Goal: Information Seeking & Learning: Check status

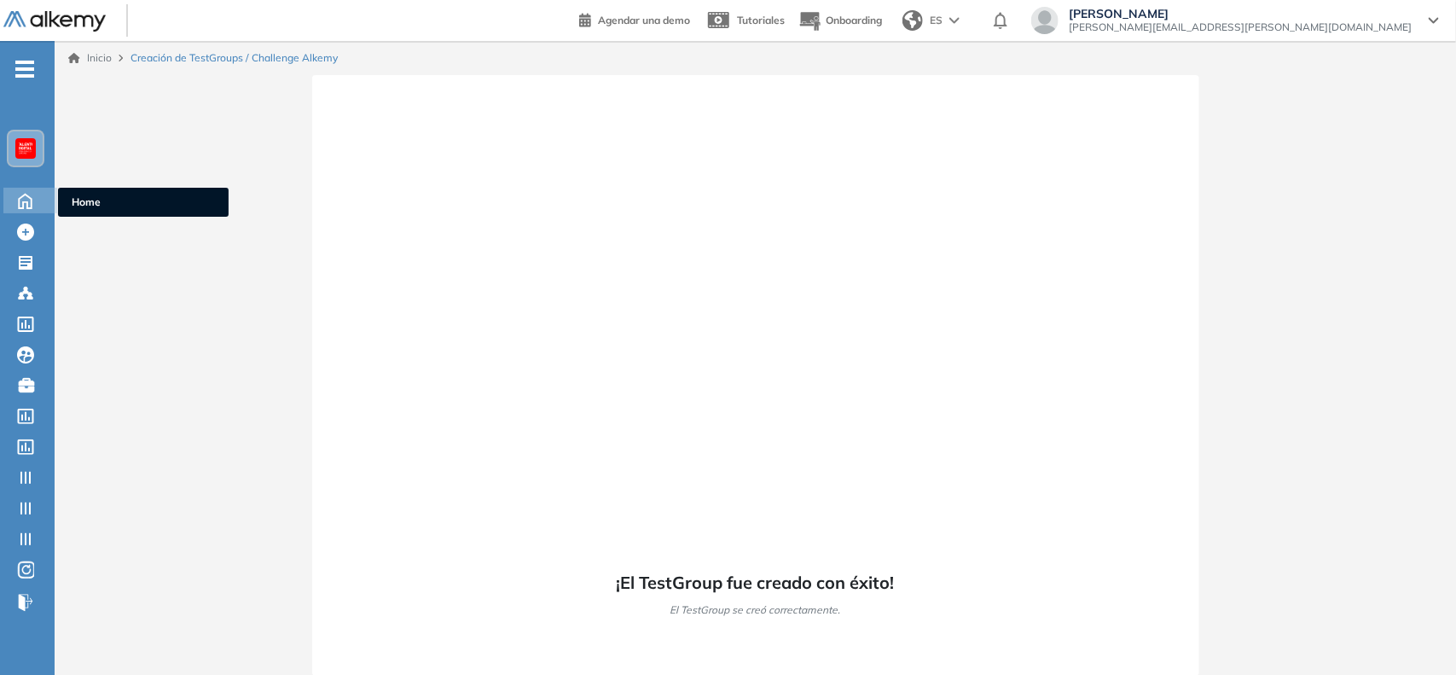
click at [17, 202] on icon at bounding box center [25, 199] width 30 height 20
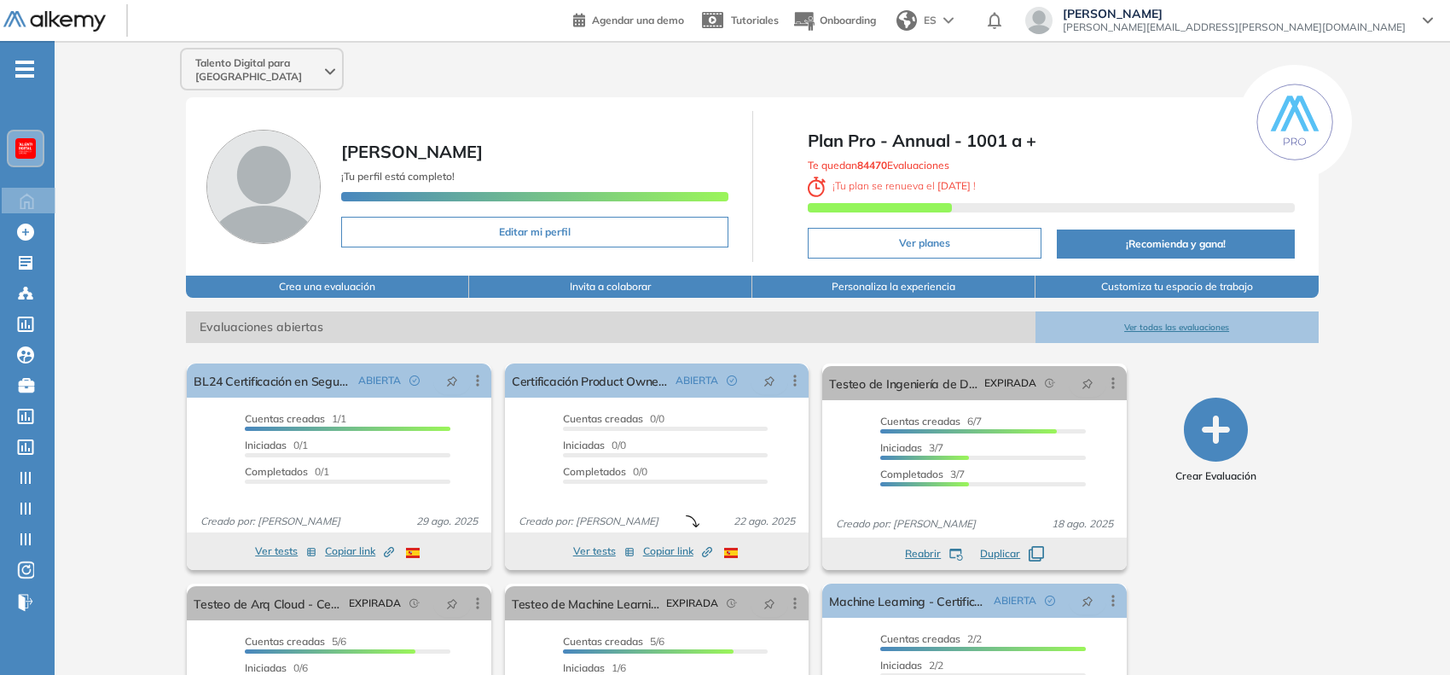
click at [30, 61] on span "-" at bounding box center [24, 68] width 19 height 14
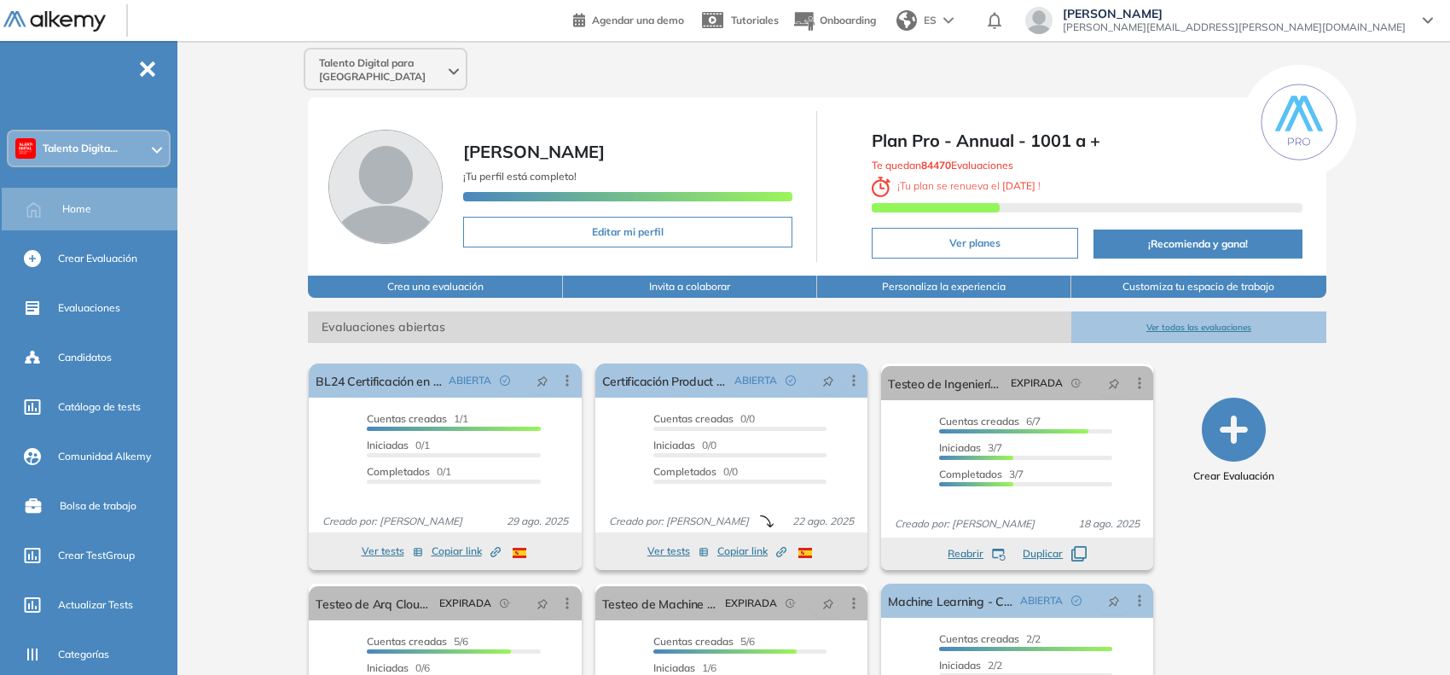
click at [72, 151] on span "Talento Digita..." at bounding box center [80, 149] width 75 height 14
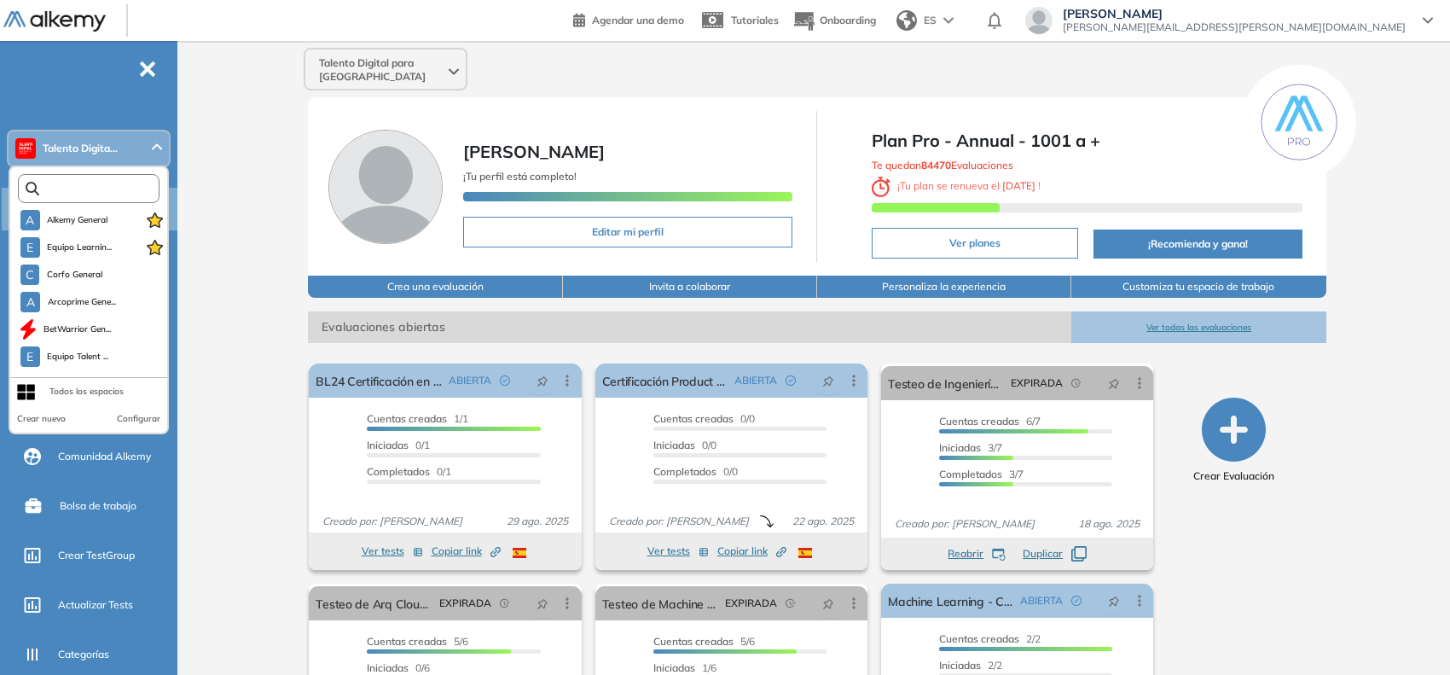
click at [85, 192] on input "text" at bounding box center [92, 188] width 107 height 13
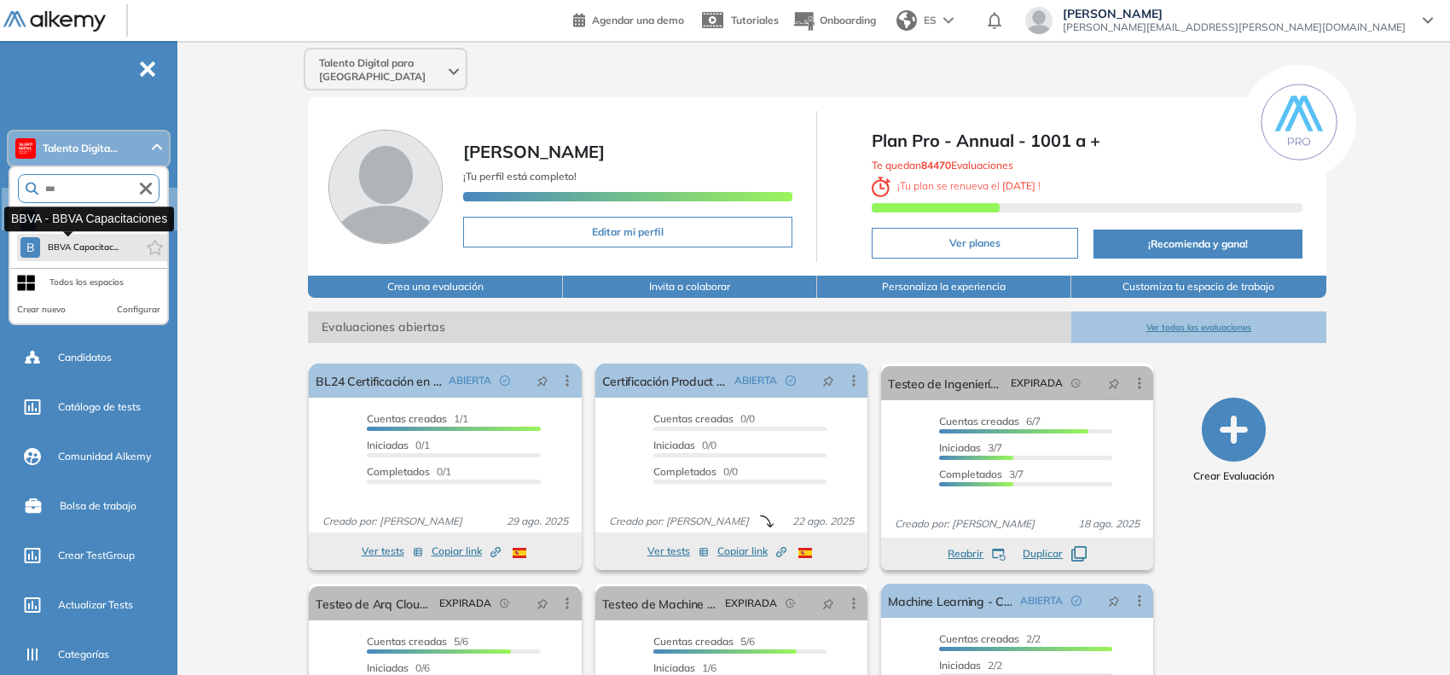
type input "***"
click at [103, 241] on span "BBVA Capacitac..." at bounding box center [83, 247] width 72 height 14
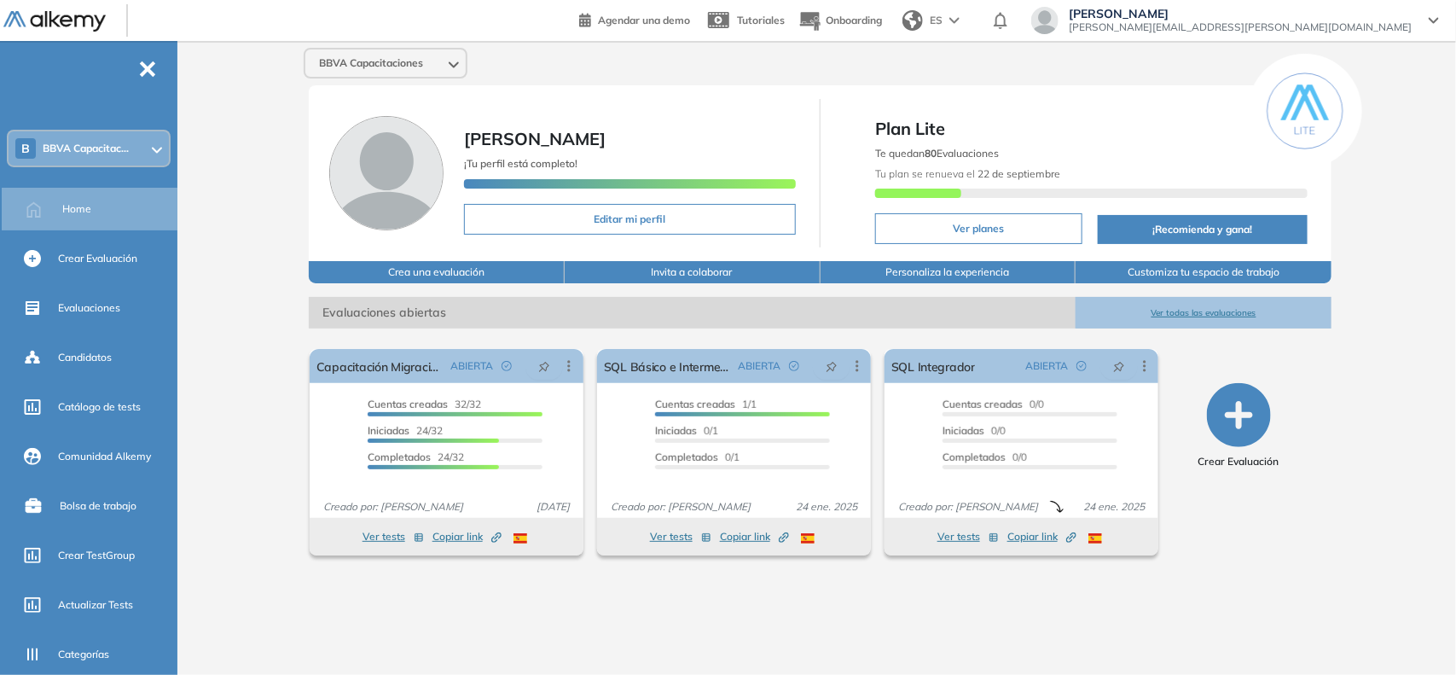
click at [122, 145] on span "BBVA Capacitac..." at bounding box center [86, 149] width 86 height 14
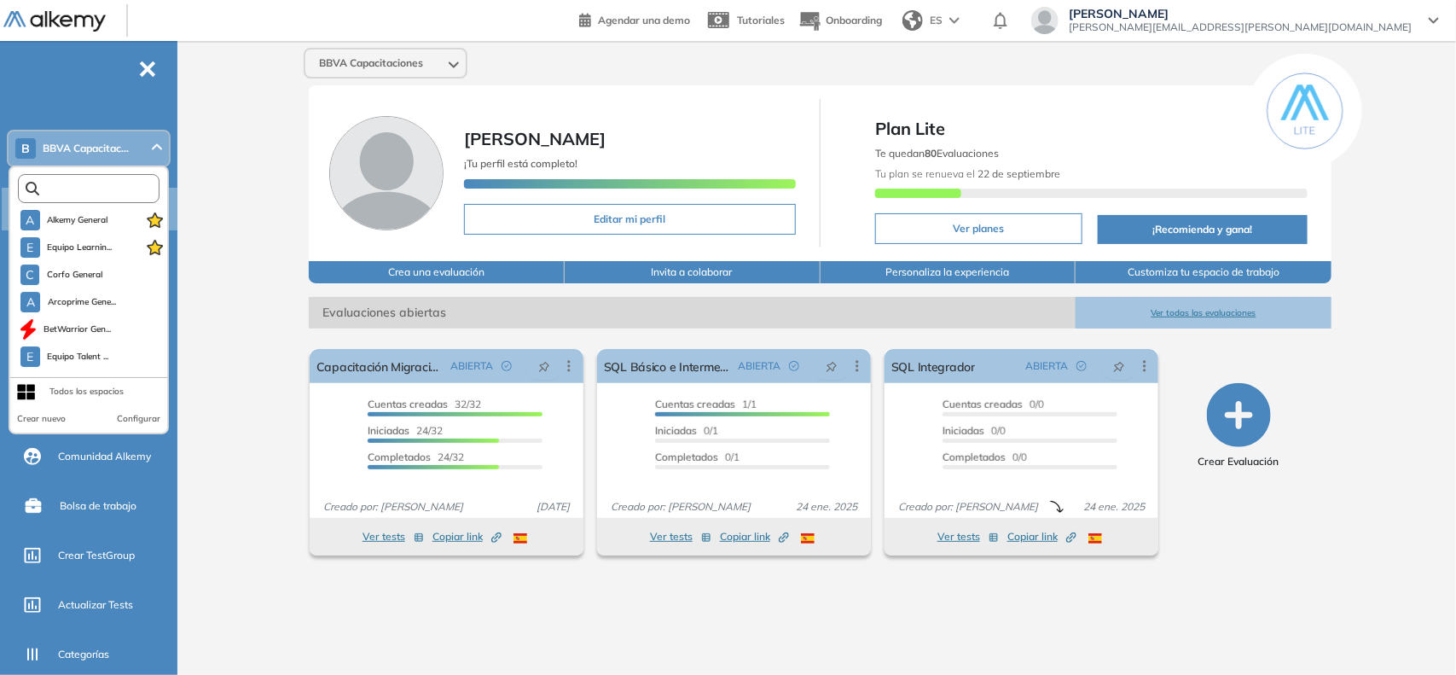
click at [98, 182] on input "text" at bounding box center [92, 188] width 107 height 13
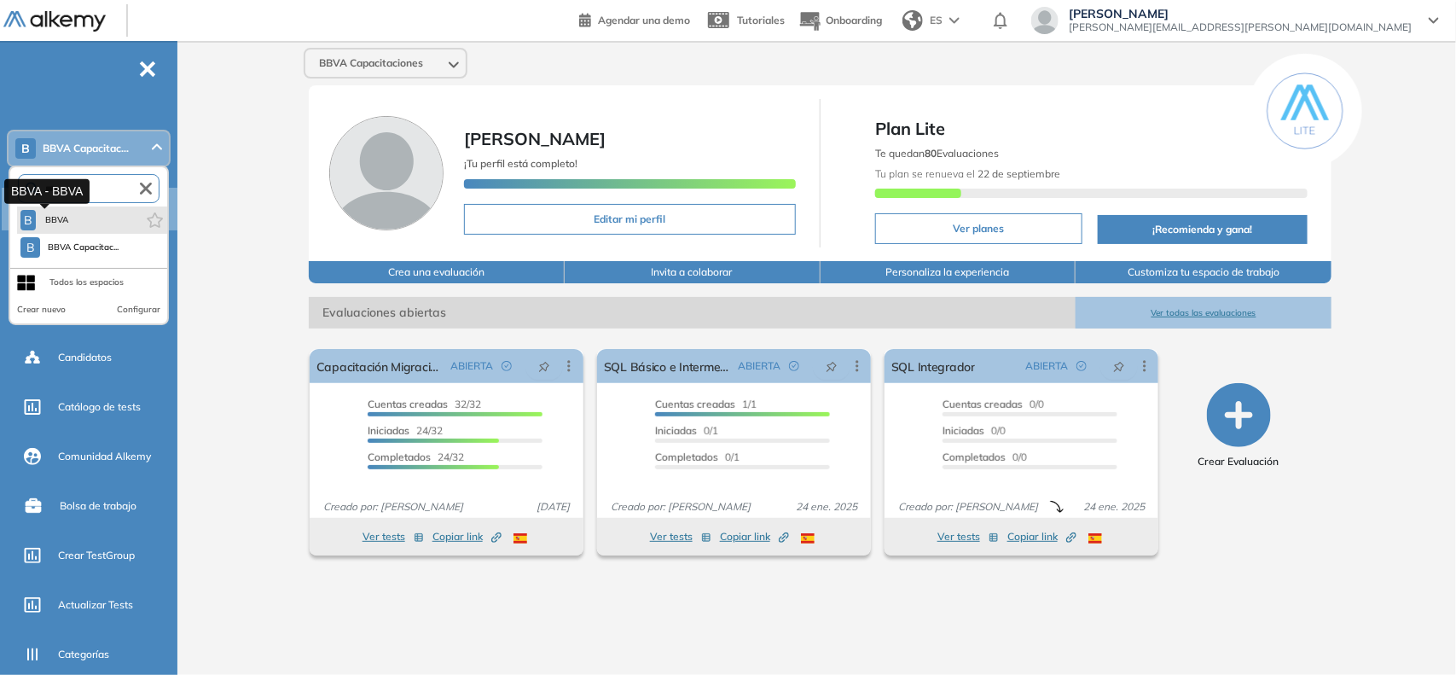
type input "****"
click at [51, 223] on span "BBVA" at bounding box center [57, 220] width 28 height 14
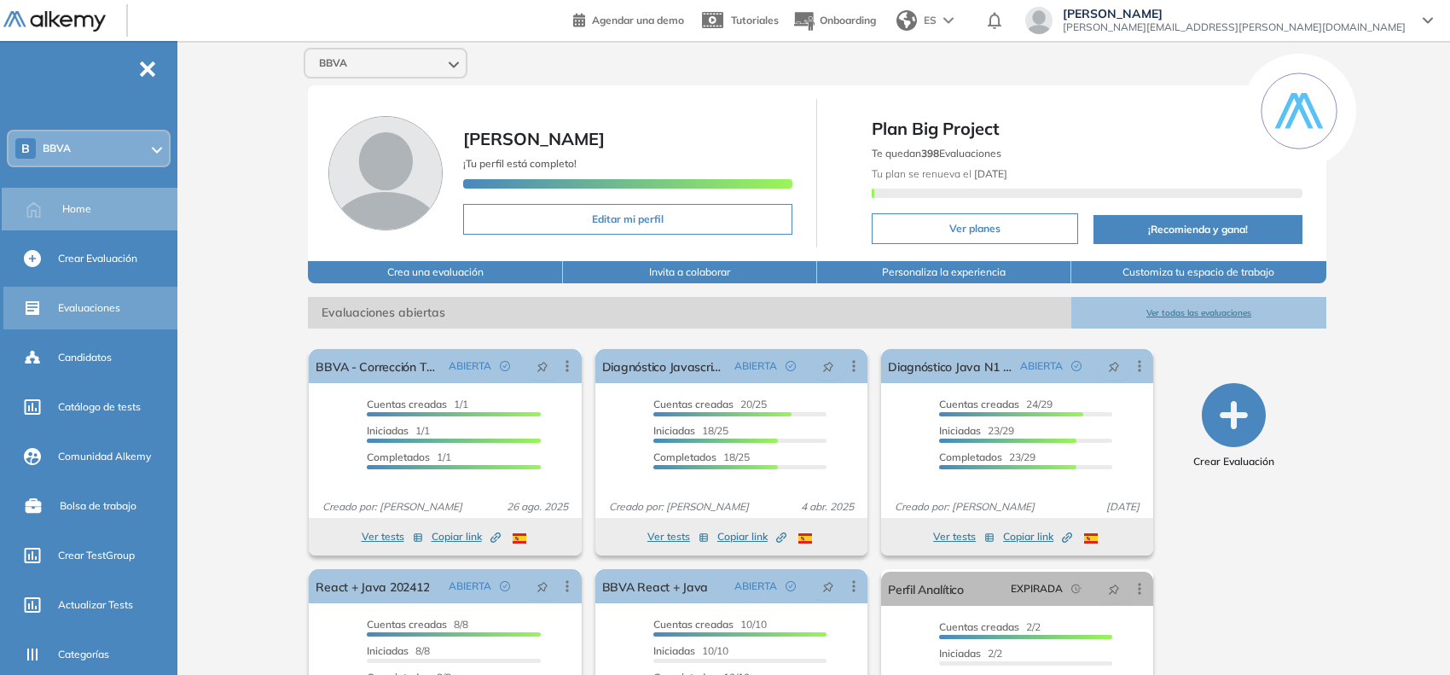
click at [100, 309] on span "Evaluaciones" at bounding box center [89, 307] width 62 height 15
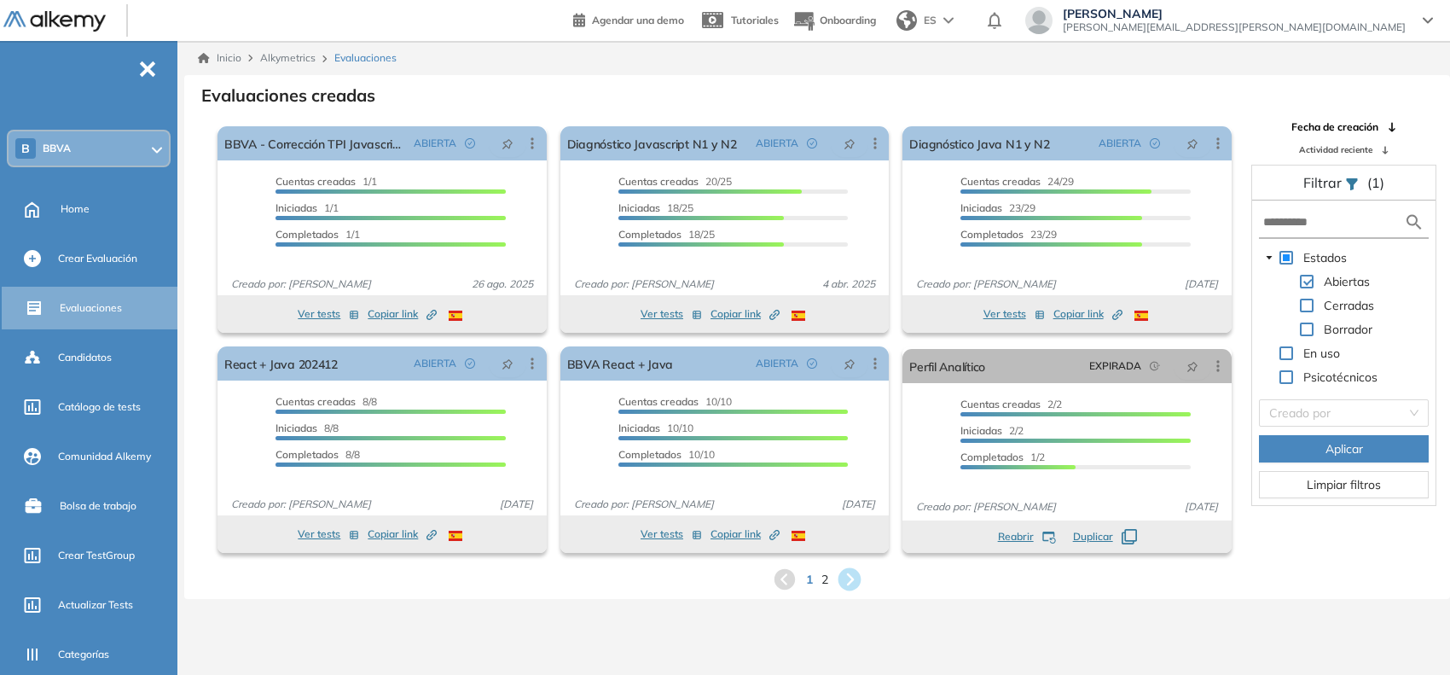
click at [844, 581] on icon at bounding box center [849, 579] width 23 height 23
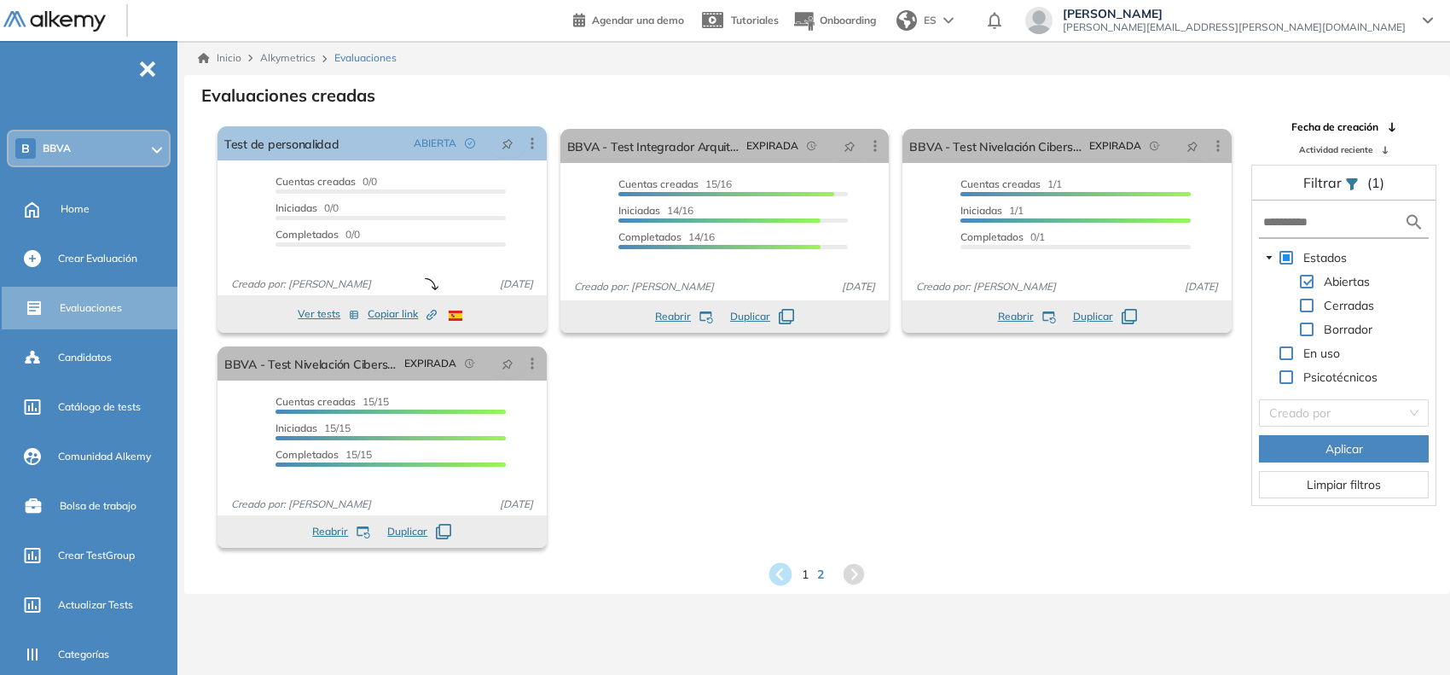
click at [778, 576] on icon at bounding box center [780, 574] width 23 height 23
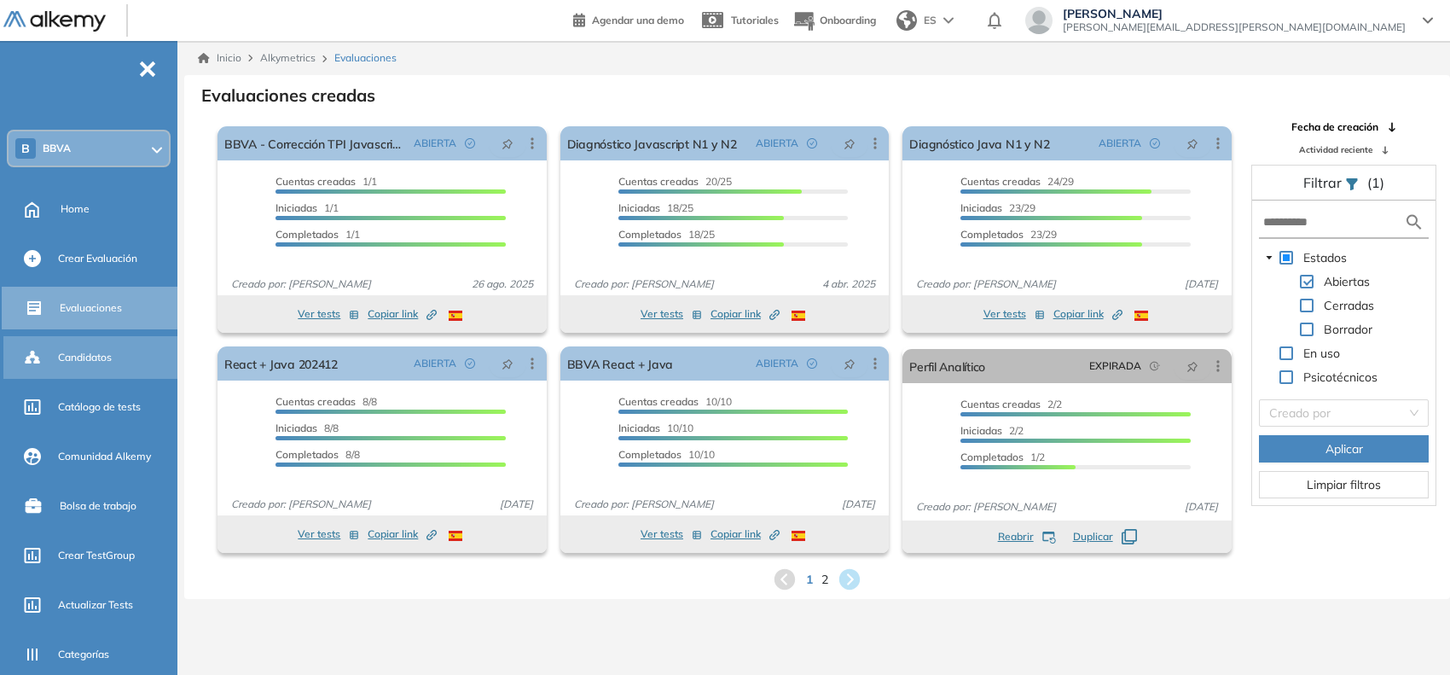
click at [111, 363] on div "Candidatos" at bounding box center [116, 357] width 116 height 29
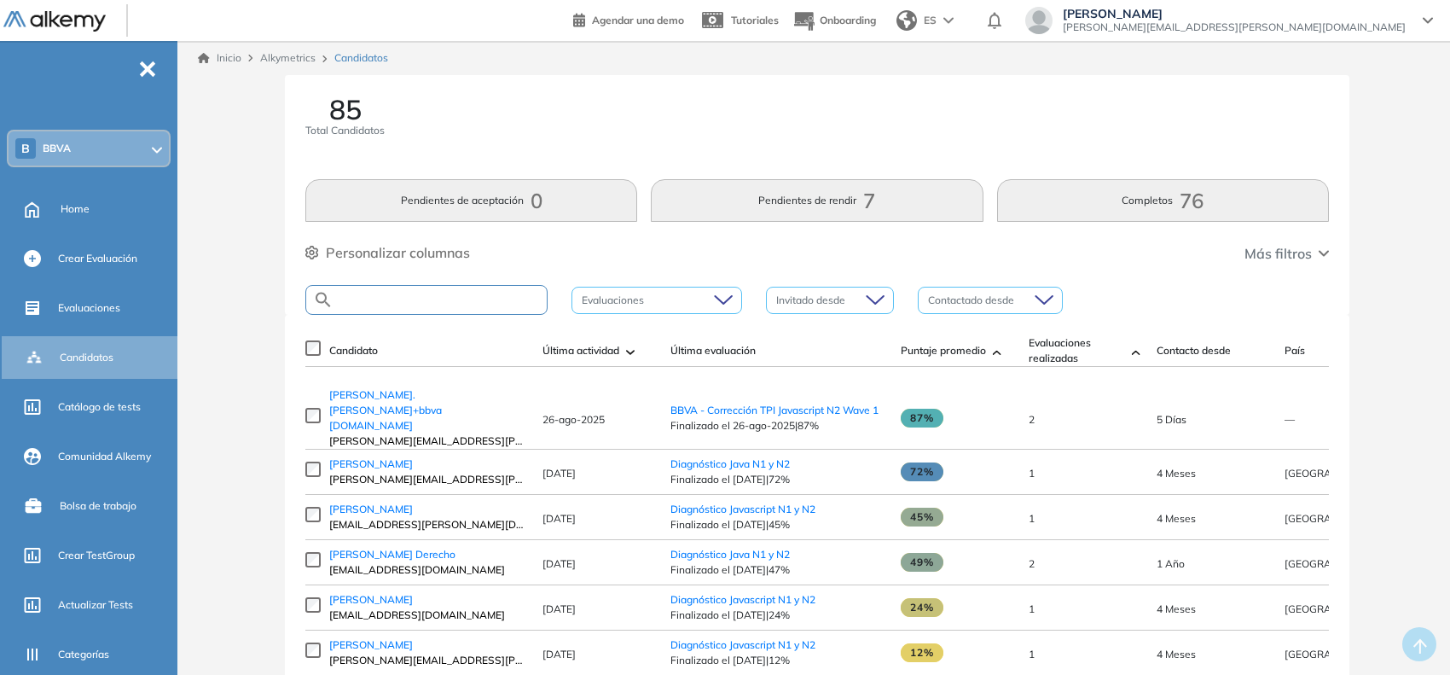
click at [371, 295] on input "text" at bounding box center [439, 299] width 213 height 13
paste input "**********"
type input "**********"
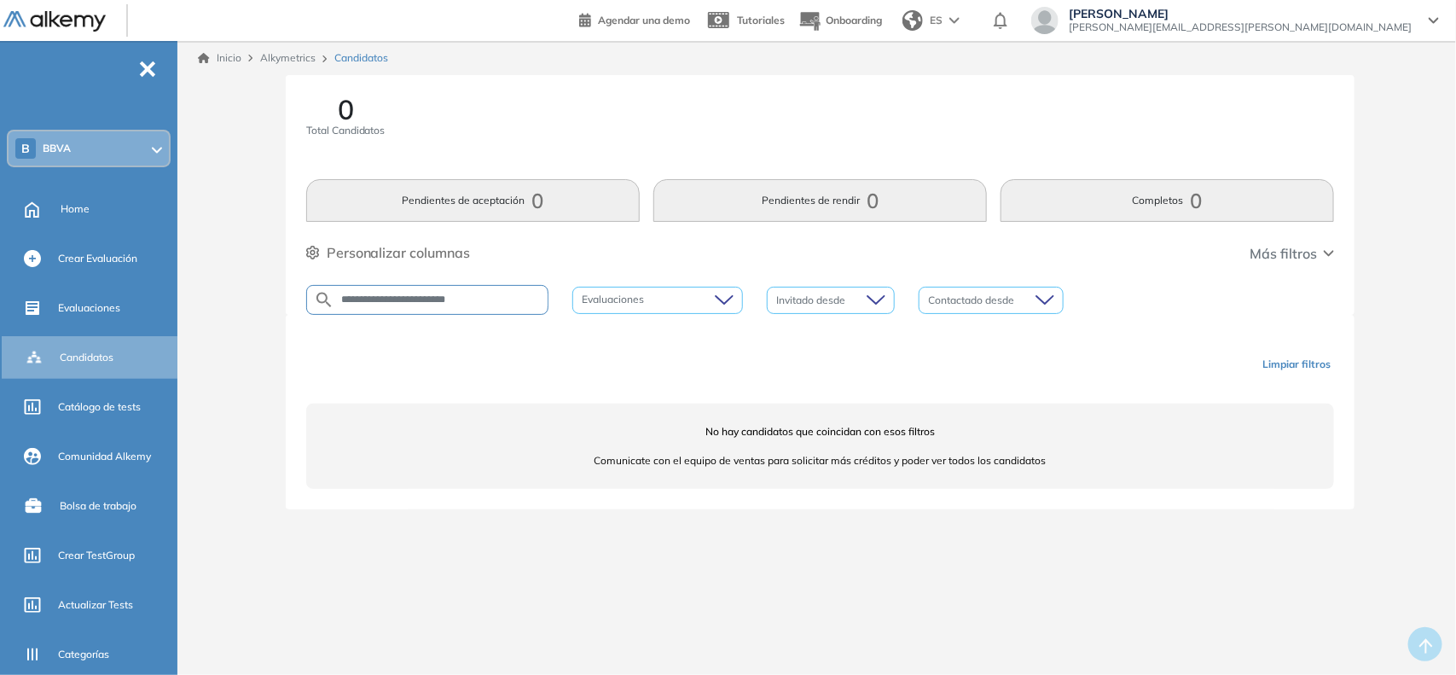
click at [98, 146] on div "B BBVA" at bounding box center [89, 148] width 160 height 34
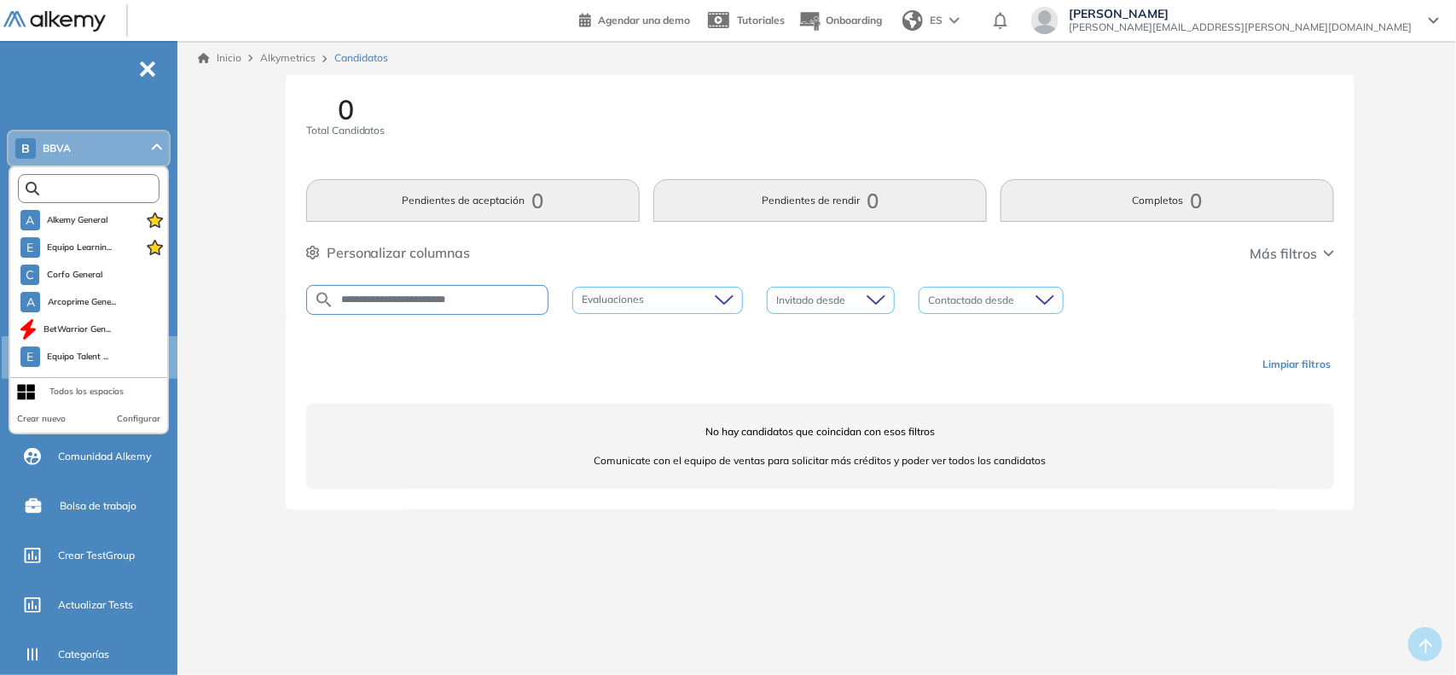
click at [108, 188] on input "text" at bounding box center [92, 188] width 107 height 13
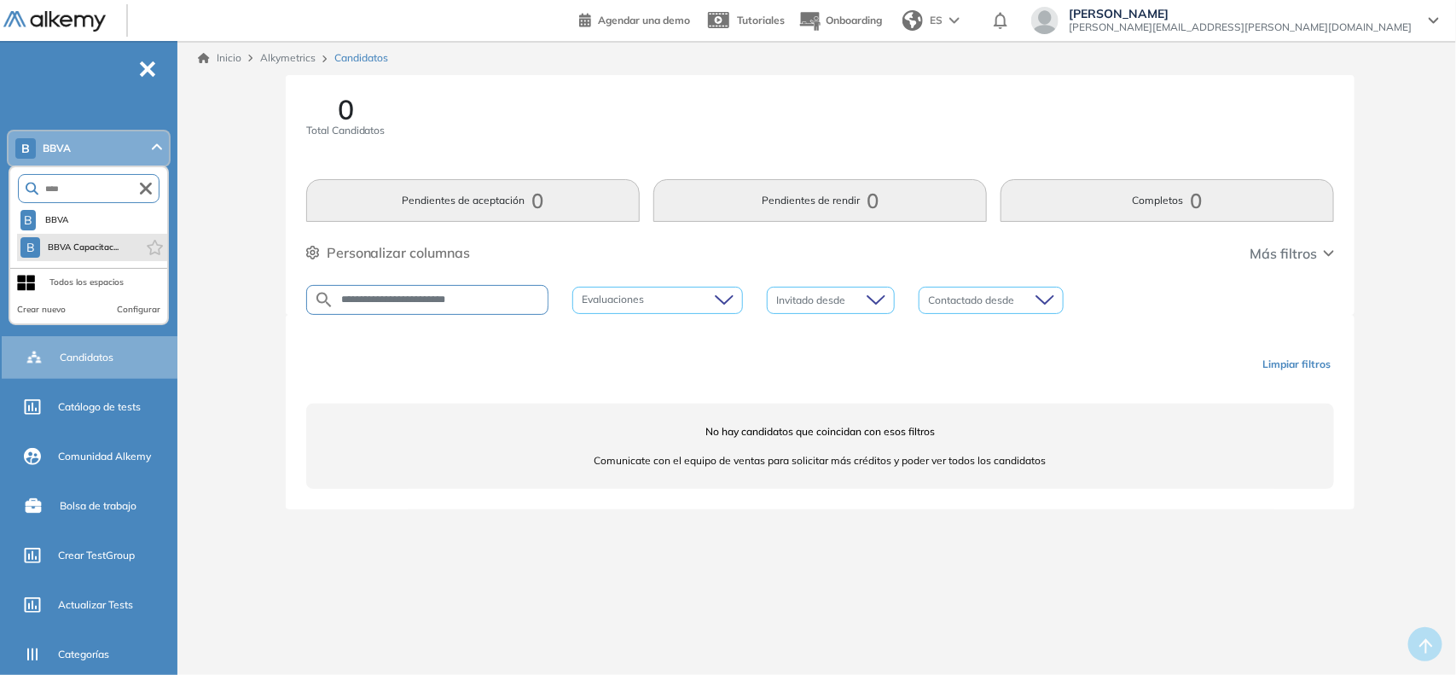
type input "****"
click at [108, 234] on li "B BBVA Capacitac..." at bounding box center [92, 247] width 150 height 27
click at [109, 240] on span "BBVA Capacitac..." at bounding box center [83, 247] width 72 height 14
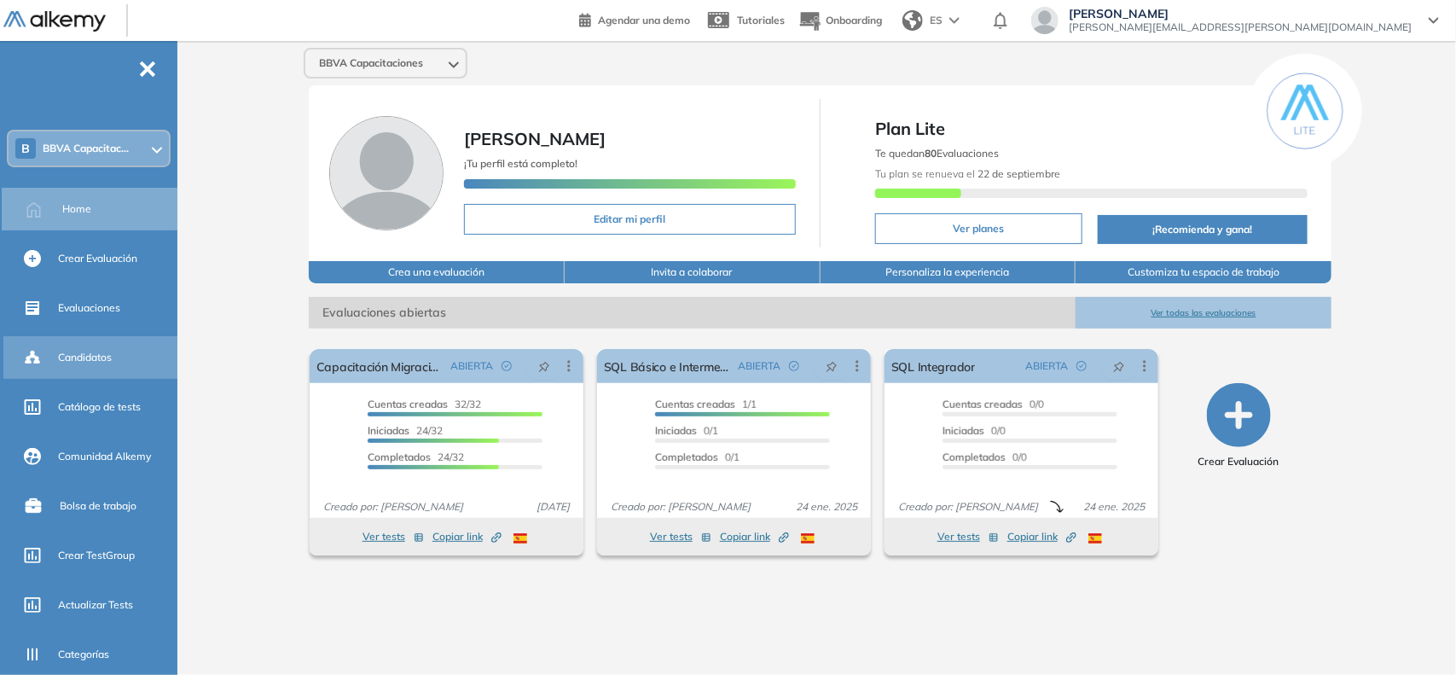
click at [86, 350] on span "Candidatos" at bounding box center [85, 357] width 54 height 15
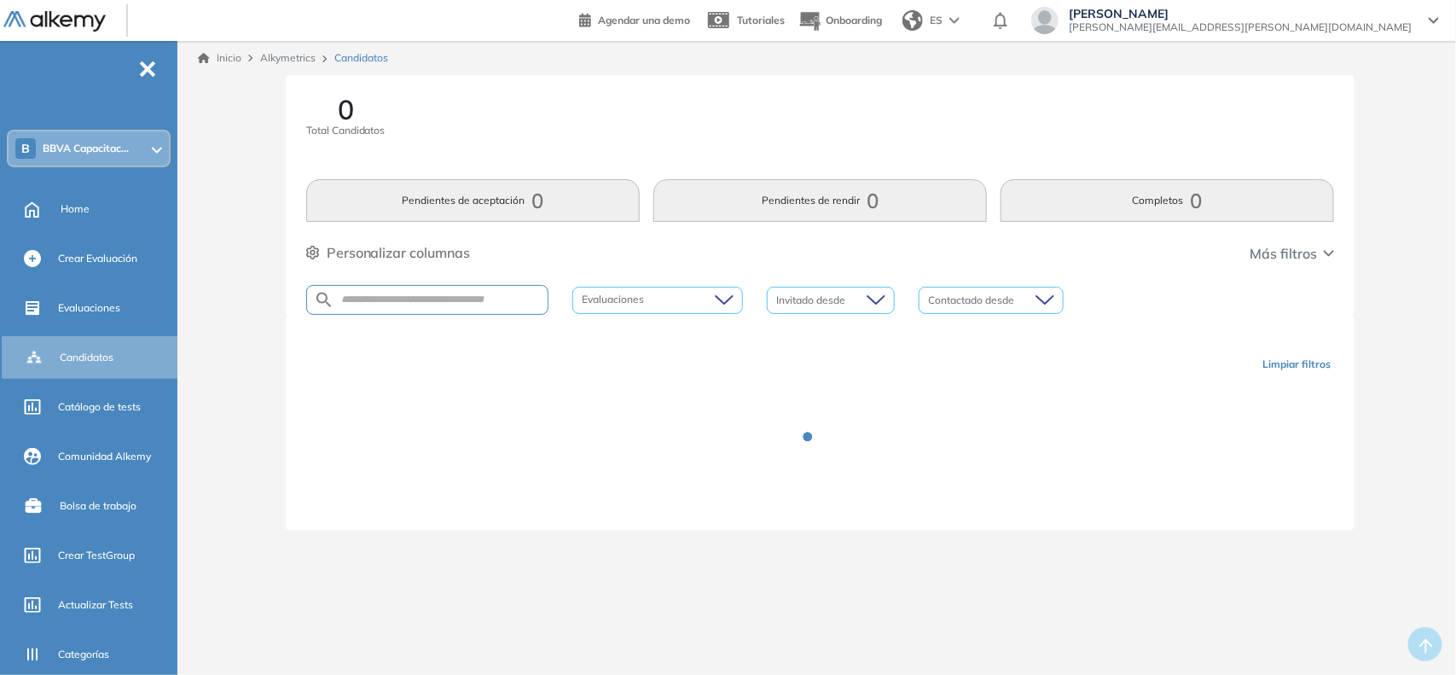
click at [394, 310] on div at bounding box center [427, 300] width 242 height 30
click at [388, 306] on input "text" at bounding box center [440, 299] width 213 height 13
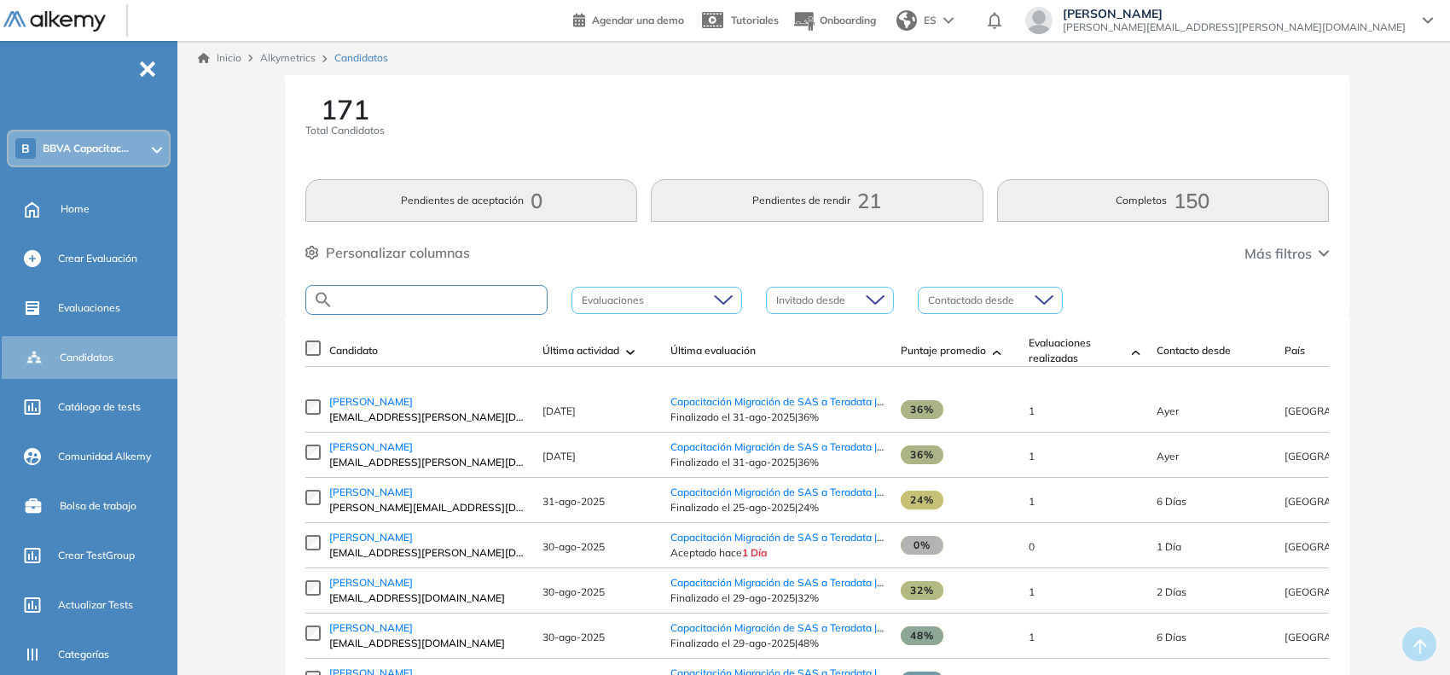
paste input "**********"
type input "**********"
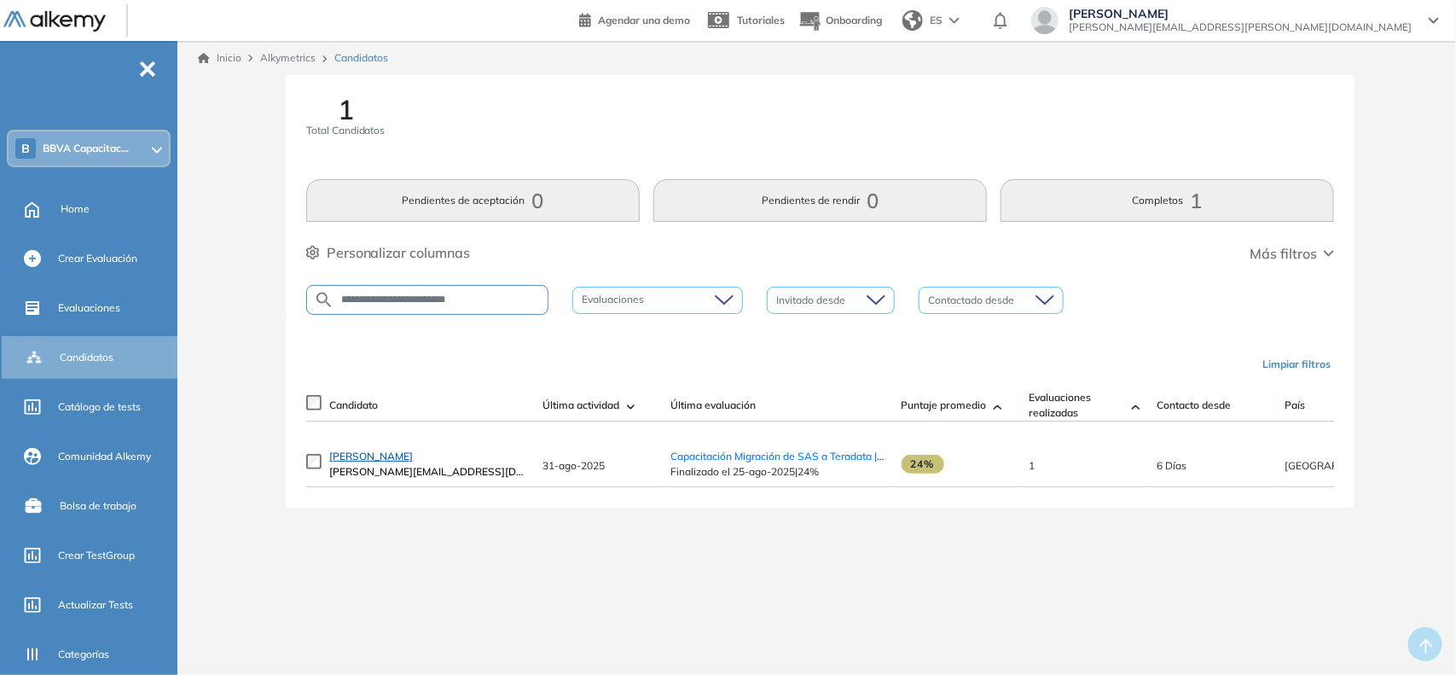
click at [412, 461] on span "[PERSON_NAME]" at bounding box center [372, 455] width 84 height 13
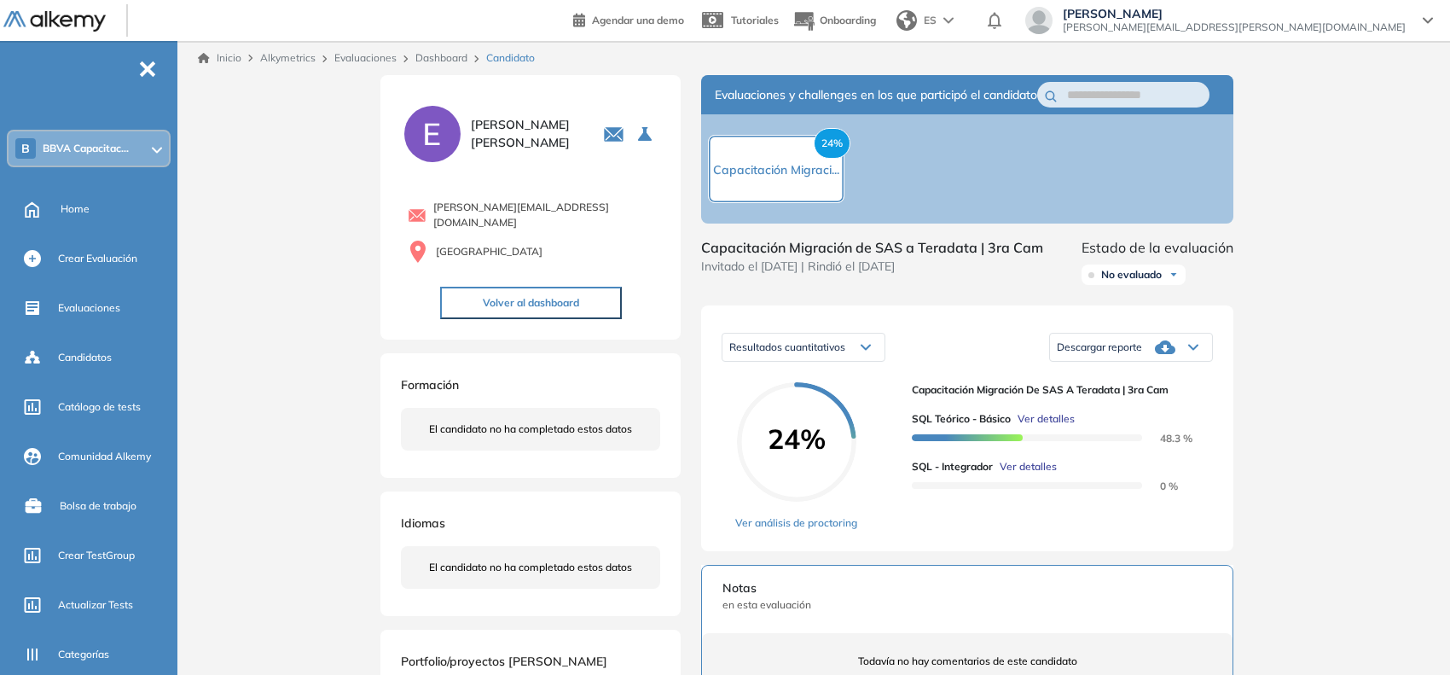
click at [1040, 426] on span "Ver detalles" at bounding box center [1045, 418] width 57 height 15
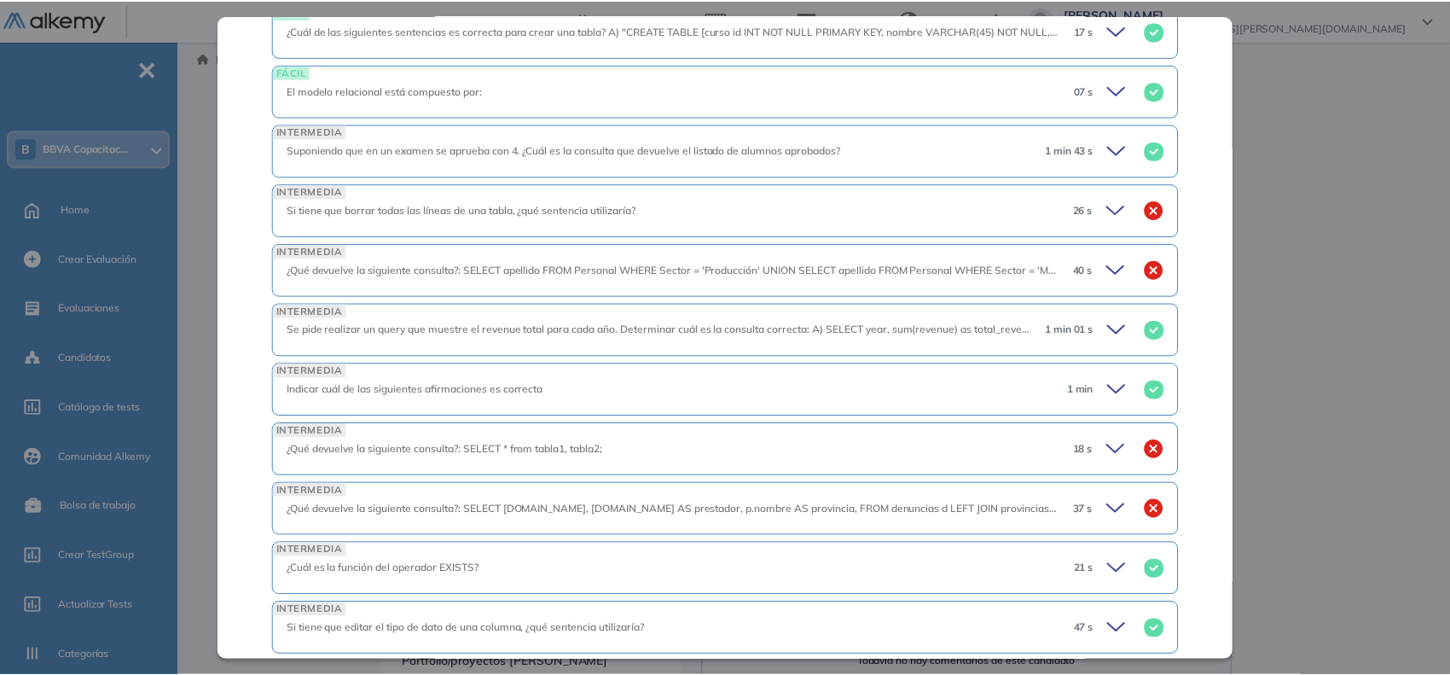
scroll to position [1089, 0]
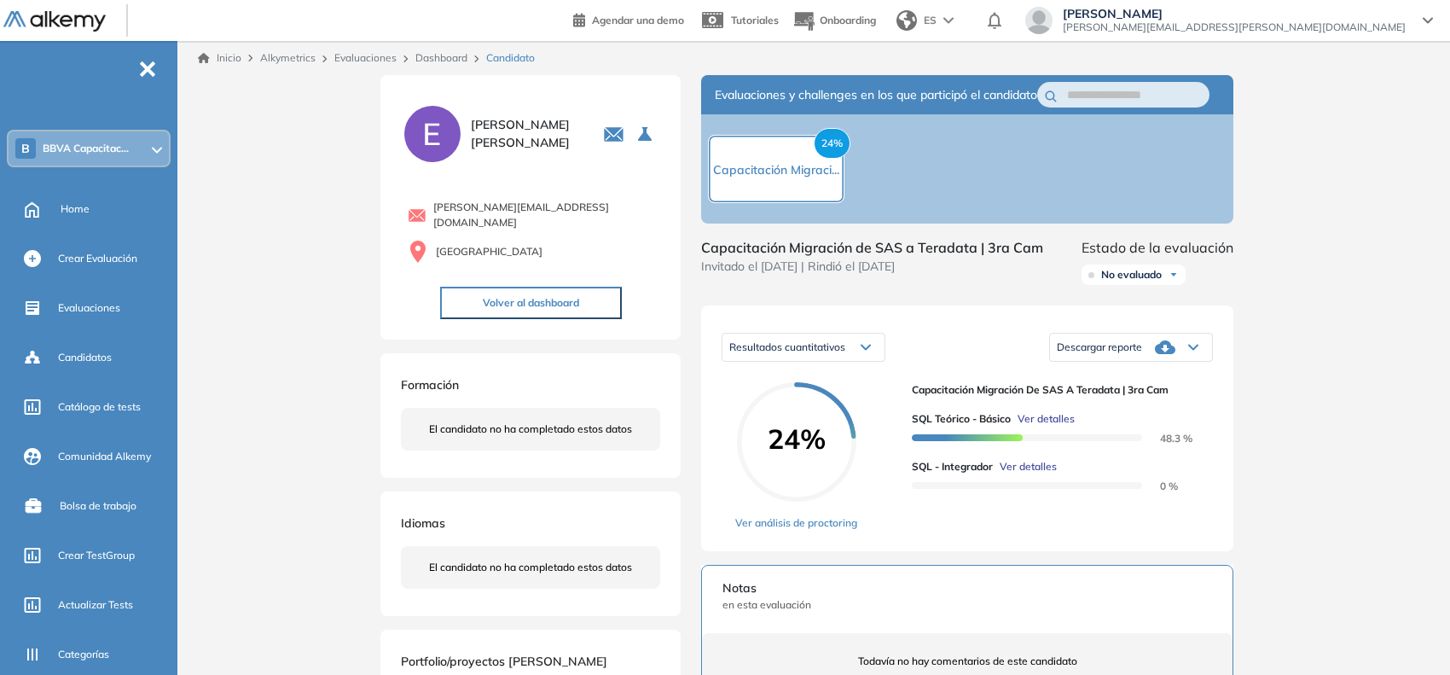
click at [1282, 448] on div "Inicio Alkymetrics Evaluaciones Dashboard Candidato SQL Teórico - Básico Cienci…" at bounding box center [817, 563] width 1266 height 1044
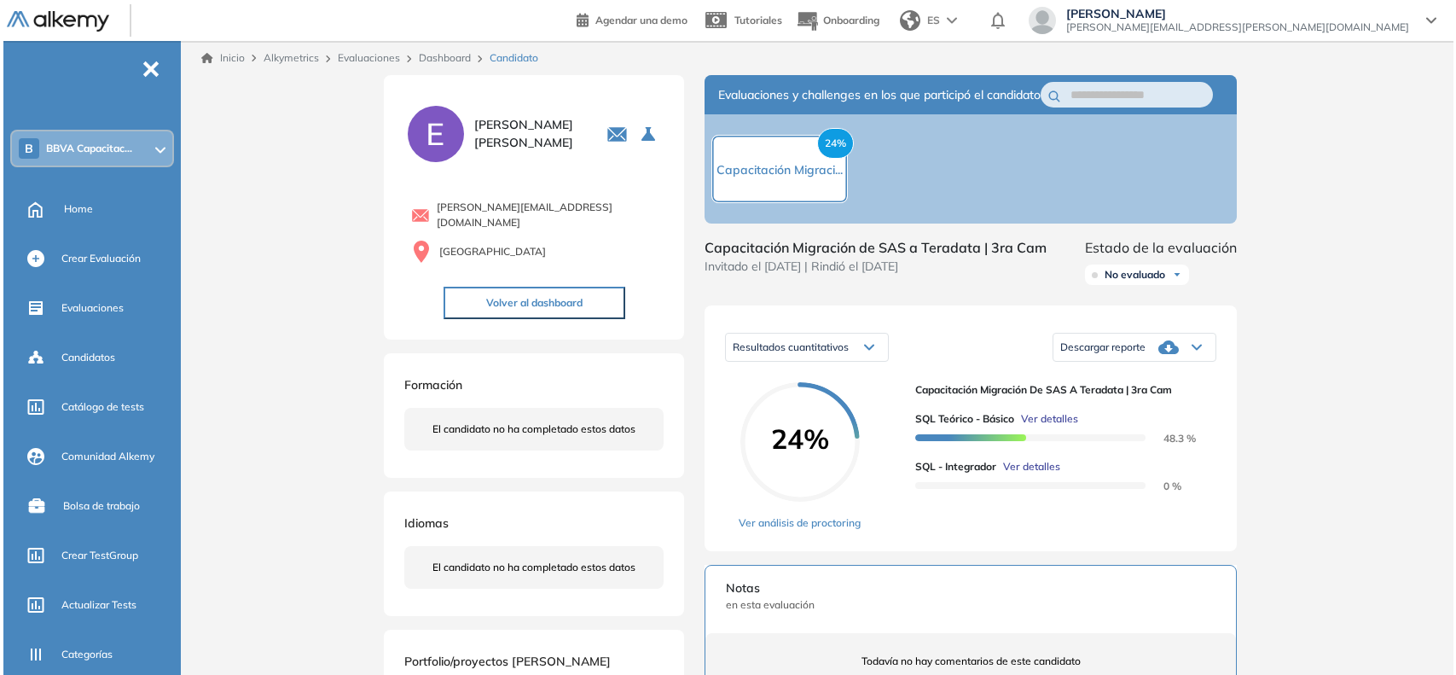
scroll to position [727, 0]
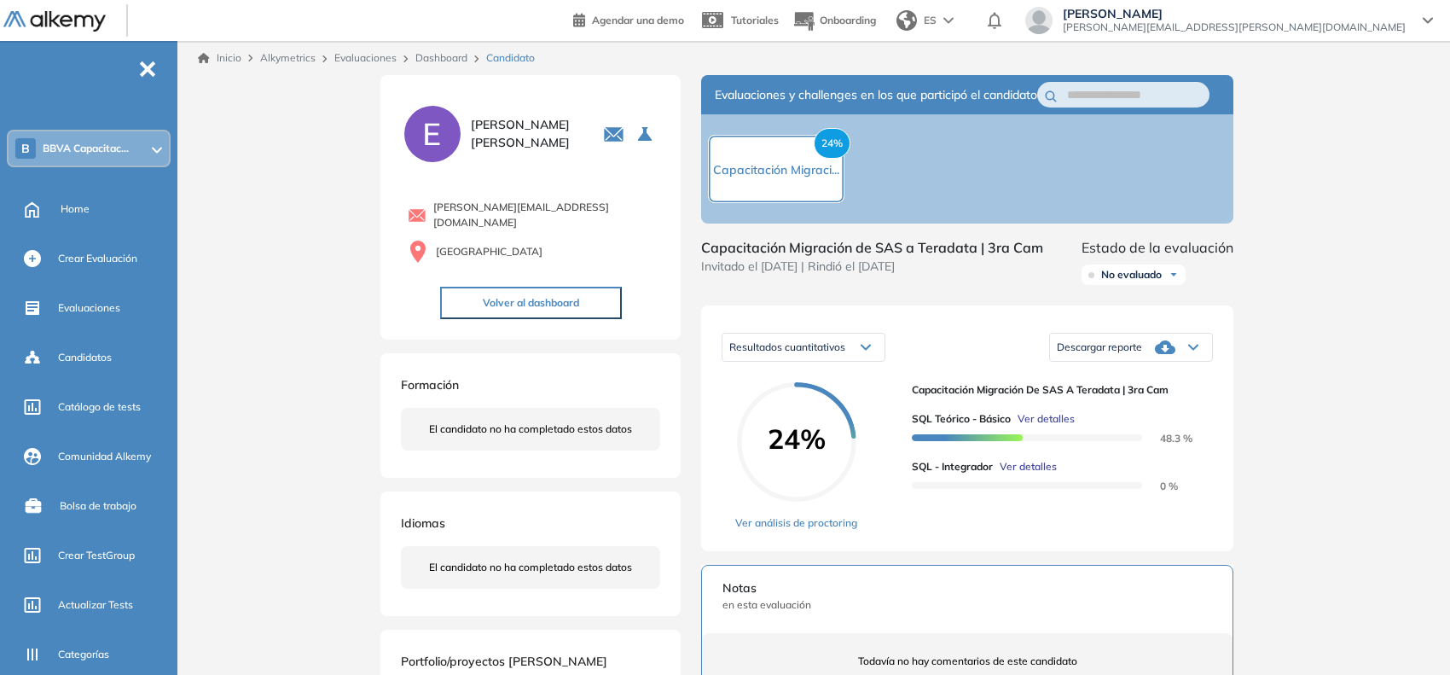
click at [1021, 474] on span "Ver detalles" at bounding box center [1027, 466] width 57 height 15
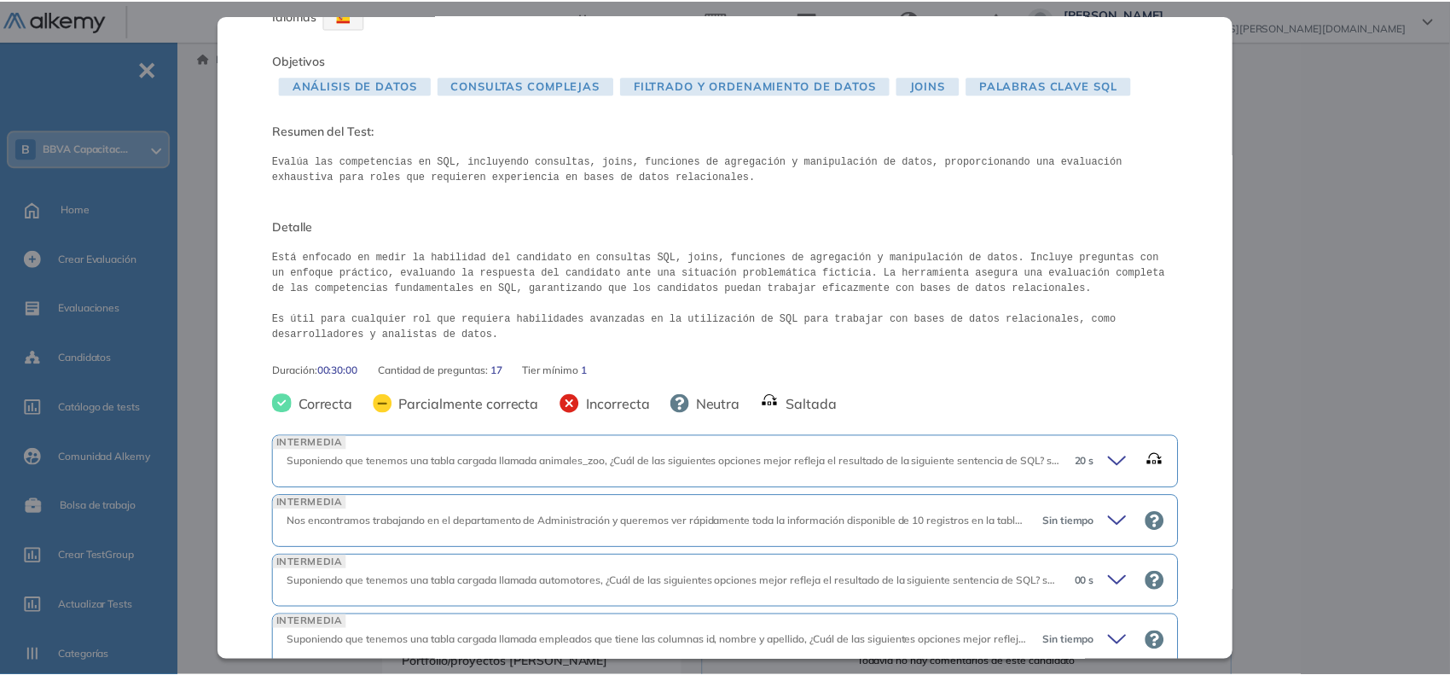
scroll to position [0, 0]
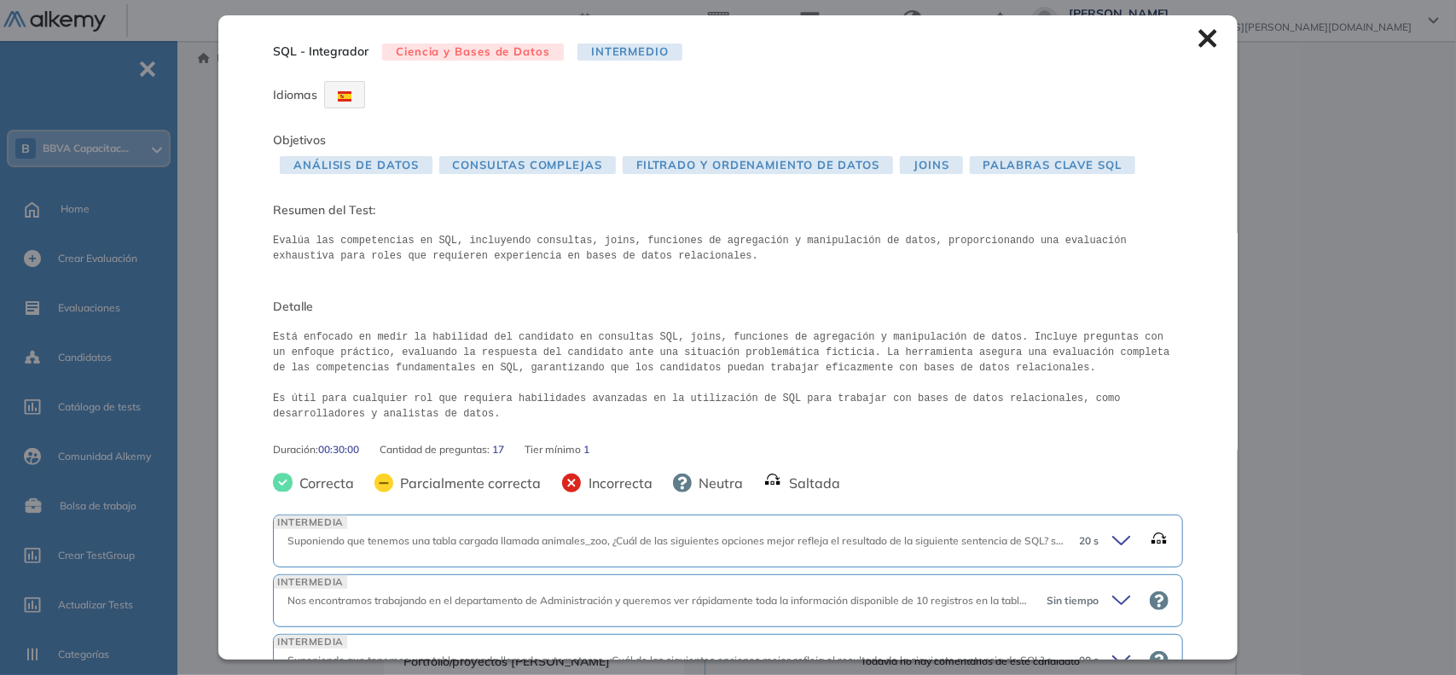
click at [1203, 35] on icon at bounding box center [1207, 38] width 19 height 19
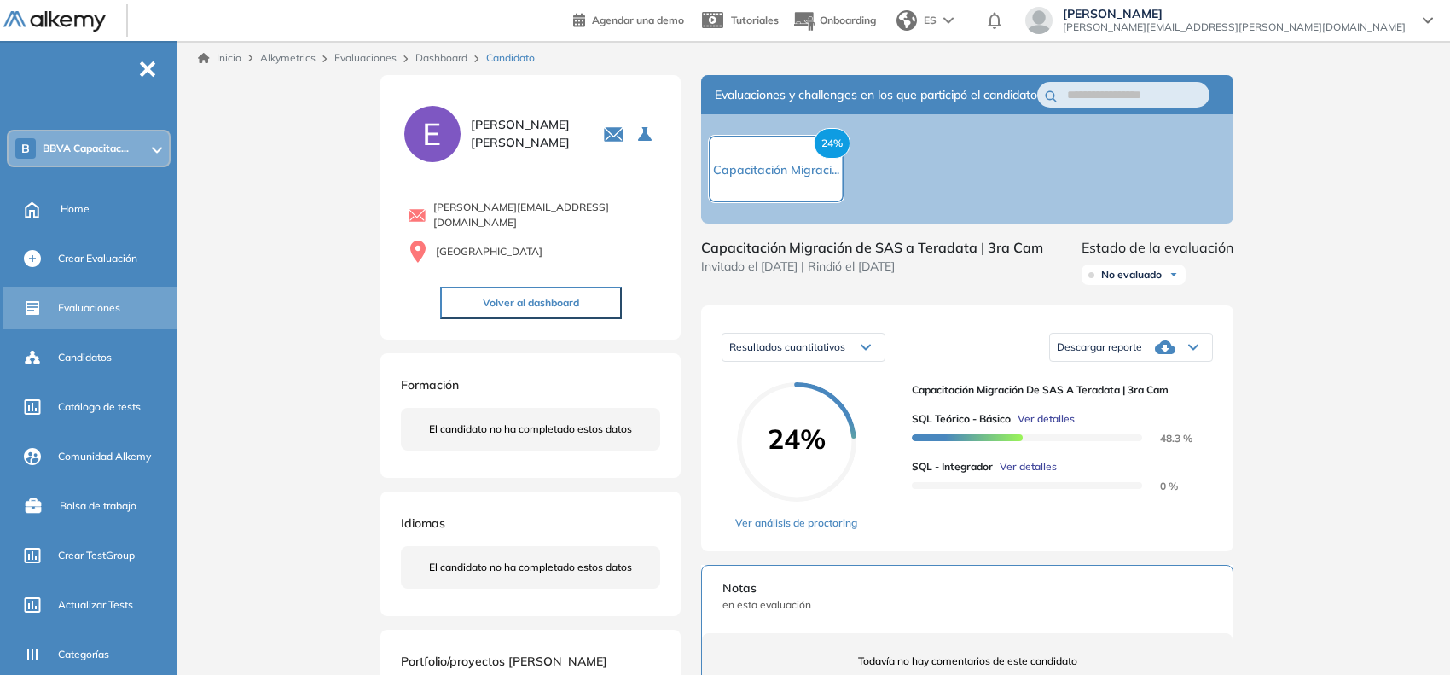
click at [84, 317] on div "Evaluaciones" at bounding box center [116, 307] width 116 height 29
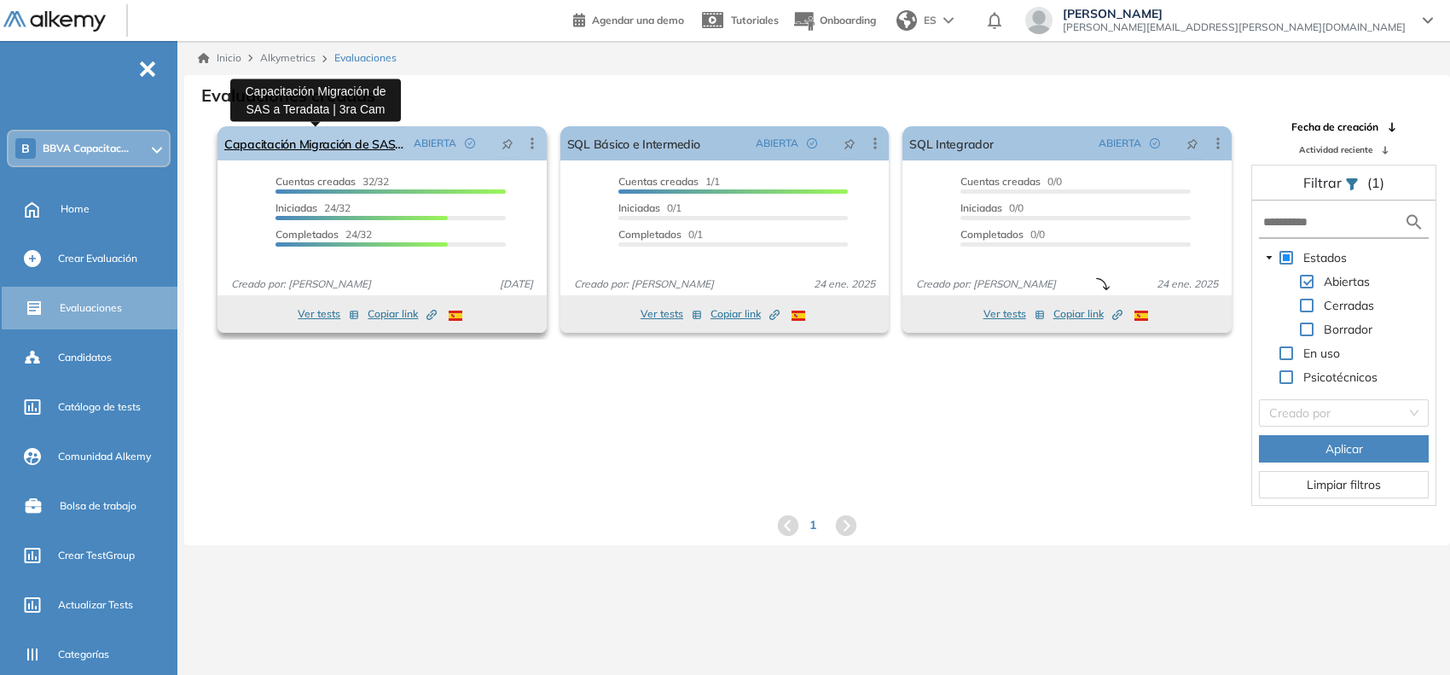
click at [350, 142] on link "Capacitación Migración de SAS a Teradata | 3ra Cam" at bounding box center [315, 143] width 182 height 34
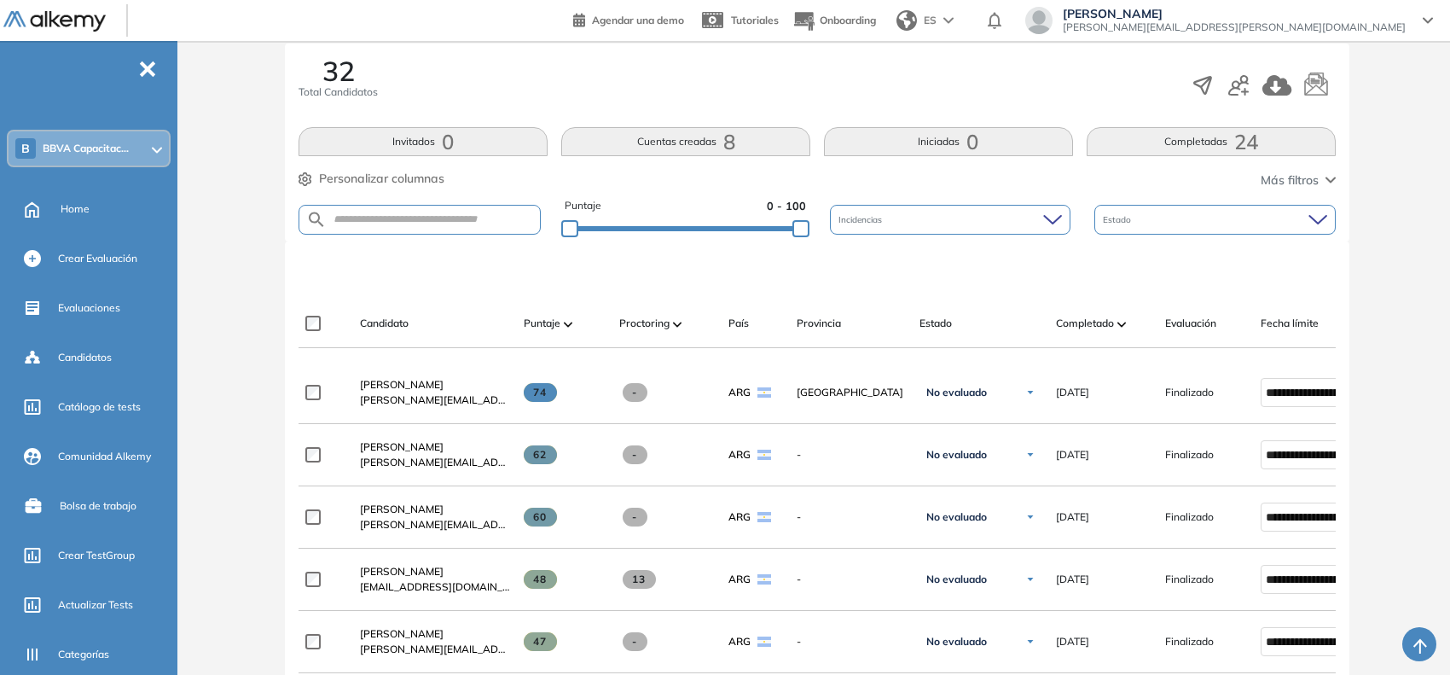
scroll to position [278, 0]
click at [475, 222] on input "text" at bounding box center [433, 220] width 213 height 13
paste input "**********"
type input "**********"
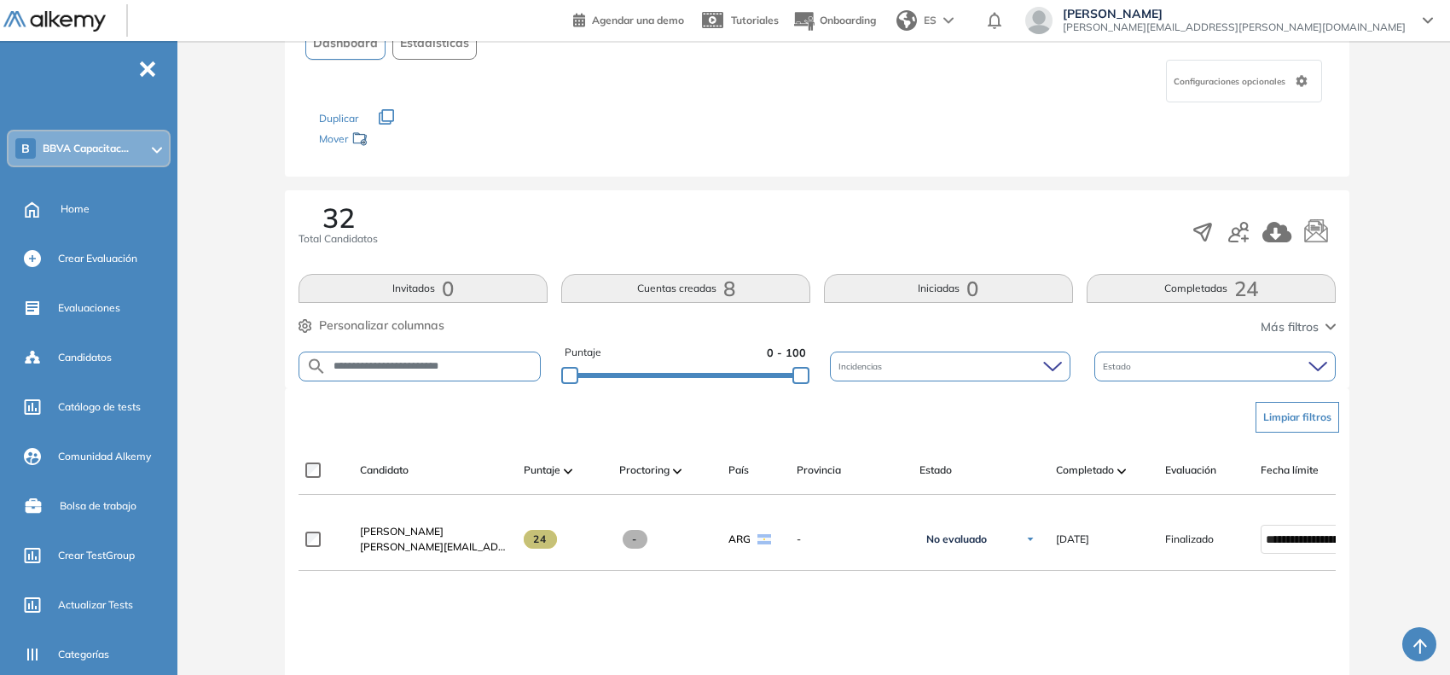
scroll to position [0, 108]
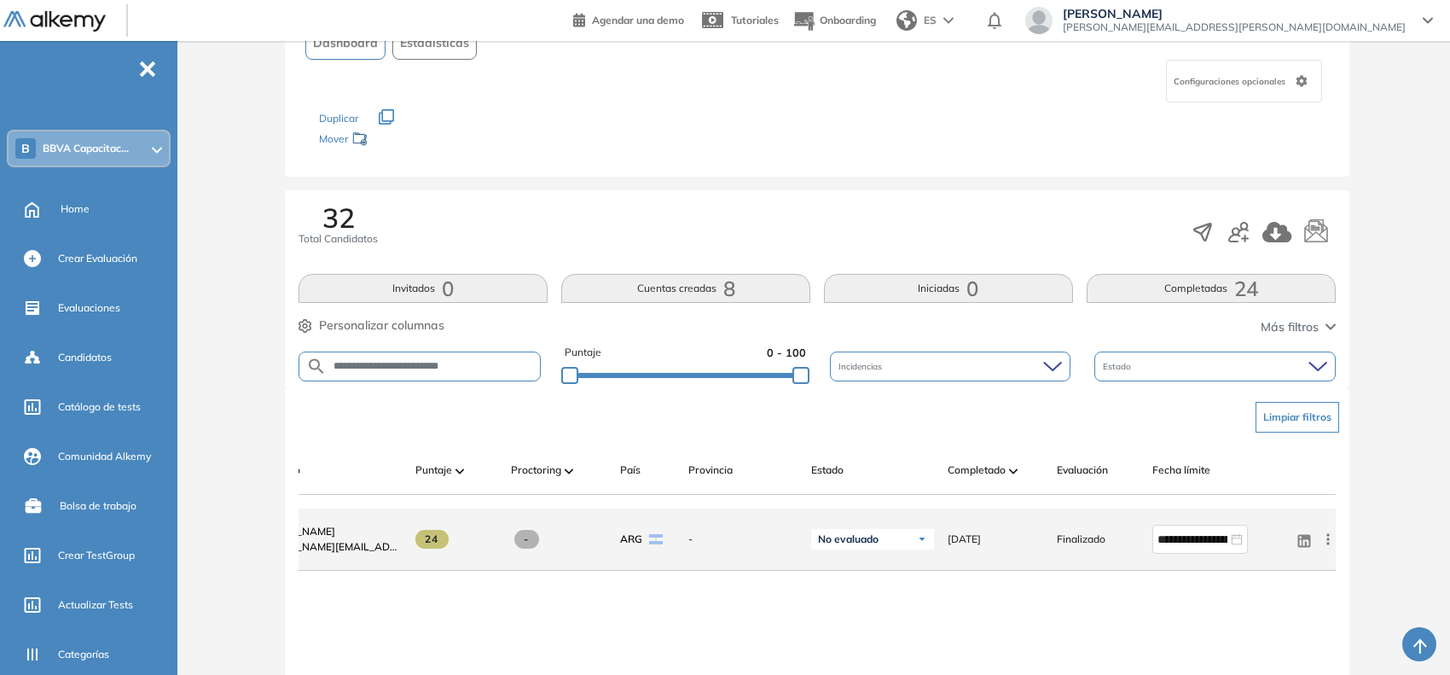
click at [1322, 542] on icon at bounding box center [1327, 538] width 17 height 17
click at [1272, 657] on div "Reiniciar" at bounding box center [1265, 660] width 113 height 19
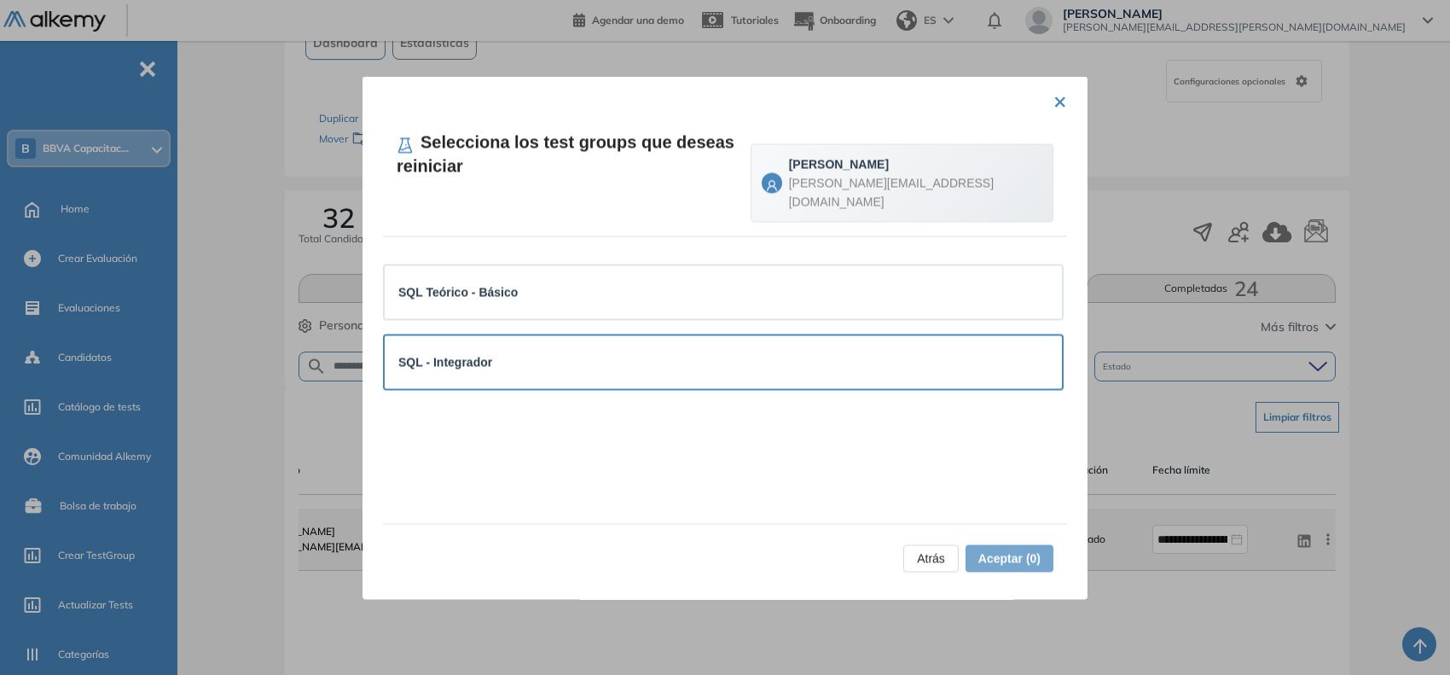
click at [691, 335] on div "SQL - Integrador" at bounding box center [723, 361] width 677 height 53
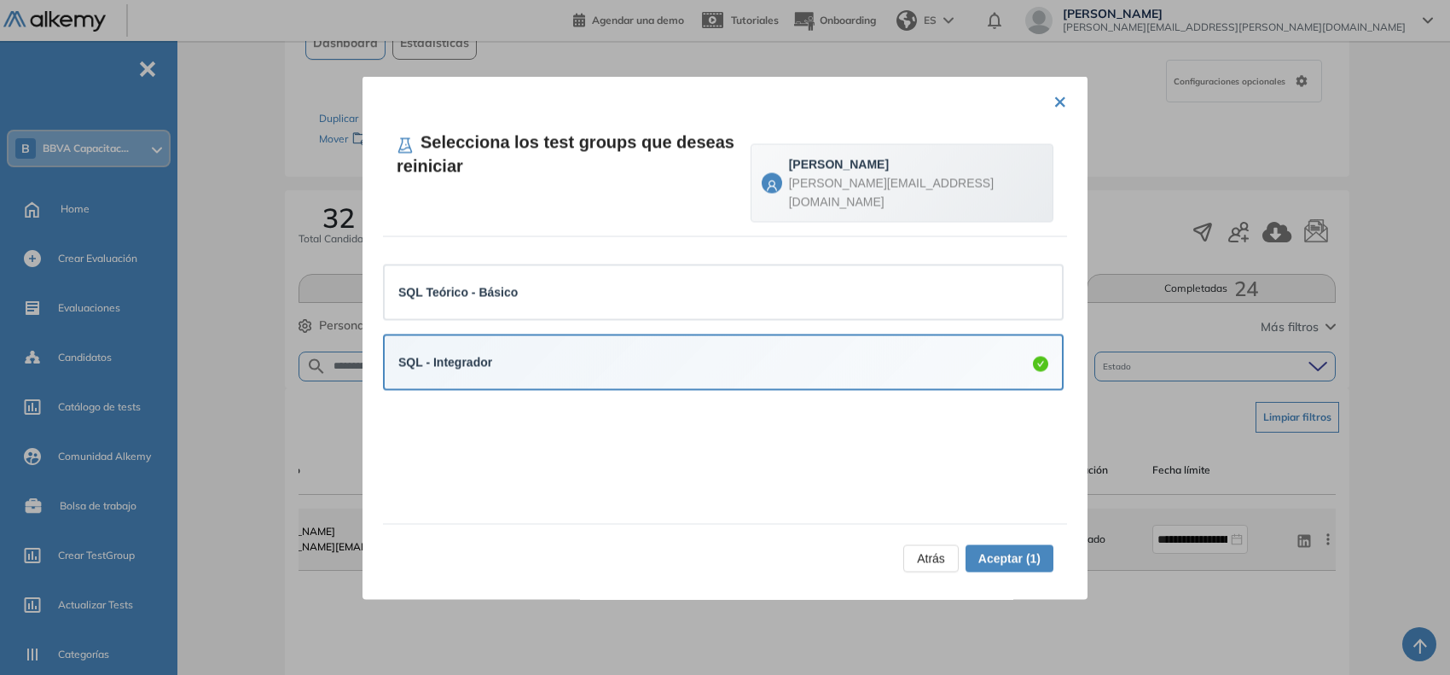
click at [1015, 557] on span "Aceptar (1)" at bounding box center [1009, 557] width 62 height 19
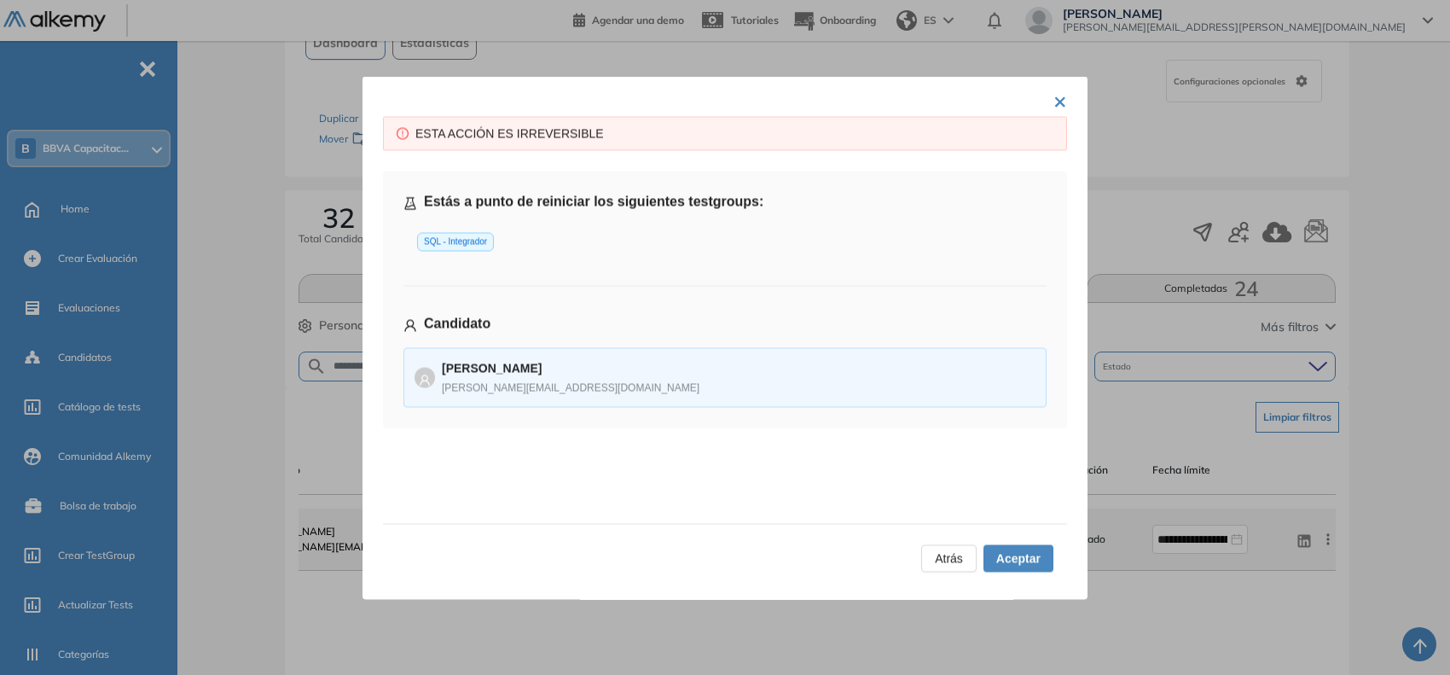
click at [1015, 557] on span "Aceptar" at bounding box center [1018, 557] width 44 height 19
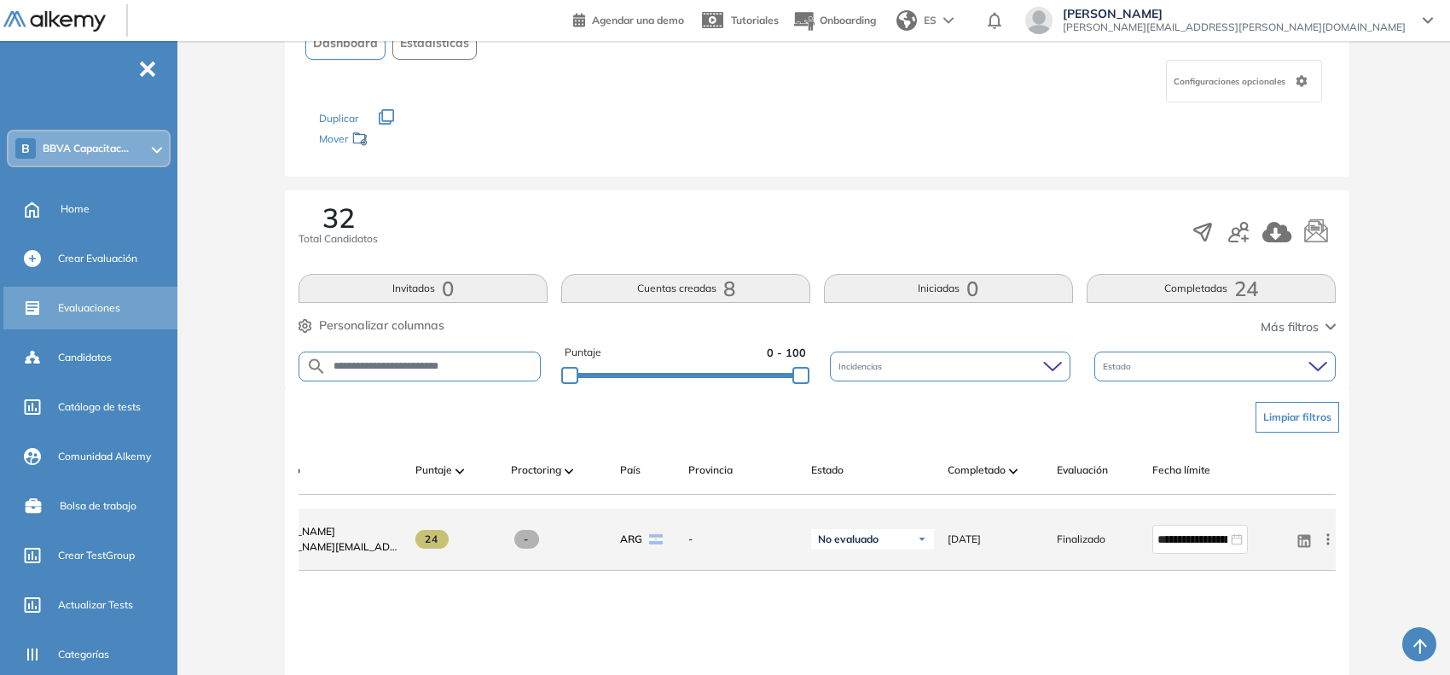
click at [70, 312] on span "Evaluaciones" at bounding box center [89, 307] width 62 height 15
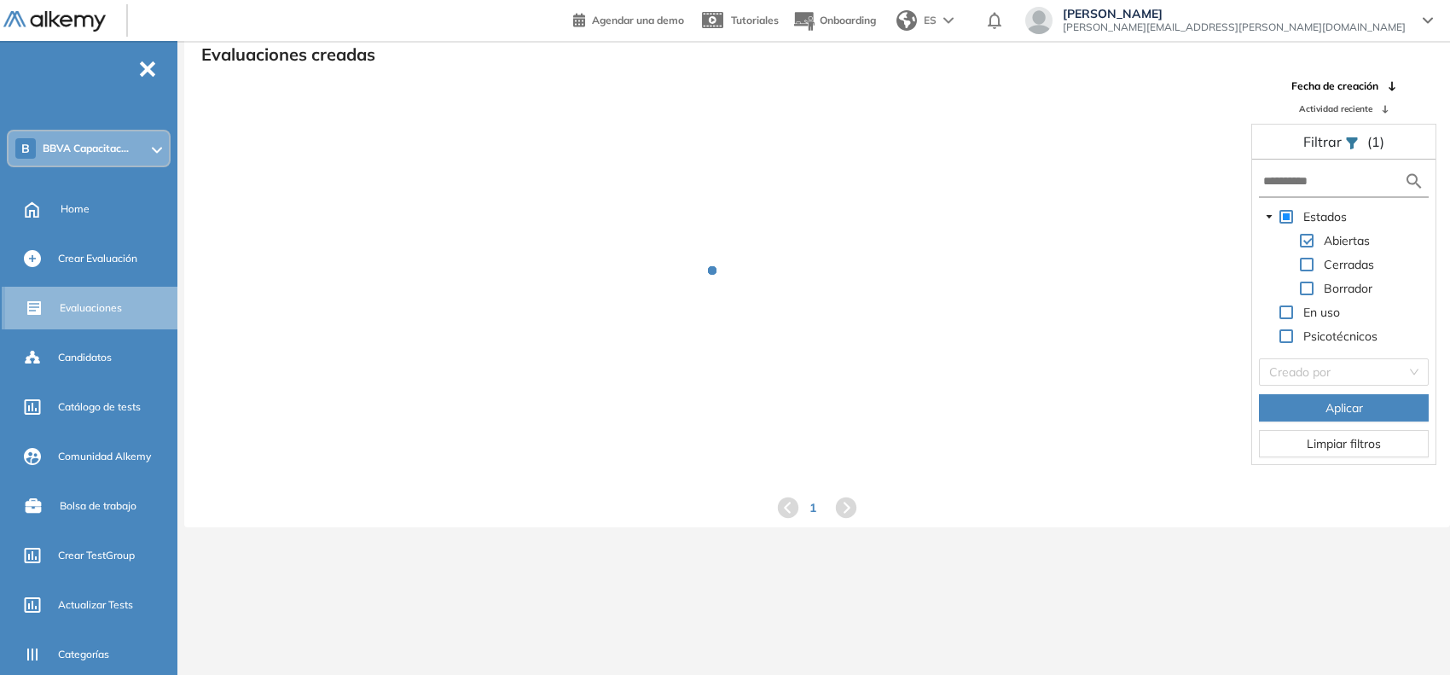
scroll to position [40, 0]
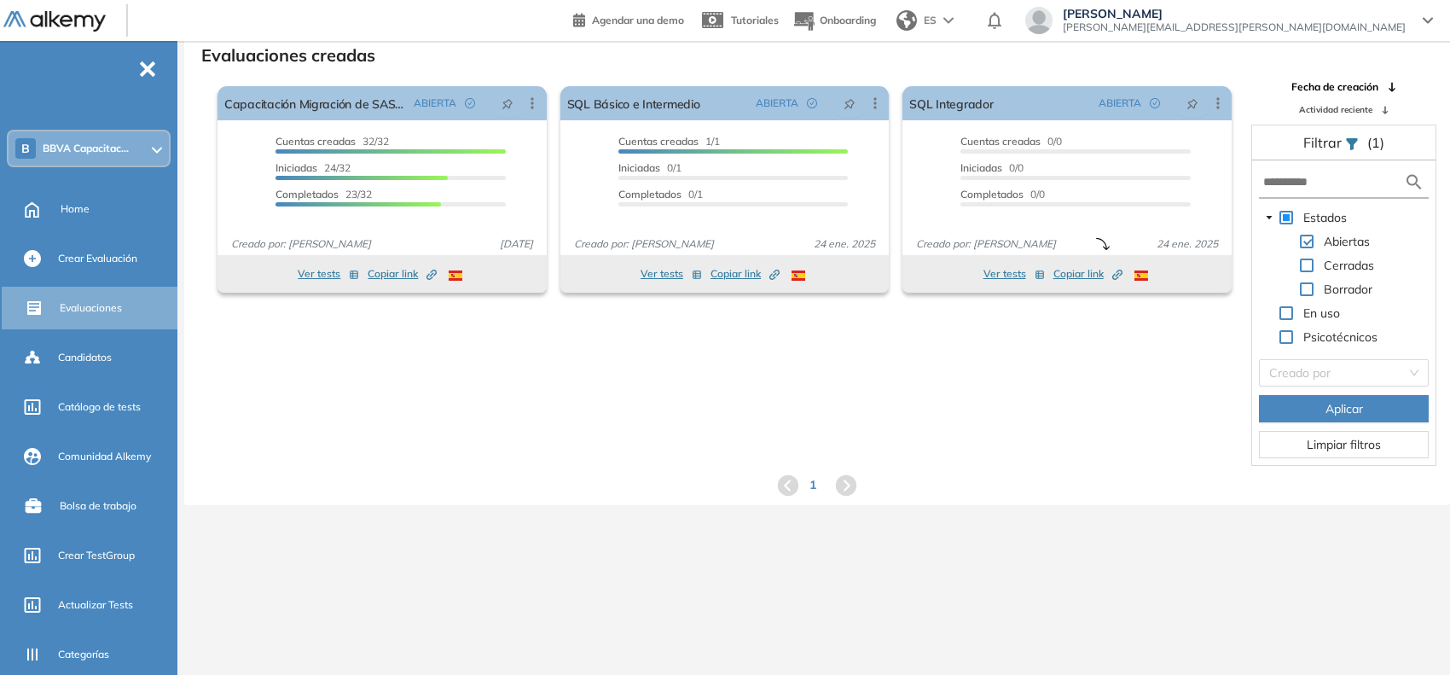
click at [105, 152] on span "BBVA Capacitac..." at bounding box center [86, 149] width 86 height 14
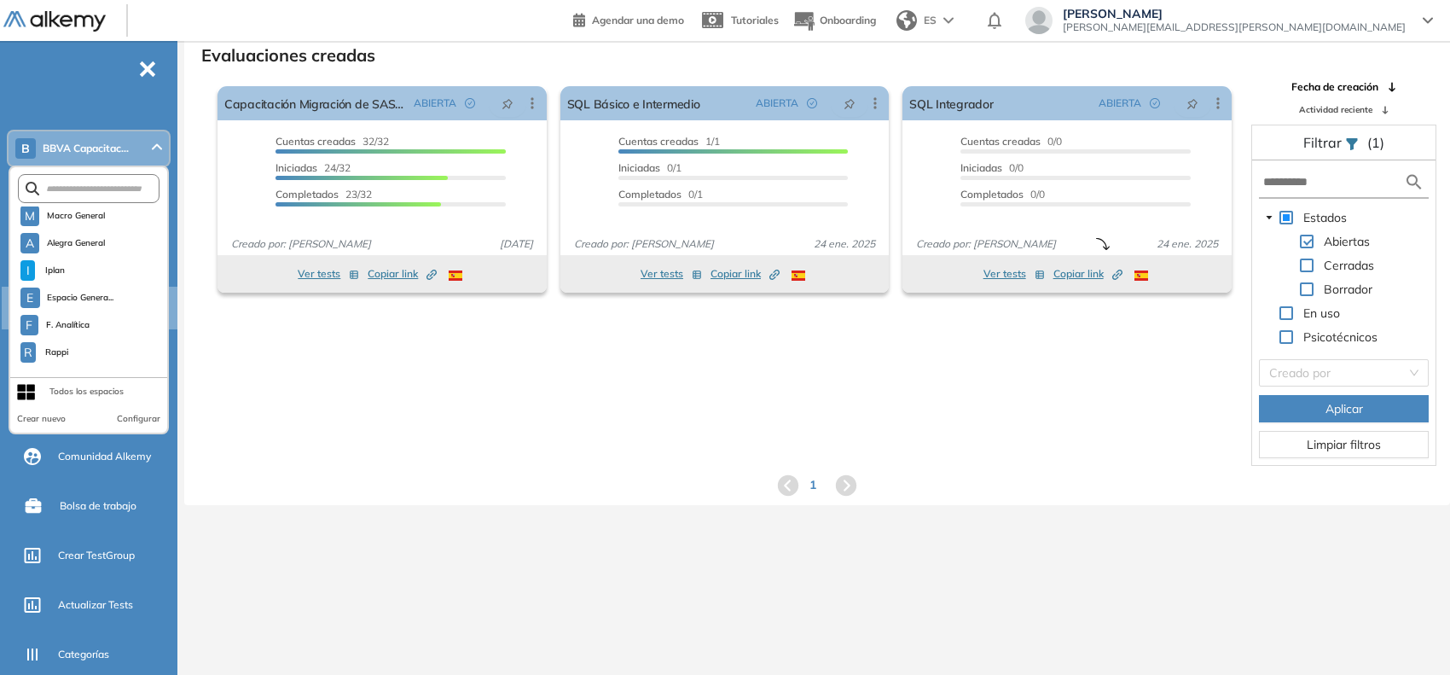
scroll to position [1460, 0]
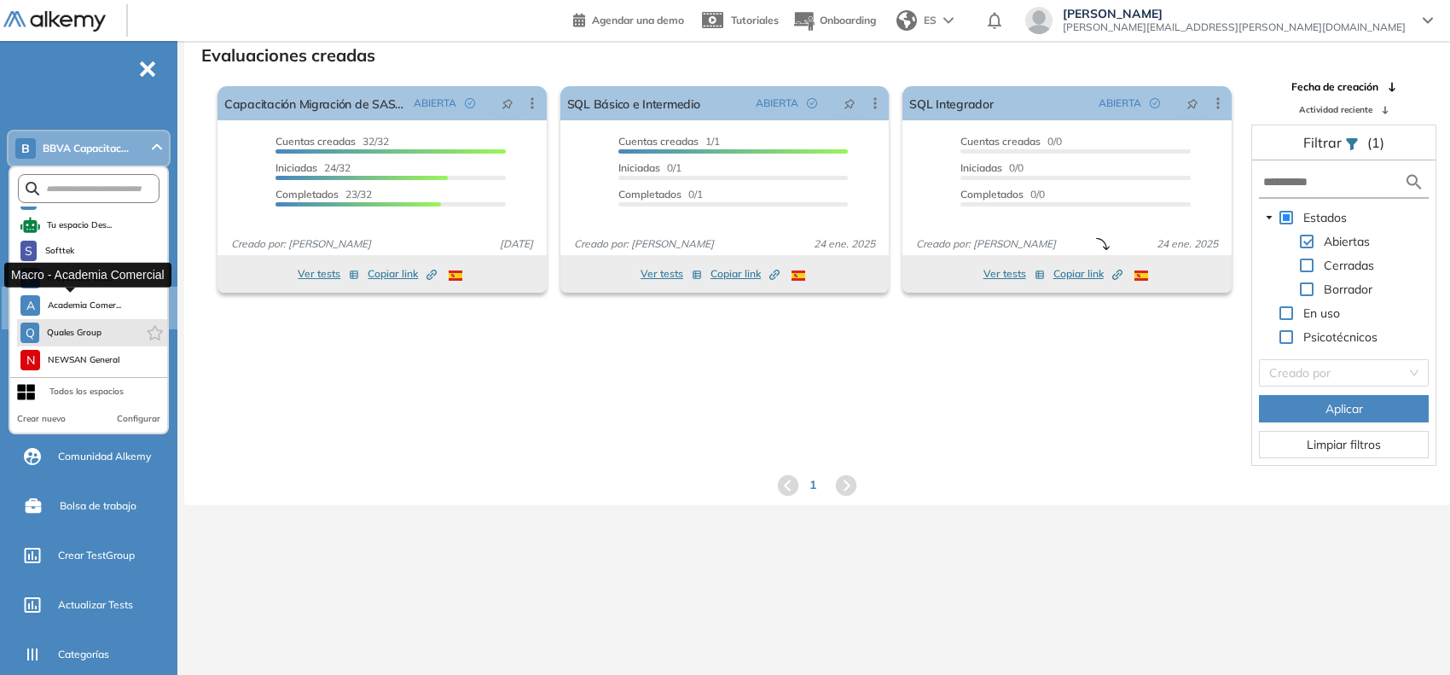
click at [87, 301] on span "Academia Comer..." at bounding box center [84, 305] width 74 height 14
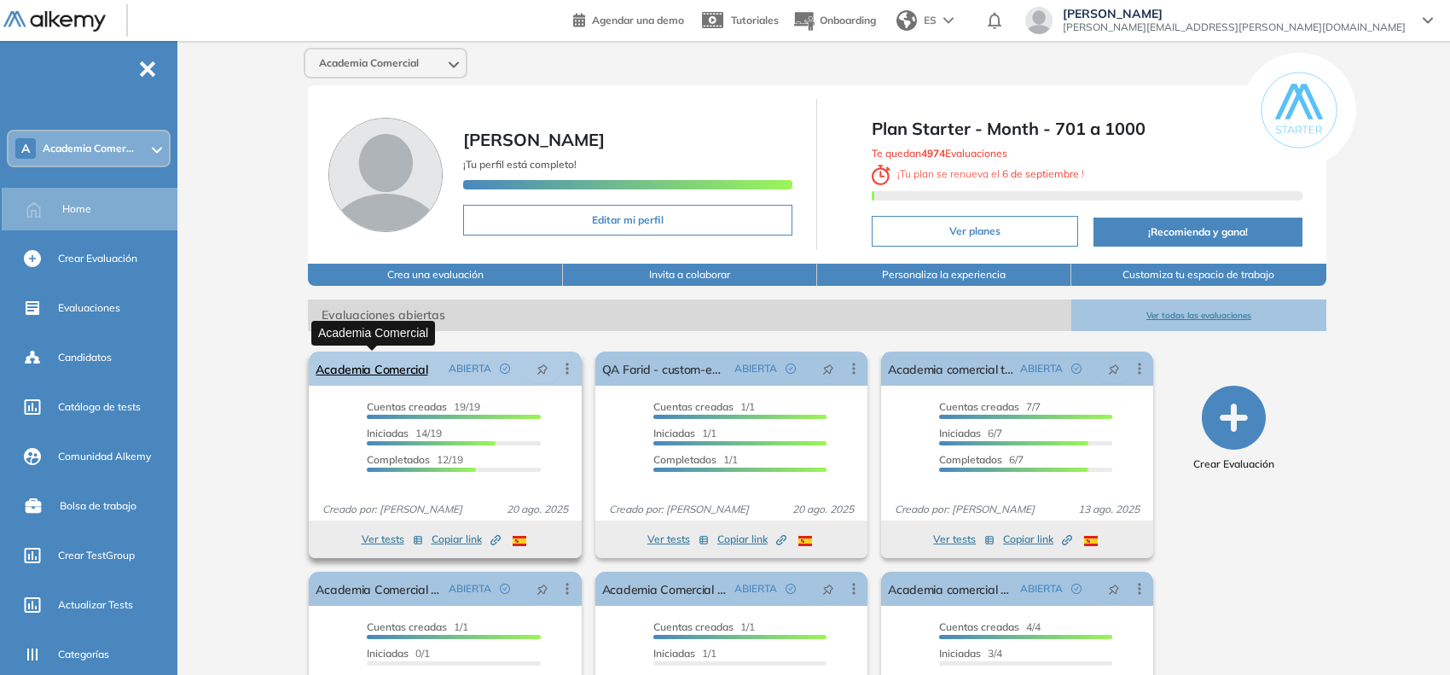
click at [403, 362] on link "Academia Comercial" at bounding box center [372, 368] width 112 height 34
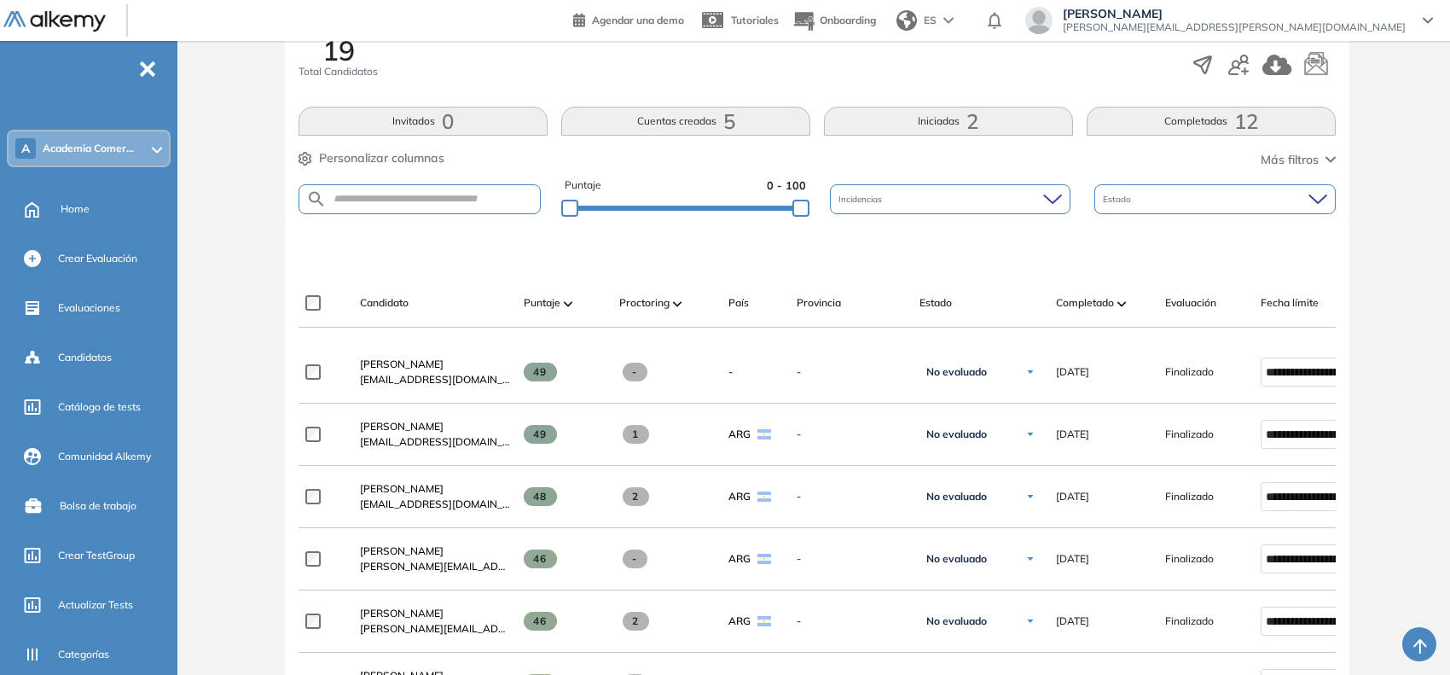
scroll to position [300, 0]
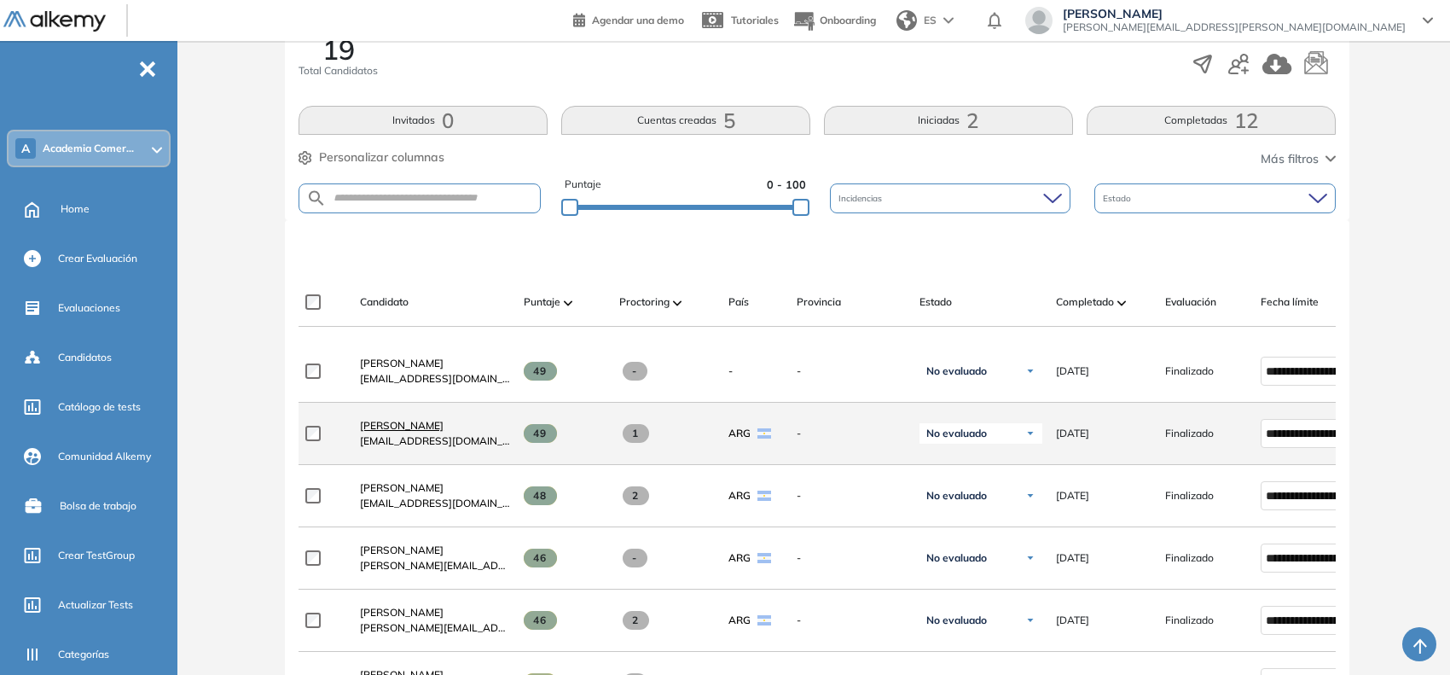
click at [415, 429] on span "[PERSON_NAME]" at bounding box center [402, 425] width 84 height 13
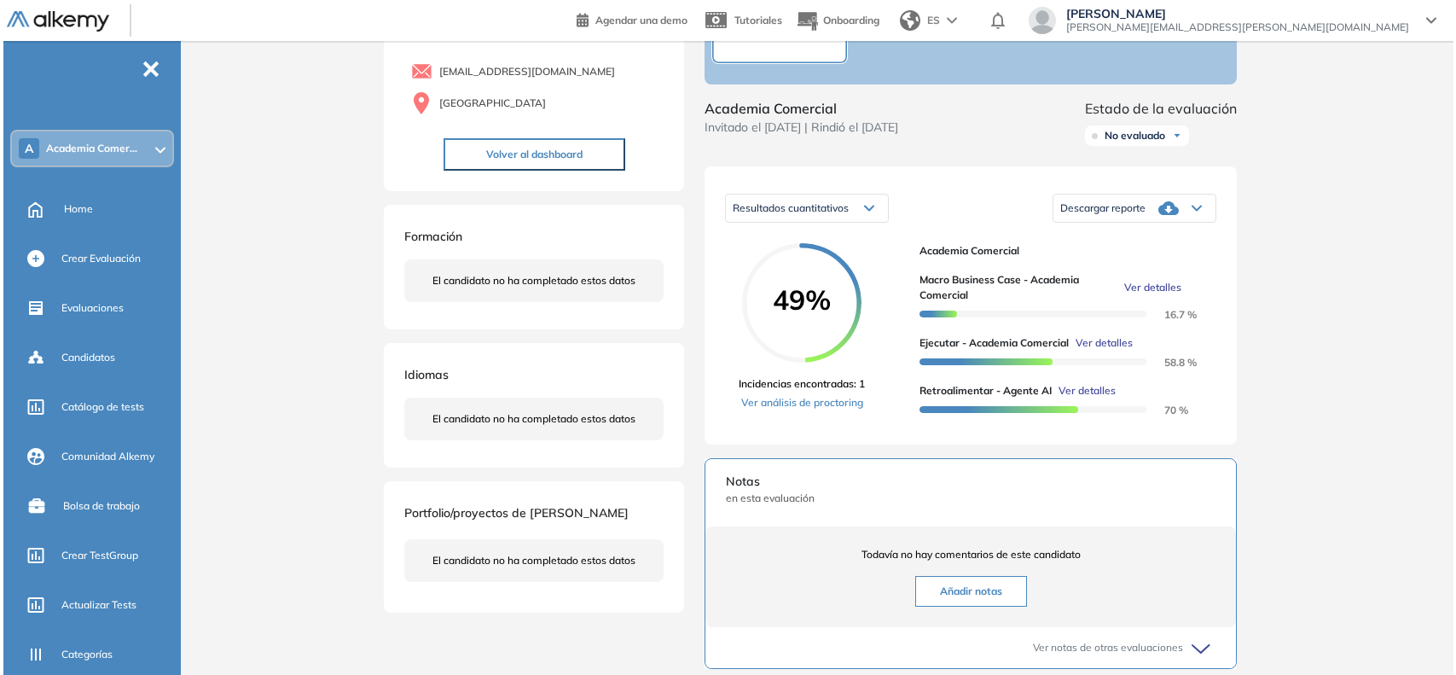
scroll to position [142, 0]
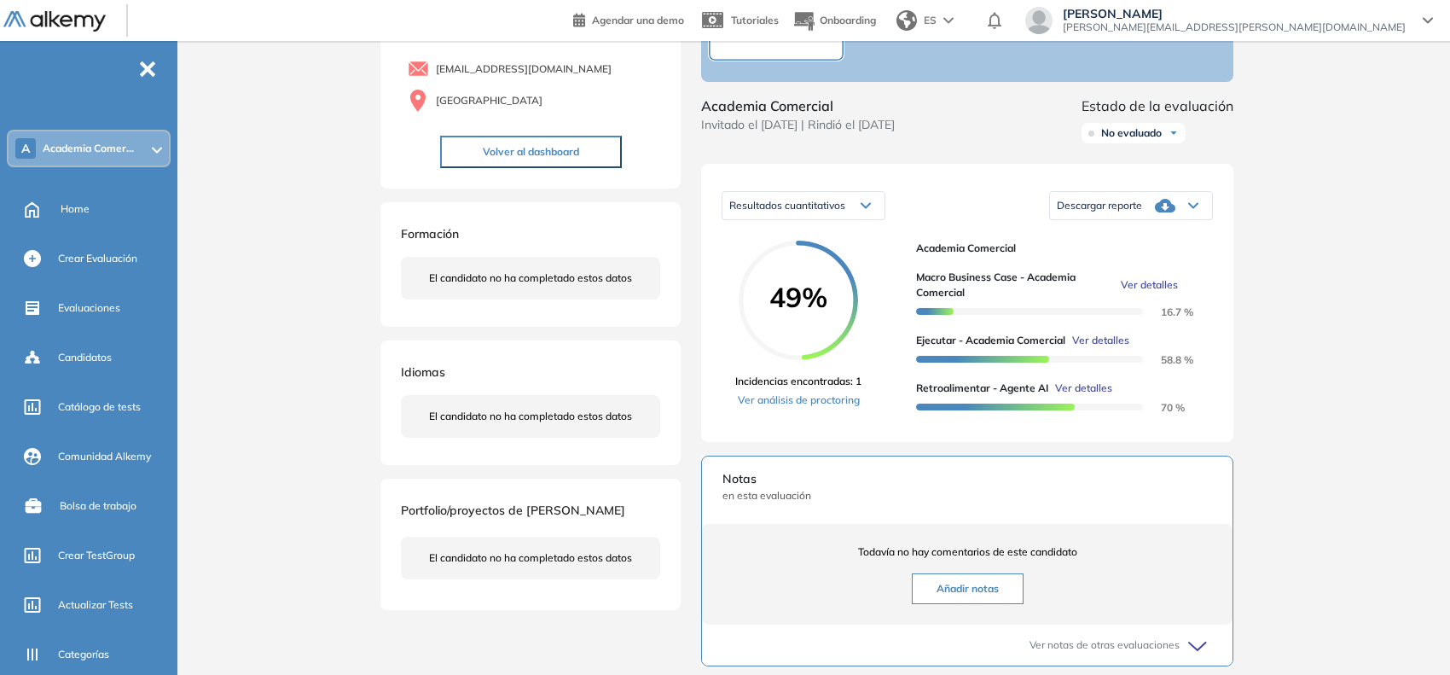
click at [1150, 293] on span "Ver detalles" at bounding box center [1149, 284] width 57 height 15
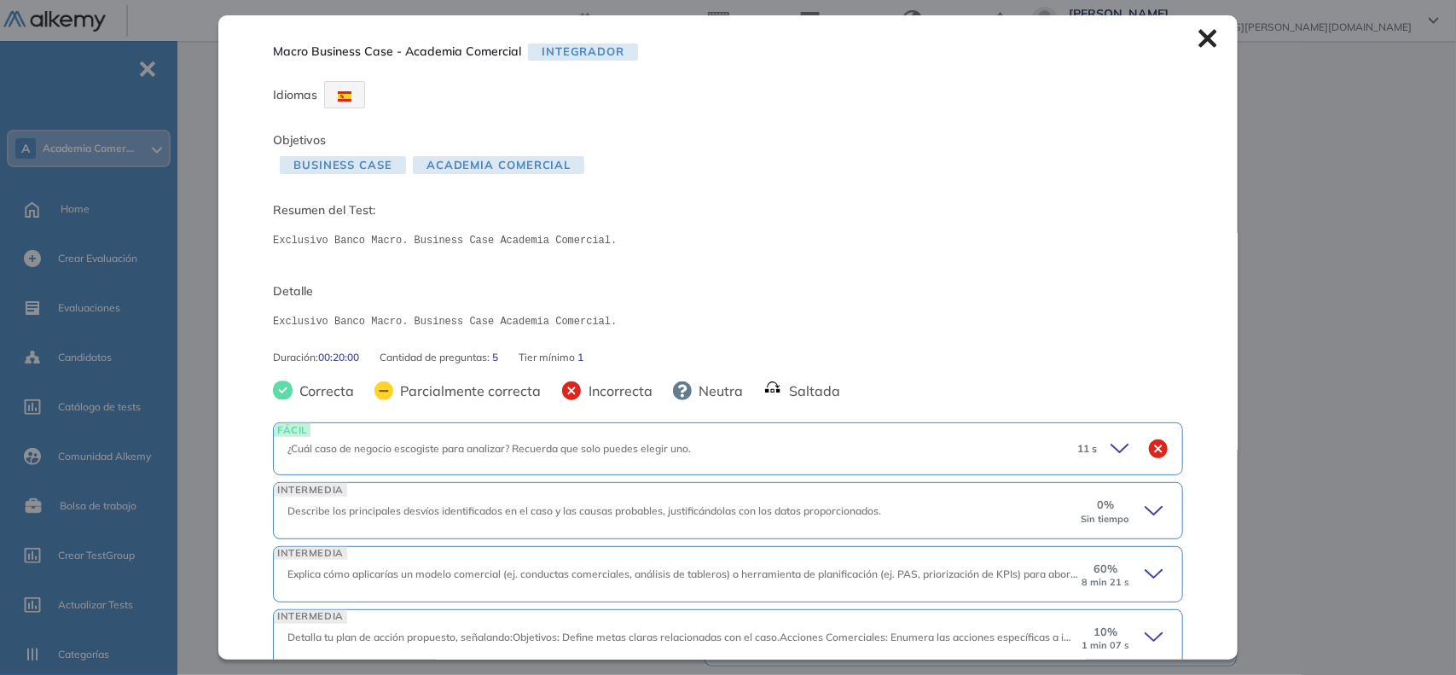
scroll to position [141, 0]
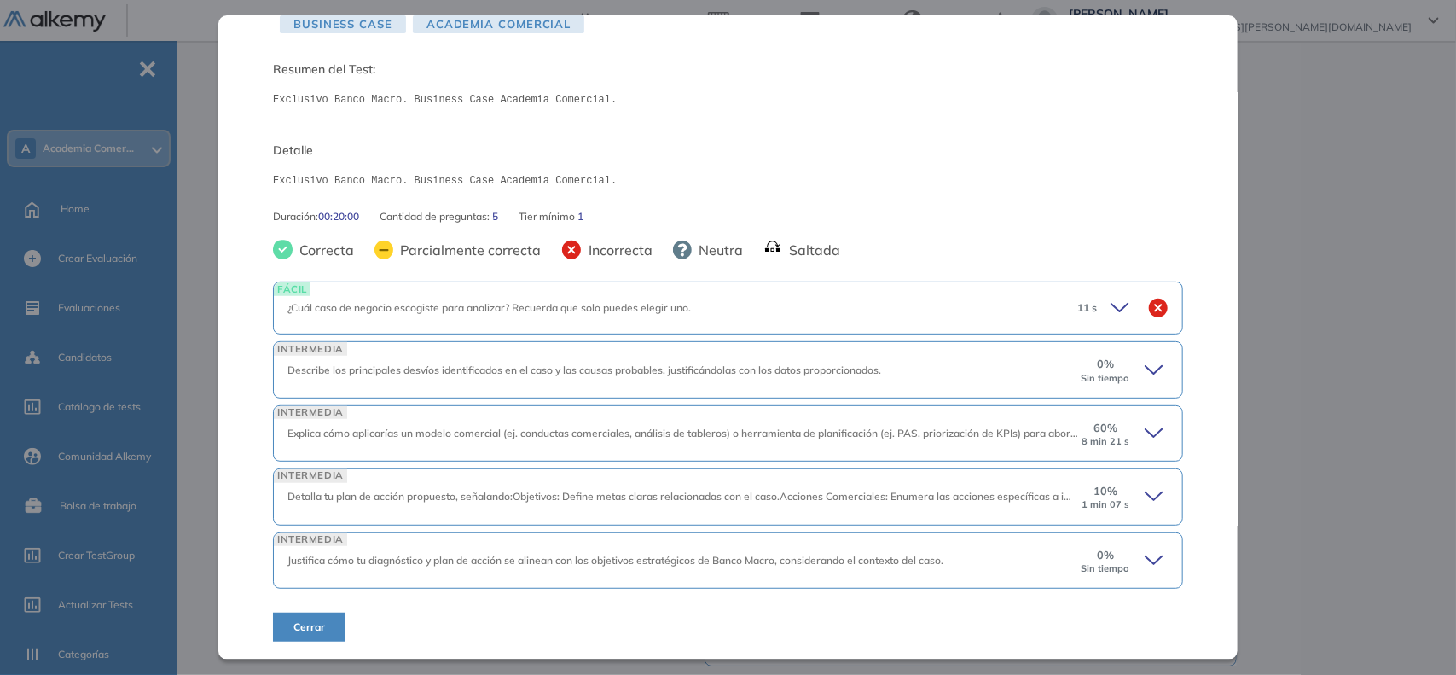
click at [1144, 367] on icon at bounding box center [1156, 370] width 24 height 24
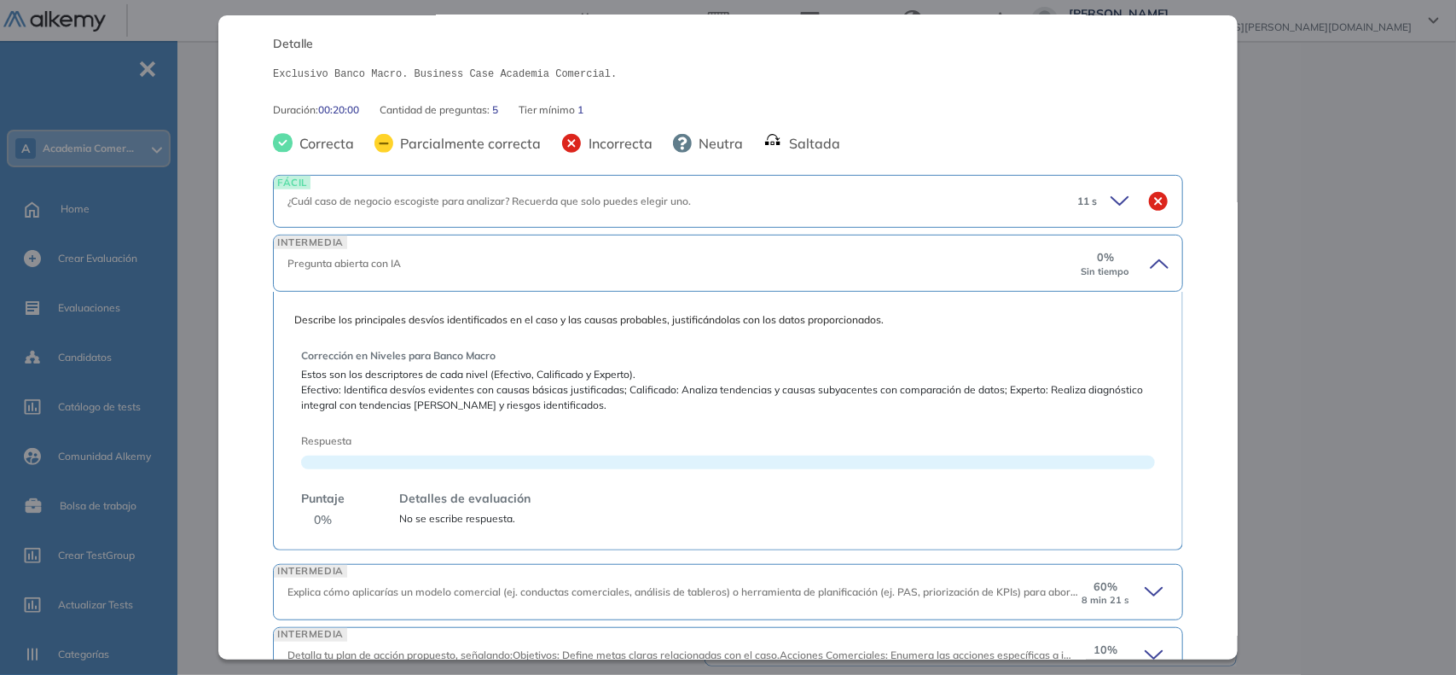
scroll to position [248, 0]
click at [1110, 210] on icon at bounding box center [1122, 200] width 24 height 24
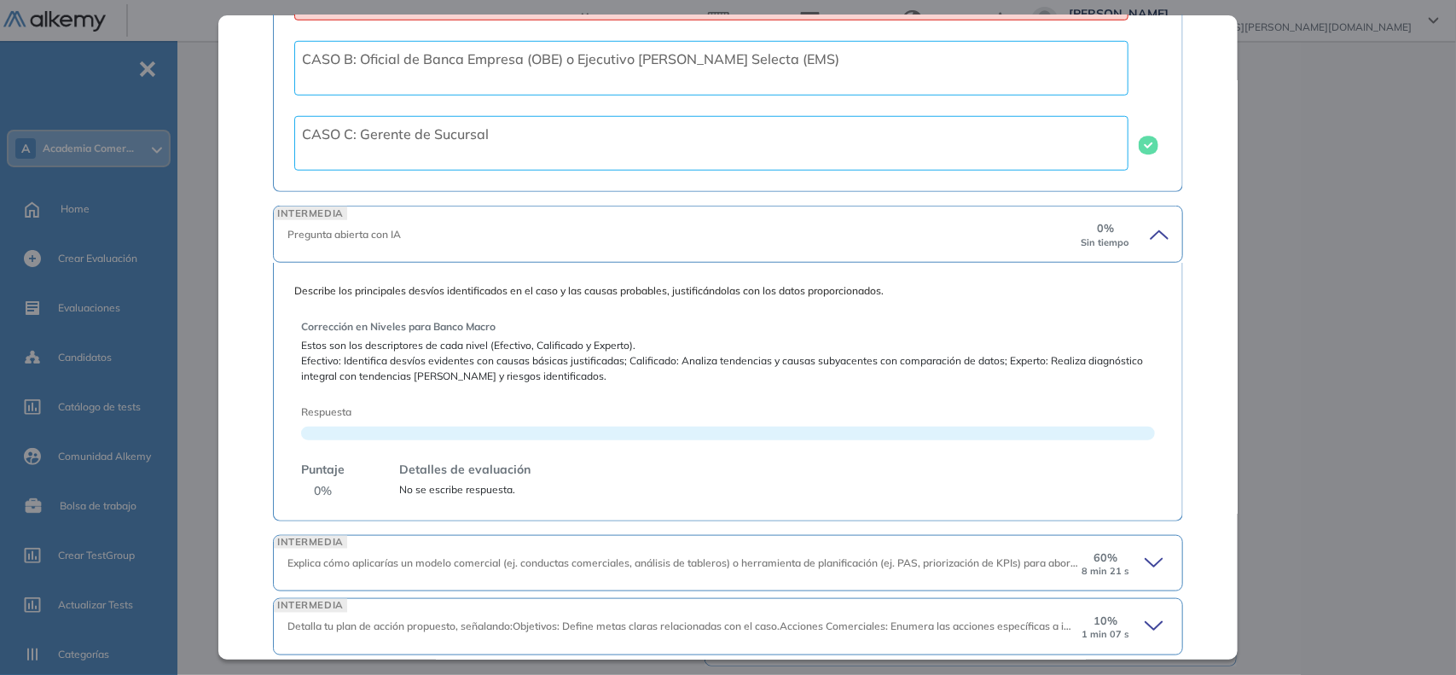
scroll to position [716, 0]
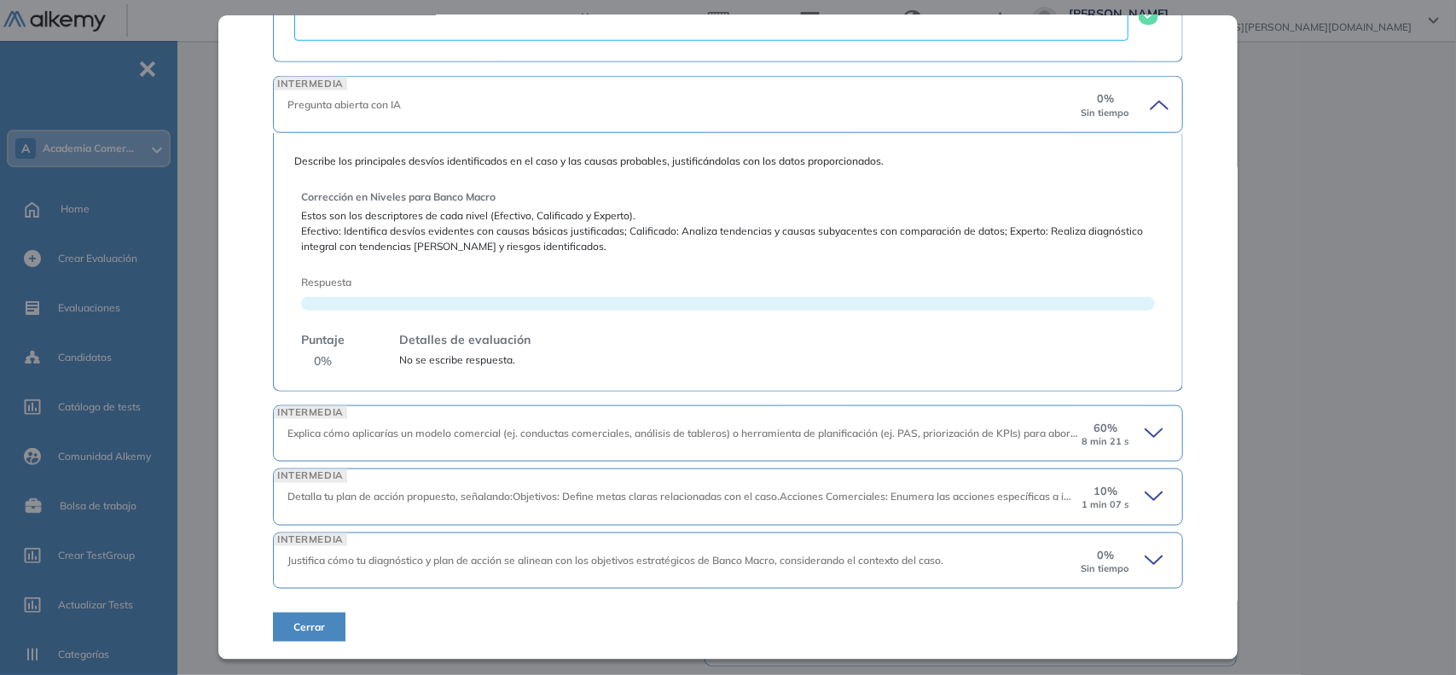
click at [1144, 435] on icon at bounding box center [1156, 433] width 24 height 24
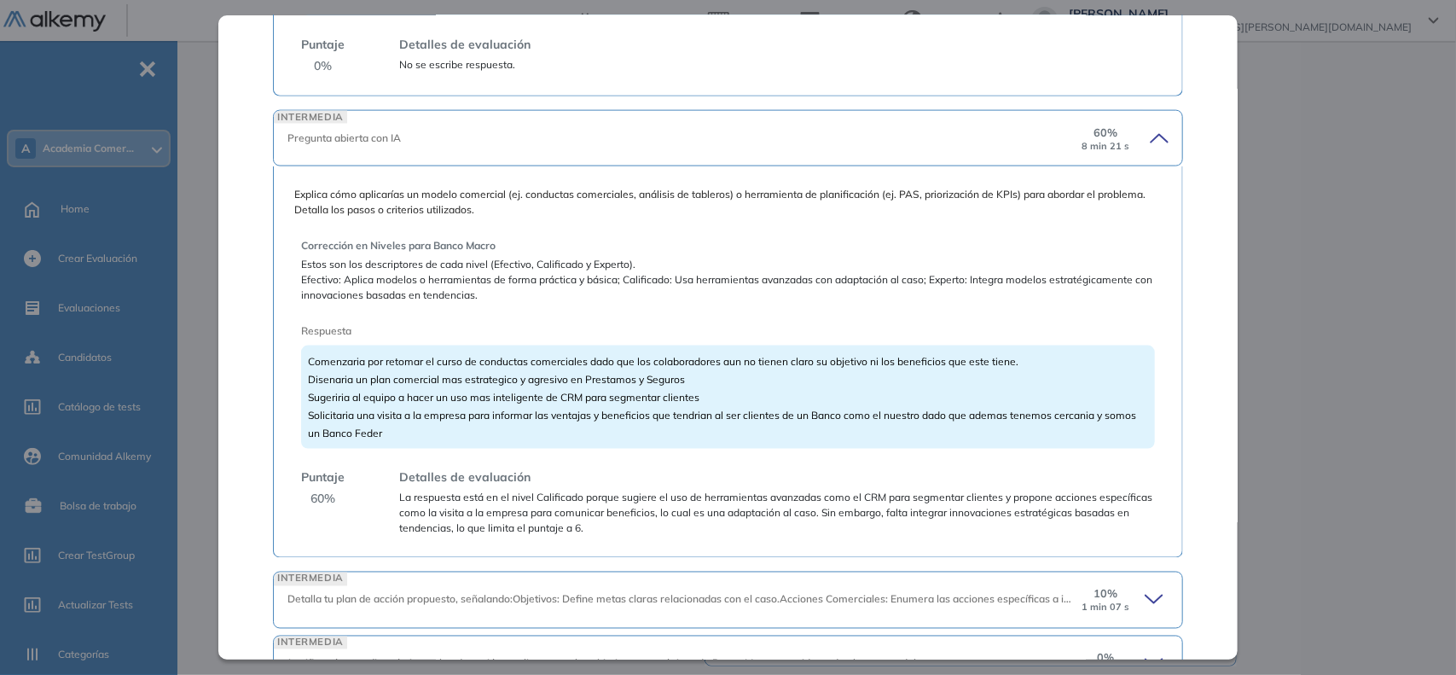
scroll to position [1114, 0]
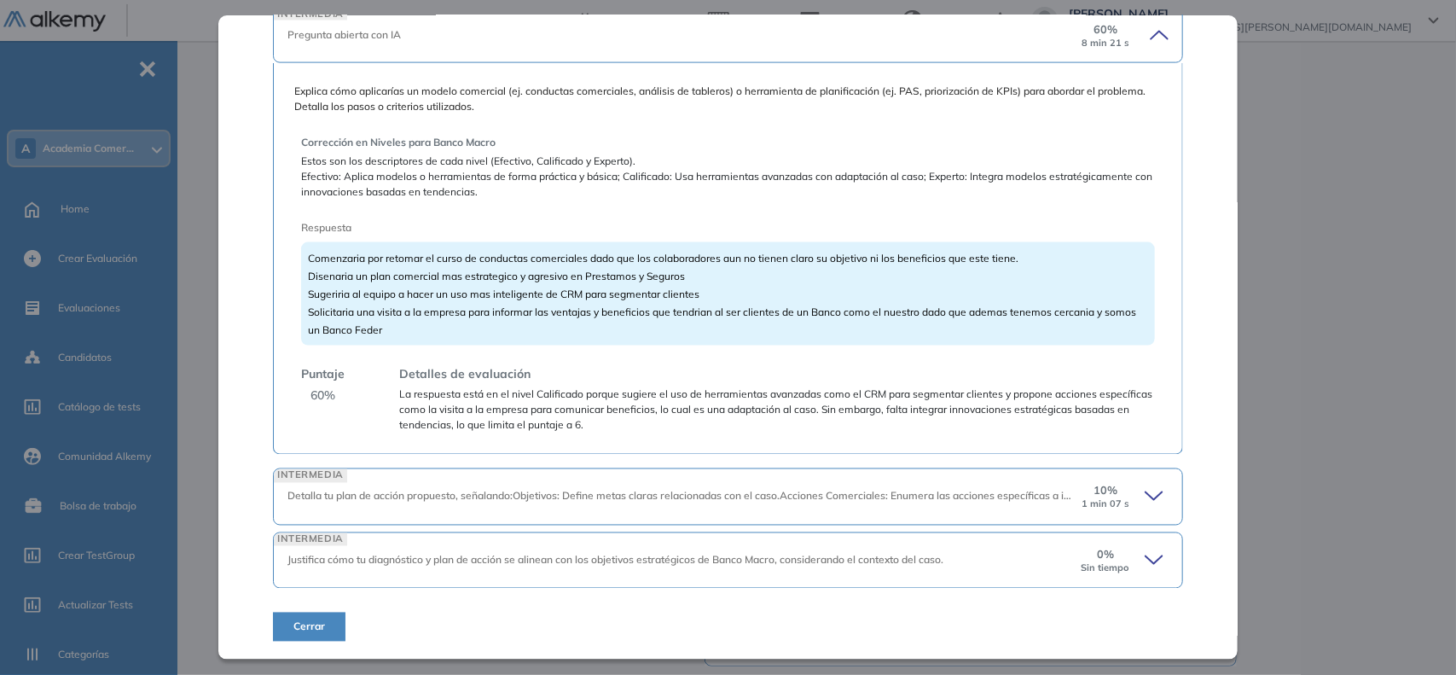
click at [1144, 490] on icon at bounding box center [1156, 496] width 24 height 24
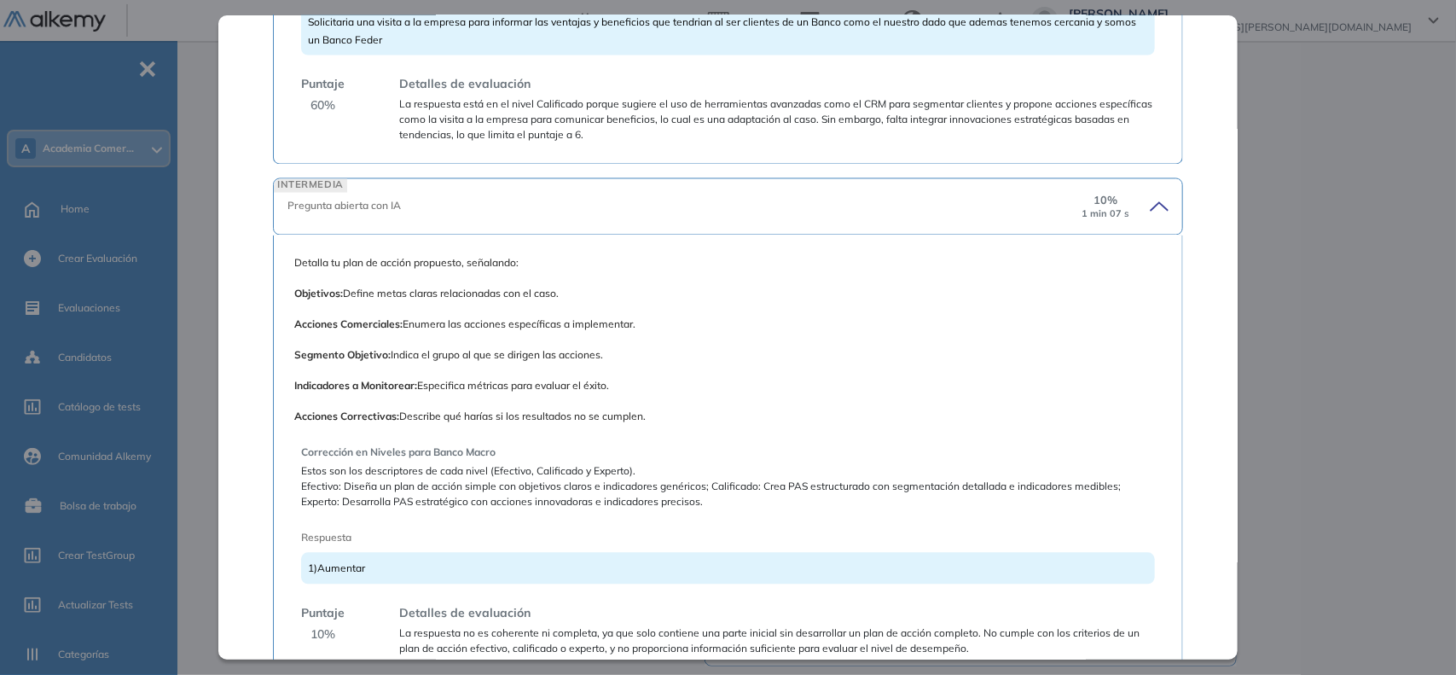
scroll to position [1563, 0]
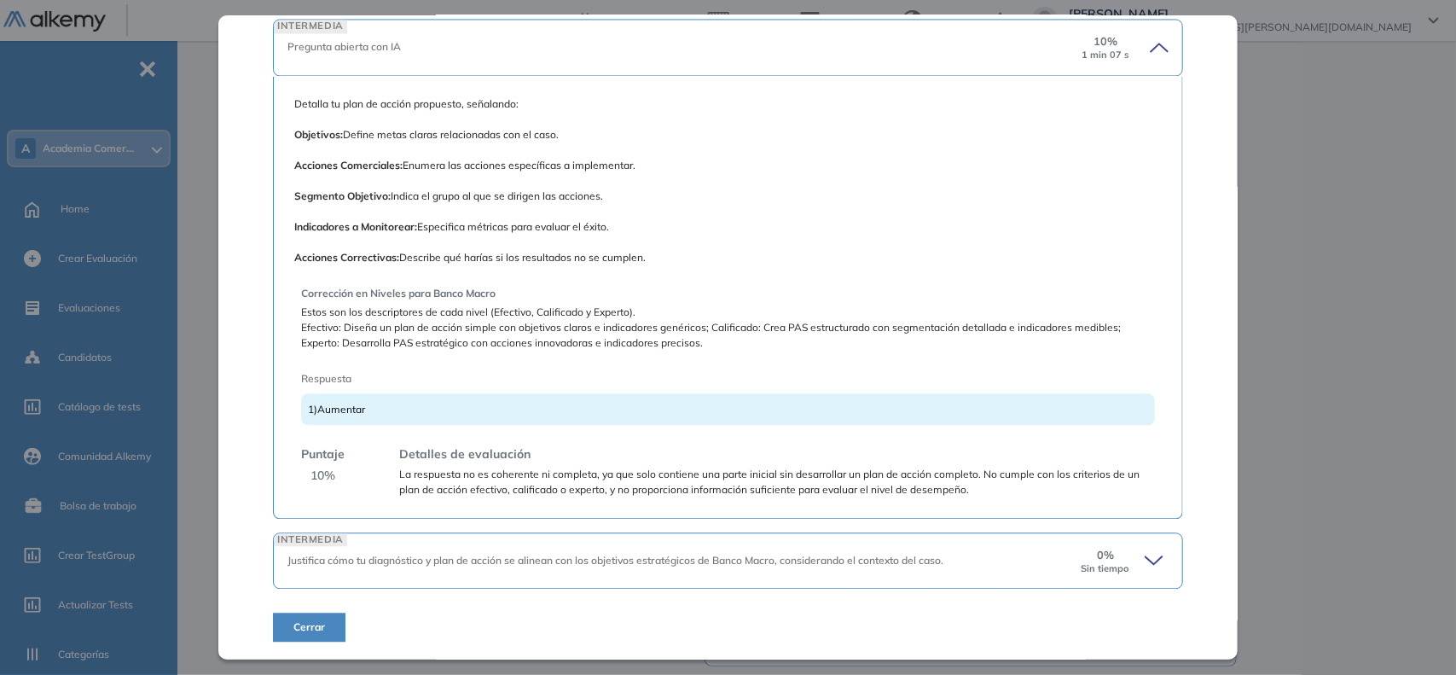
click at [1144, 550] on icon at bounding box center [1156, 560] width 24 height 24
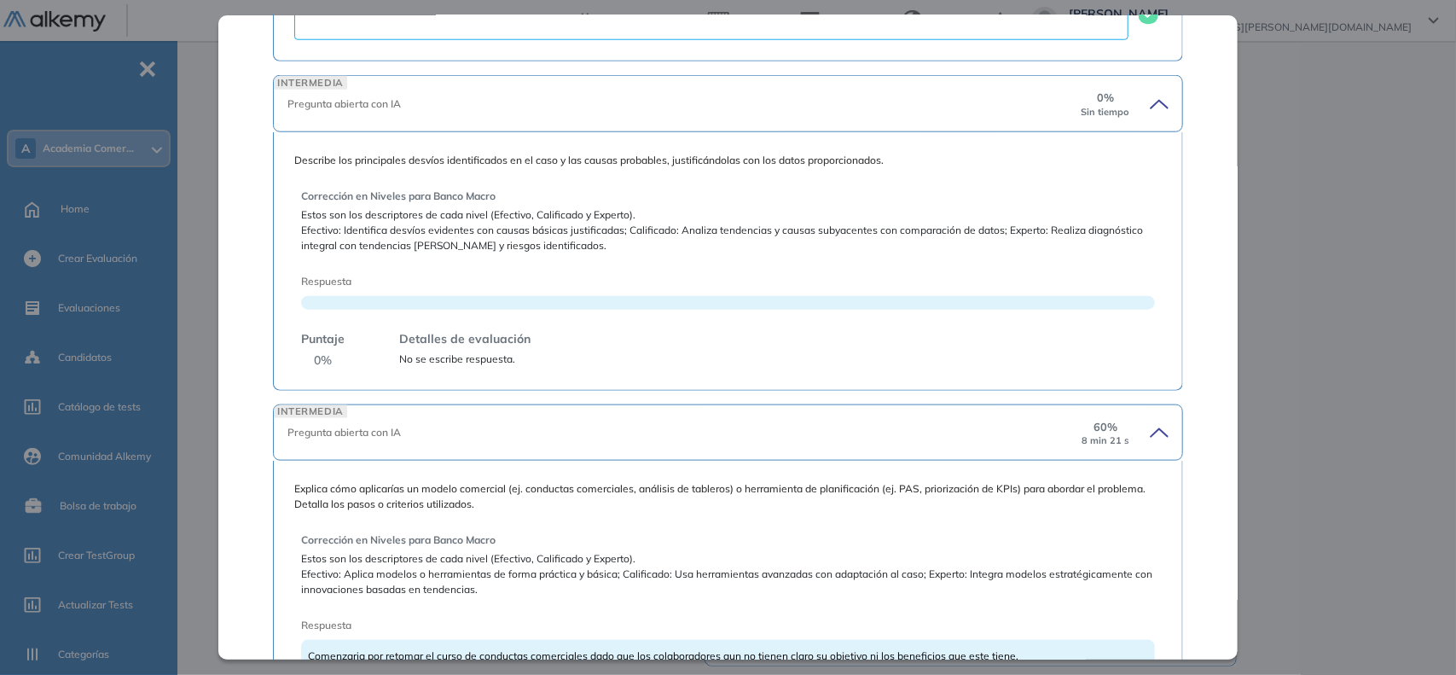
scroll to position [594, 0]
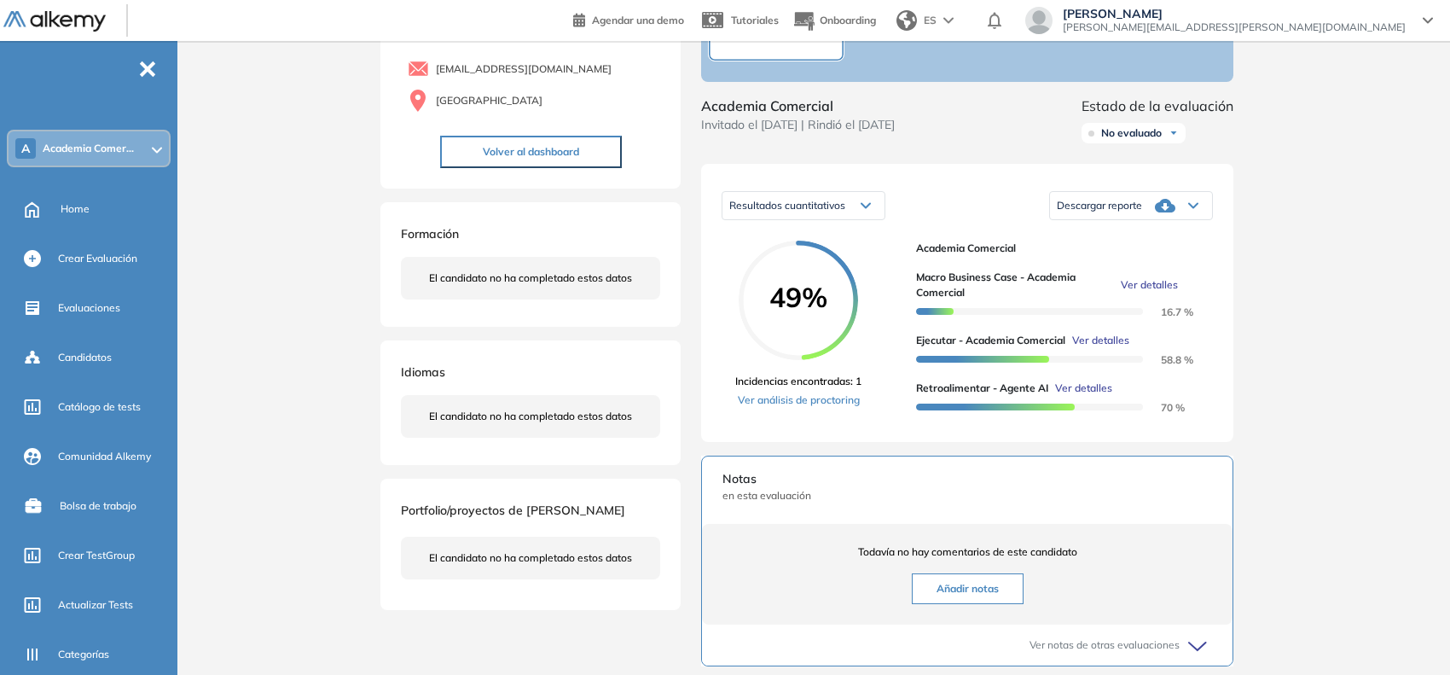
click at [1277, 351] on div "Inicio Alkymetrics Evaluaciones Dashboard Candidato Macro Business Case - Acade…" at bounding box center [817, 437] width 1266 height 1076
click at [1103, 348] on span "Ver detalles" at bounding box center [1100, 340] width 57 height 15
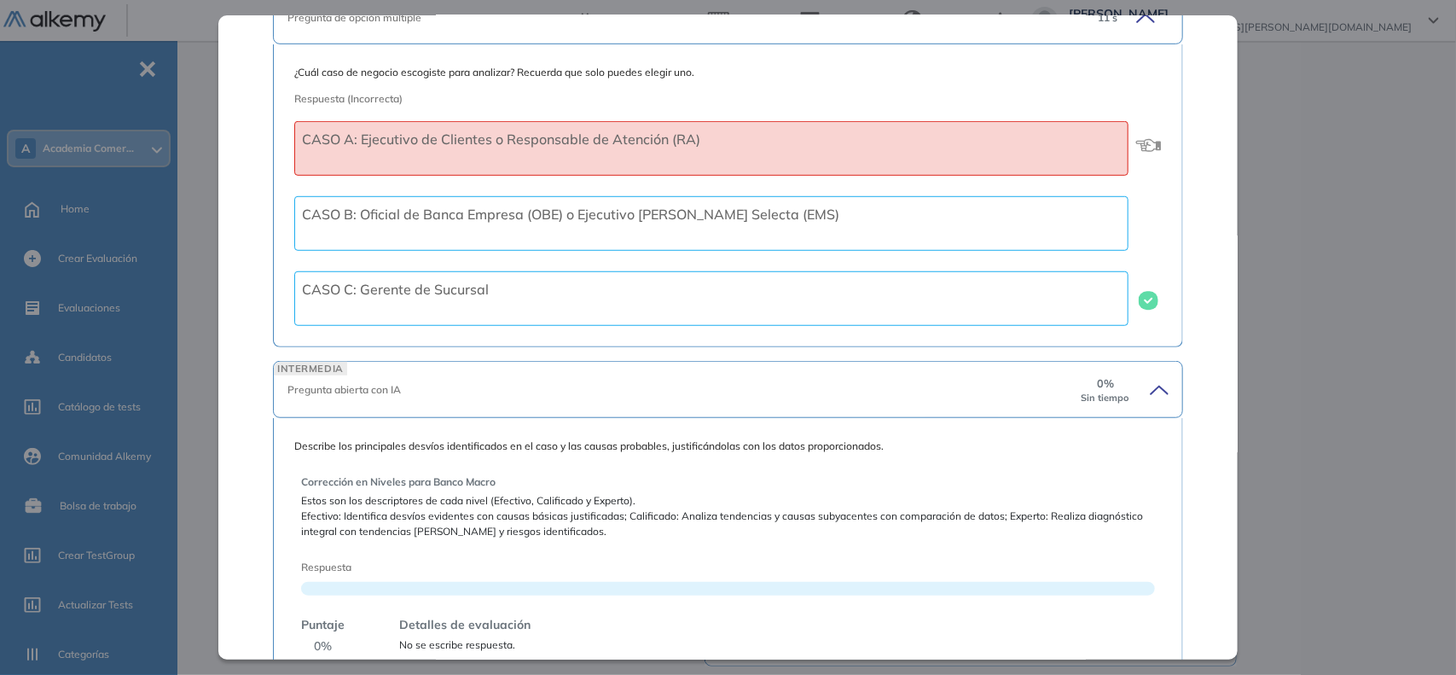
scroll to position [432, 0]
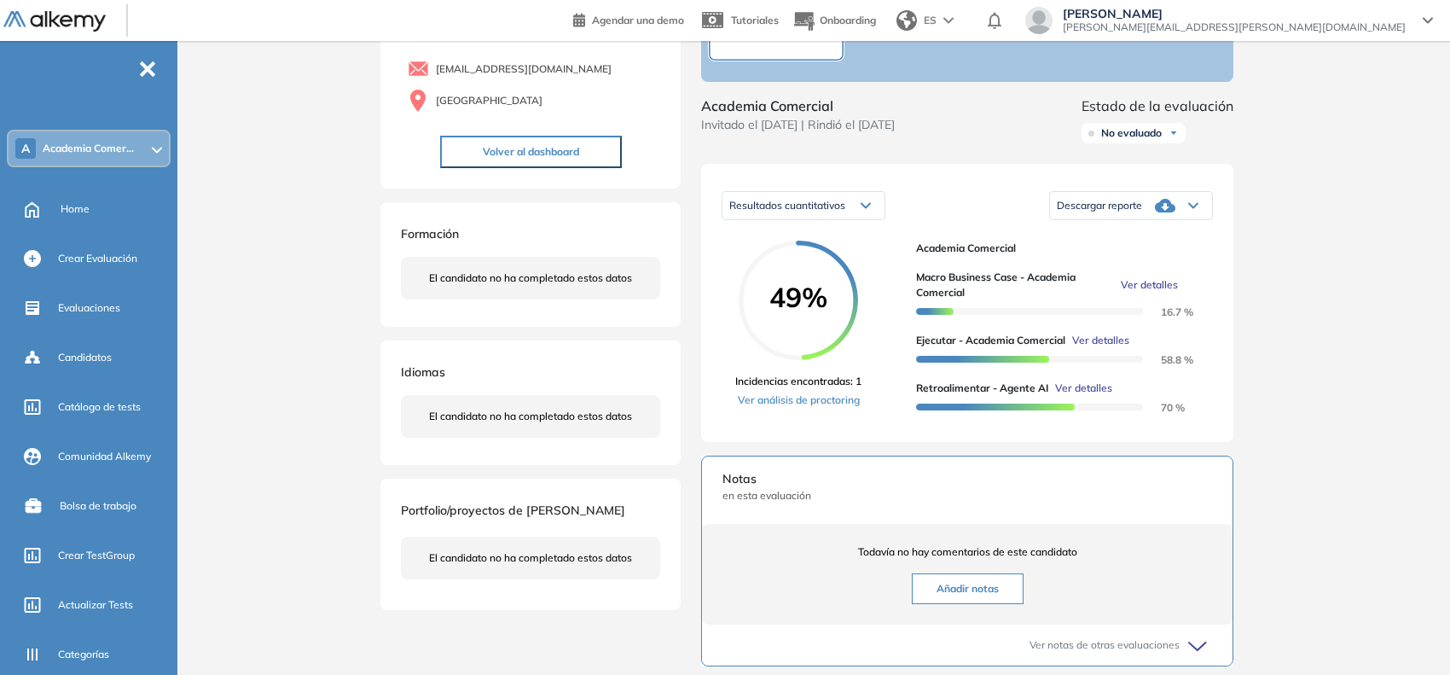
click at [1282, 330] on div "Inicio Alkymetrics Evaluaciones Dashboard Candidato Ejecutar - Academia Comerci…" at bounding box center [817, 437] width 1266 height 1076
click at [1089, 348] on span "Ver detalles" at bounding box center [1100, 340] width 57 height 15
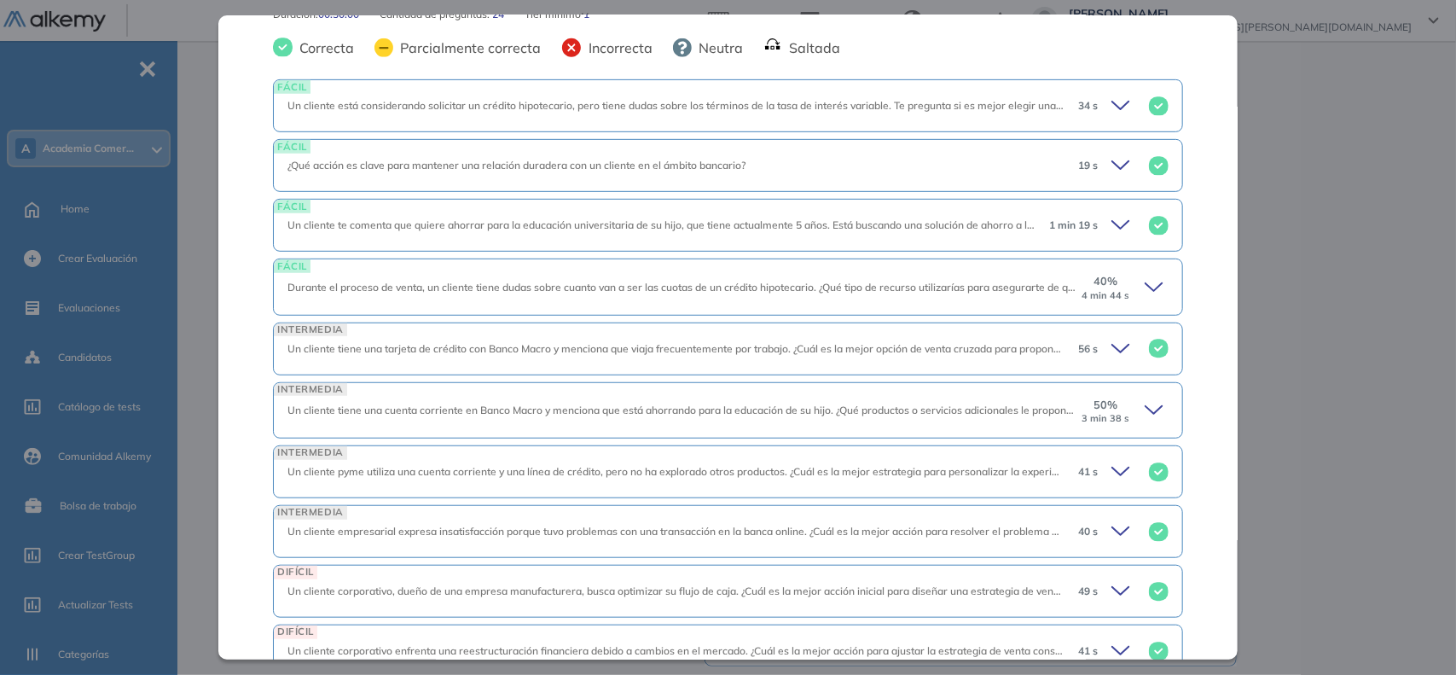
scroll to position [181, 0]
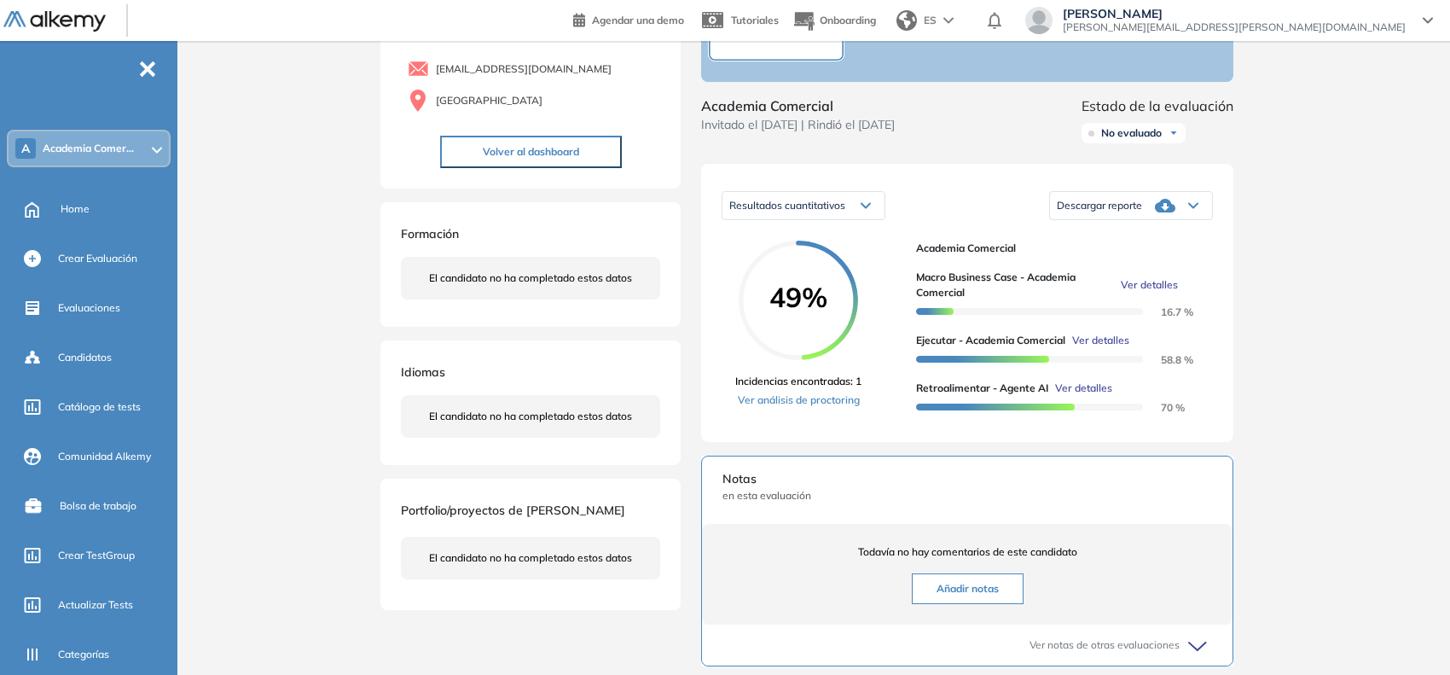
click at [1298, 296] on div "Inicio Alkymetrics Evaluaciones Dashboard Candidato Ejecutar - Academia Comerci…" at bounding box center [817, 437] width 1266 height 1076
click at [1098, 396] on span "Ver detalles" at bounding box center [1083, 387] width 57 height 15
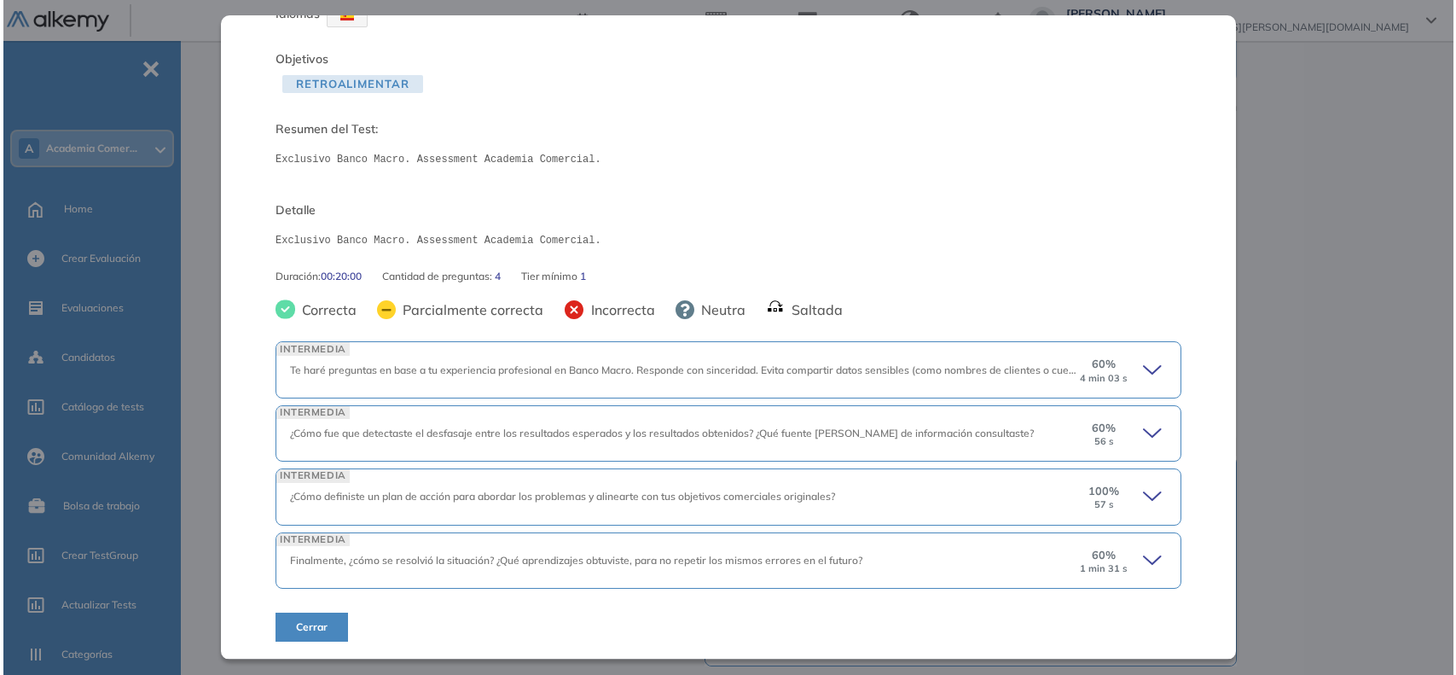
scroll to position [81, 0]
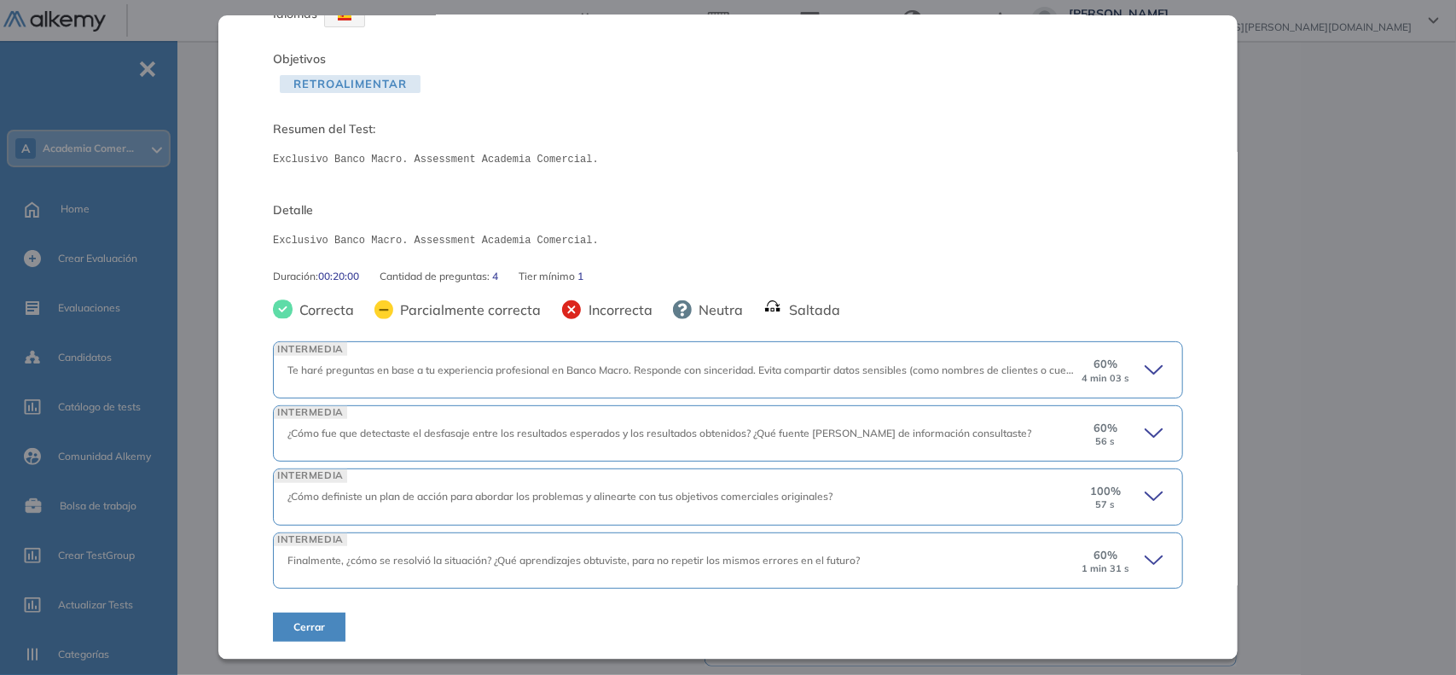
click at [1144, 556] on icon at bounding box center [1156, 560] width 24 height 24
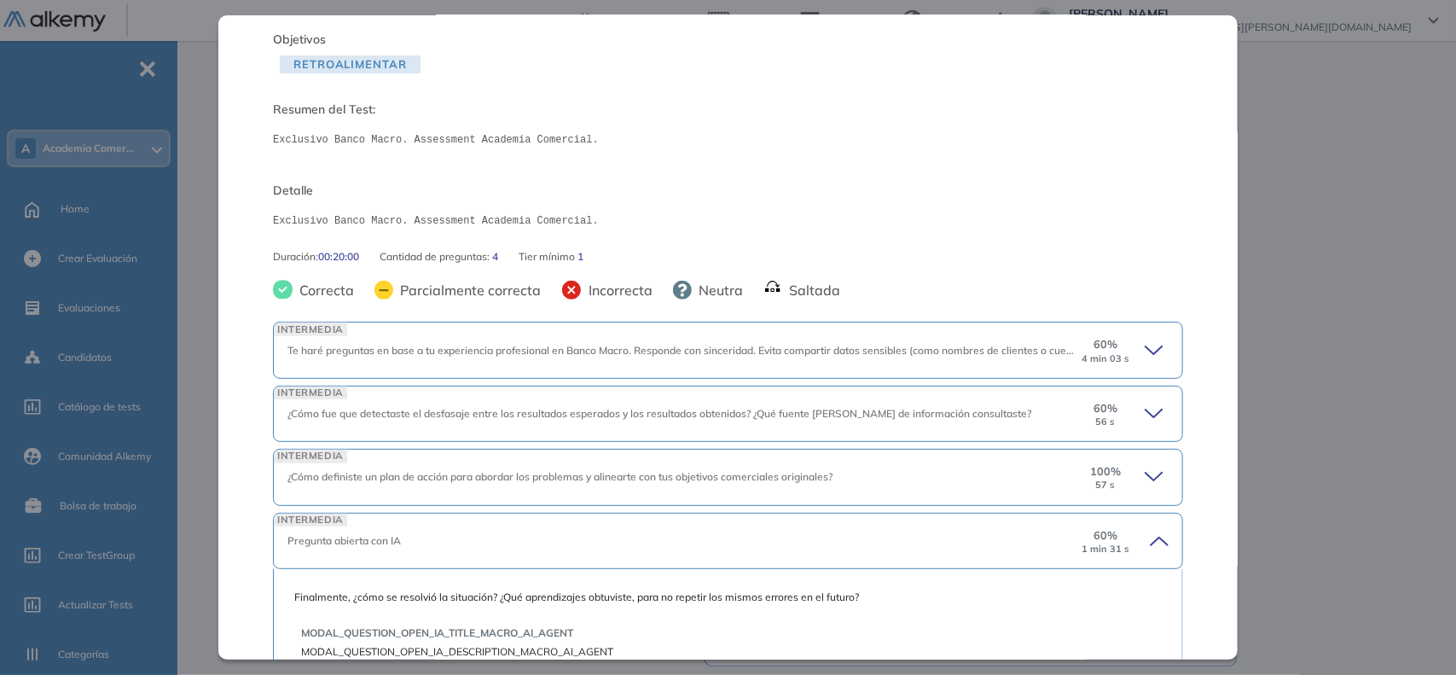
scroll to position [0, 0]
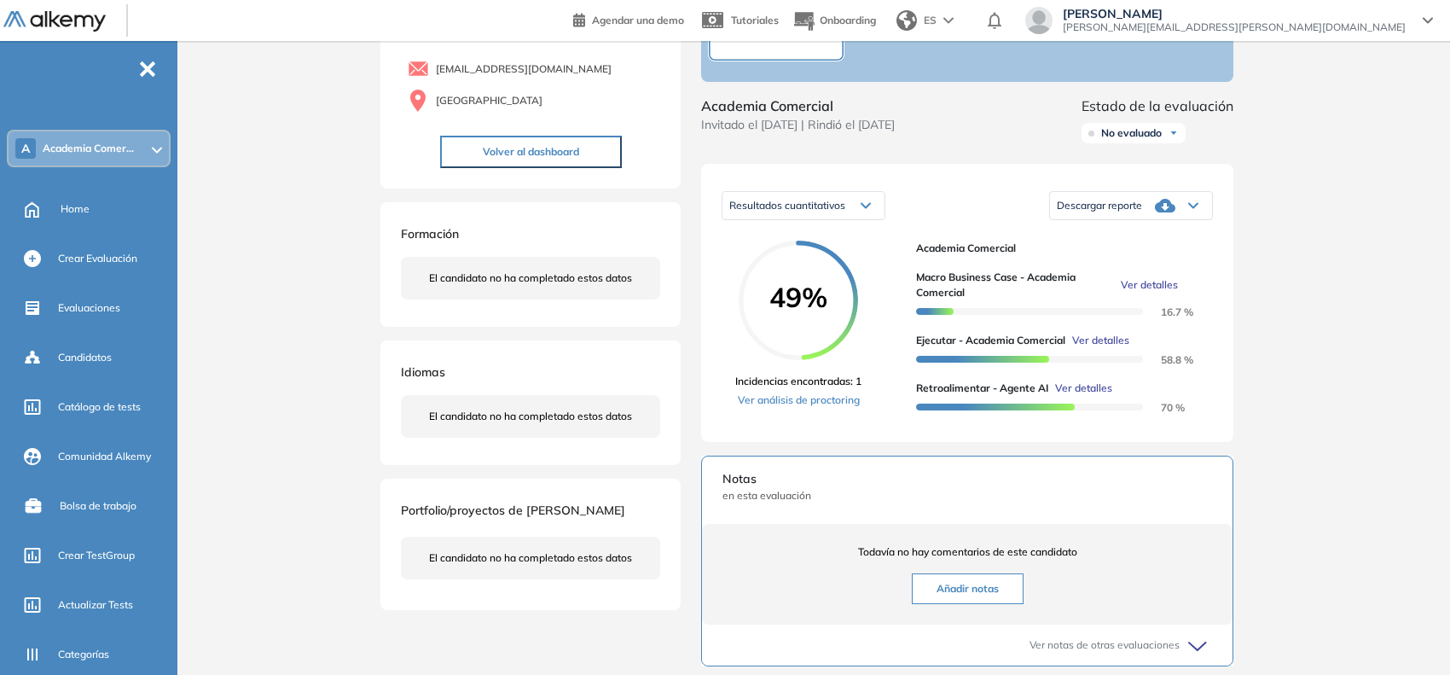
click at [1298, 316] on div "Inicio Alkymetrics Evaluaciones Dashboard Candidato Retroalimentar - Agente AI …" at bounding box center [817, 437] width 1266 height 1076
click at [1098, 348] on span "Ver detalles" at bounding box center [1100, 340] width 57 height 15
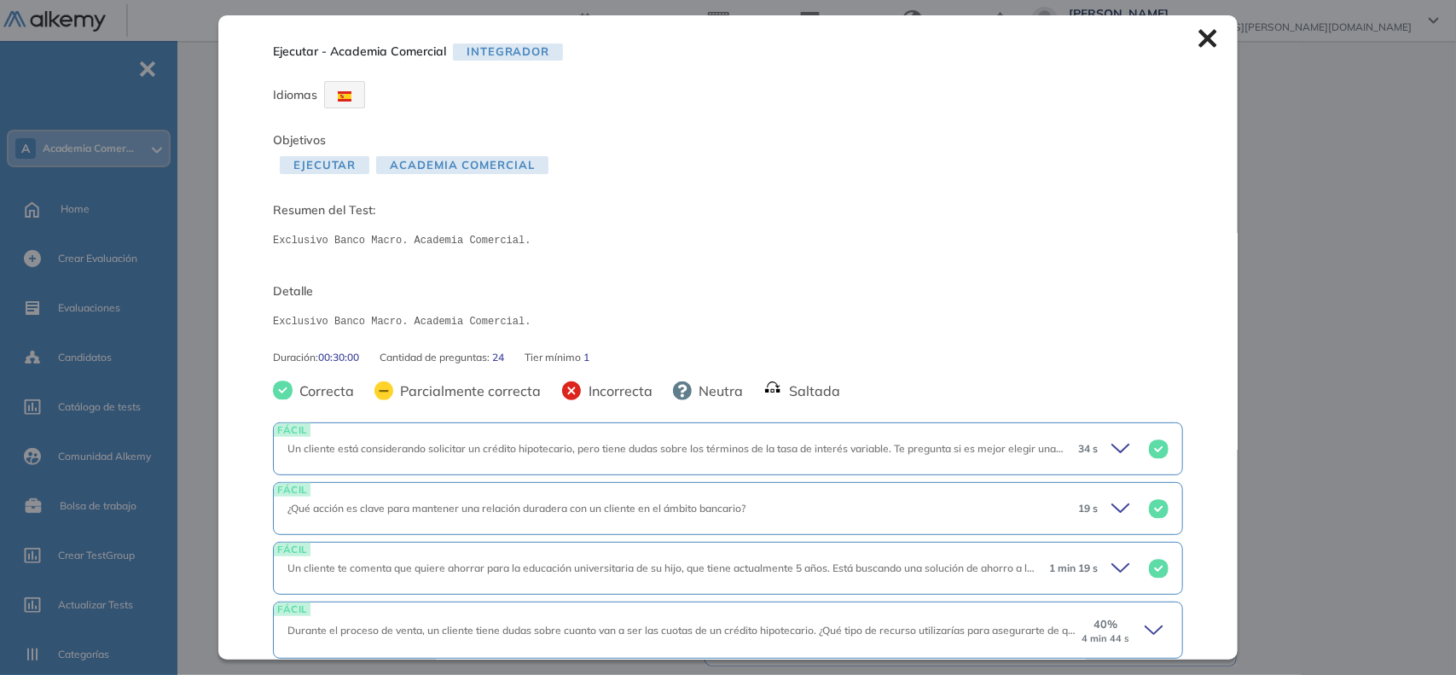
click at [1199, 36] on icon at bounding box center [1207, 39] width 18 height 18
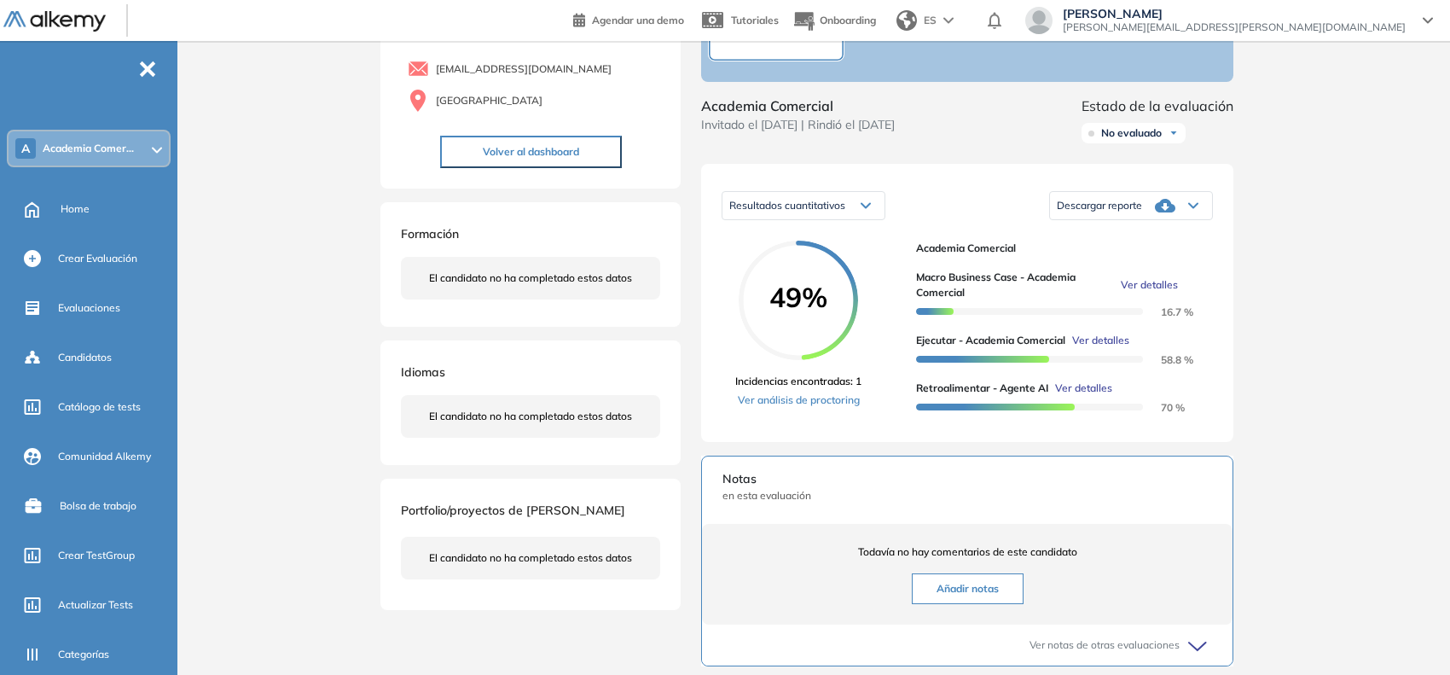
click at [1087, 348] on span "Ver detalles" at bounding box center [1100, 340] width 57 height 15
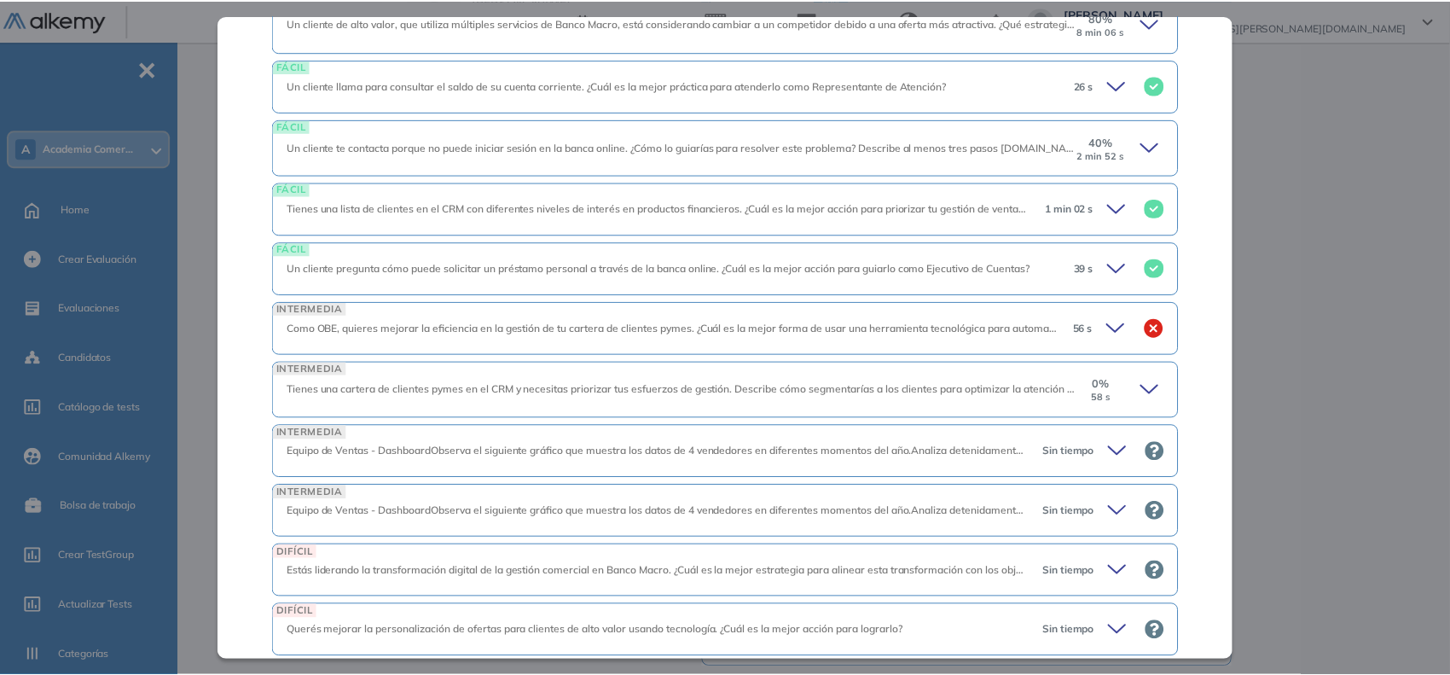
scroll to position [1092, 0]
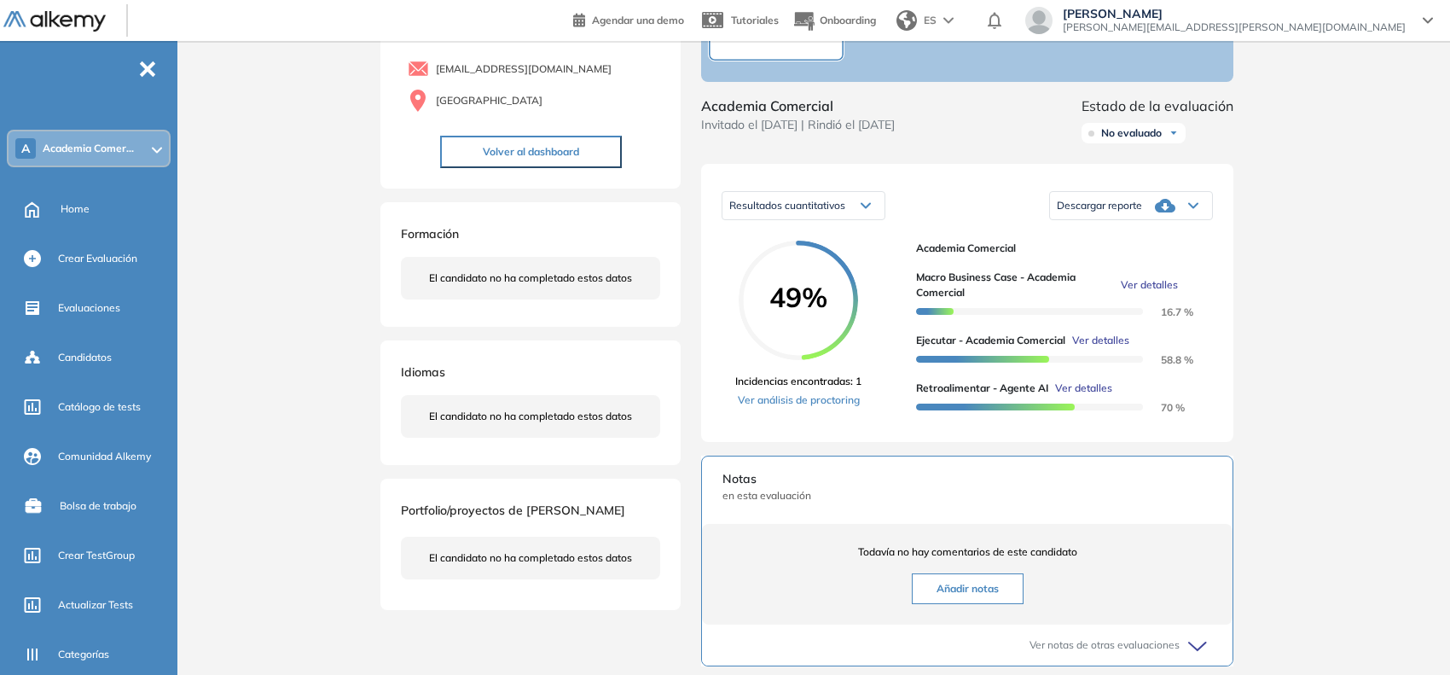
click at [1283, 292] on div "Inicio Alkymetrics Evaluaciones Dashboard Candidato Ejecutar - Academia Comerci…" at bounding box center [817, 437] width 1266 height 1076
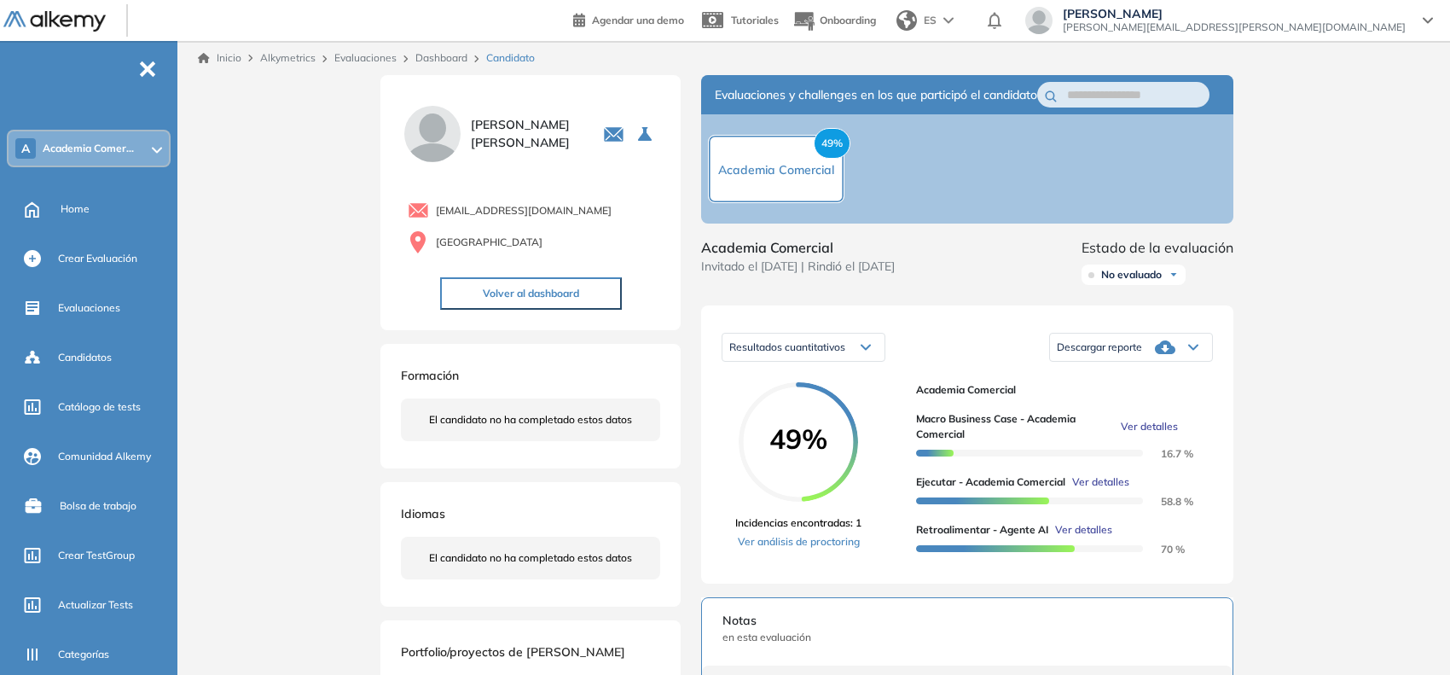
click at [439, 57] on link "Dashboard" at bounding box center [441, 57] width 52 height 13
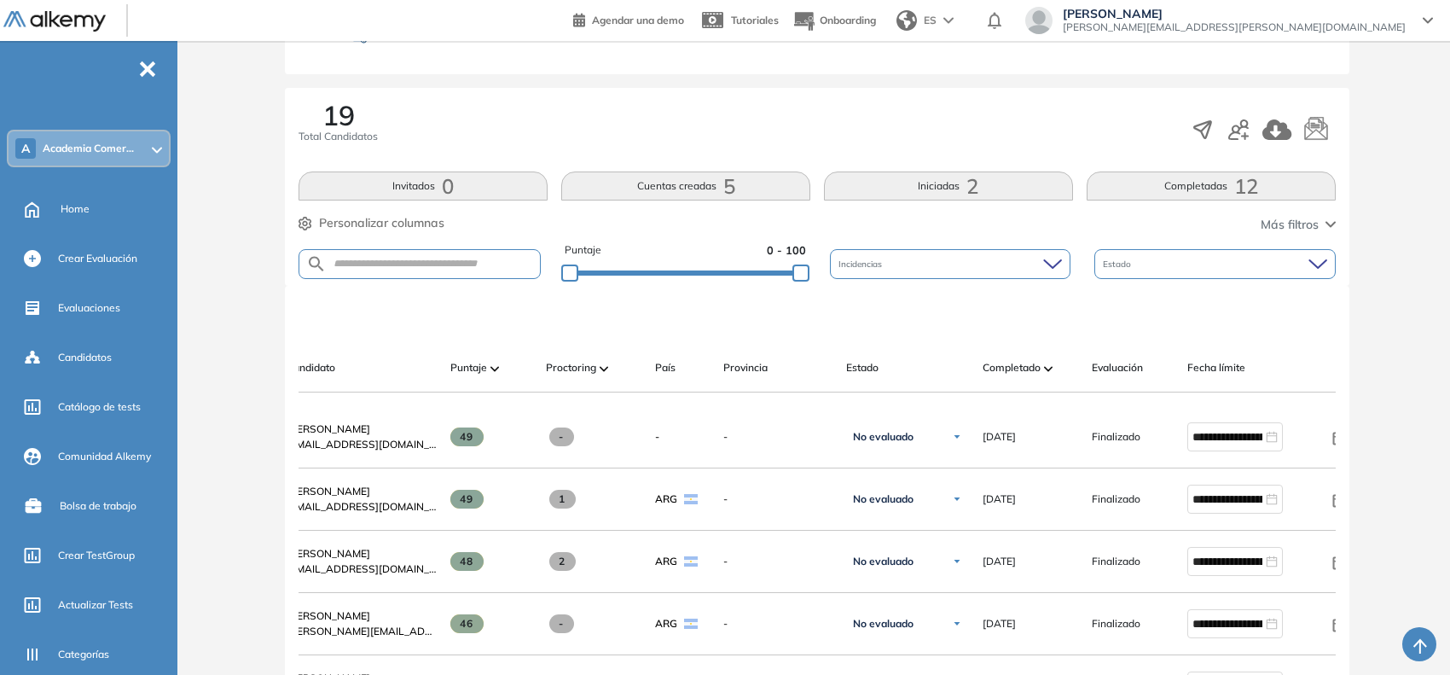
scroll to position [0, 108]
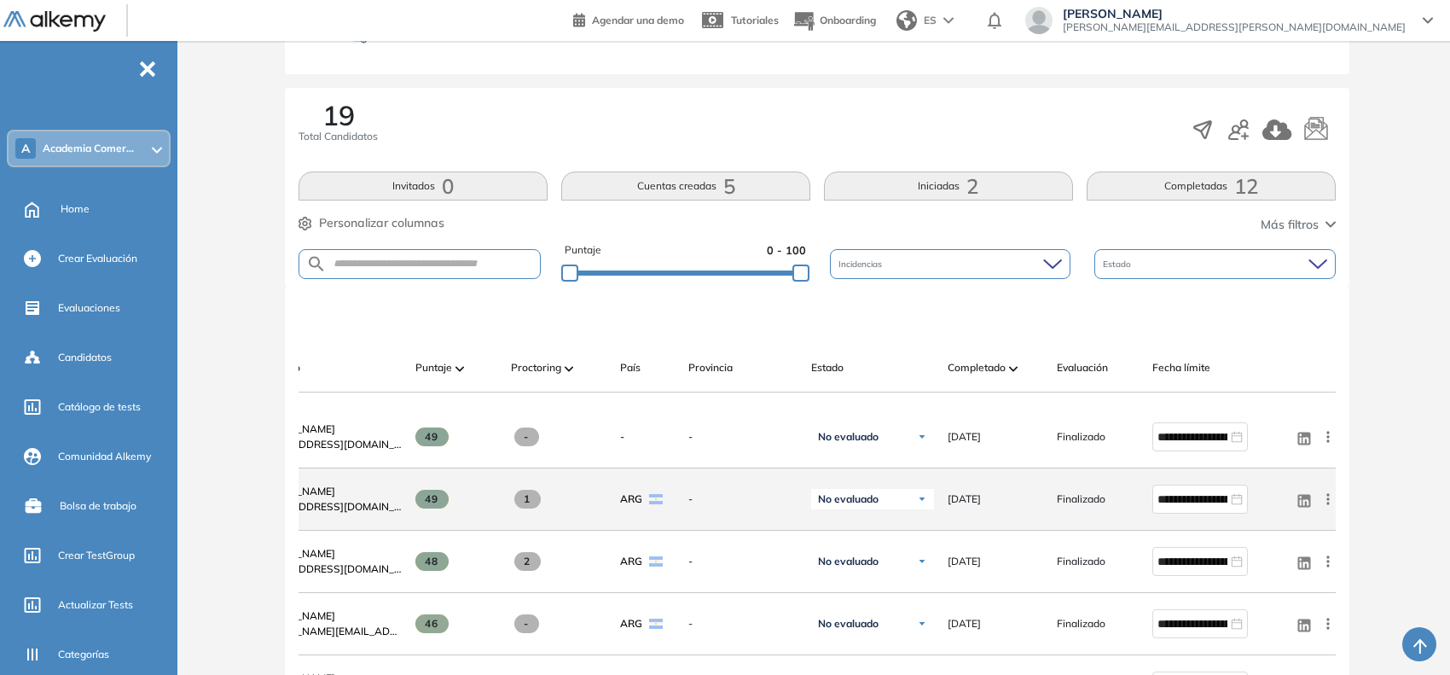
click at [1330, 501] on icon at bounding box center [1327, 498] width 17 height 17
click at [1285, 625] on span "Reiniciar" at bounding box center [1266, 620] width 50 height 15
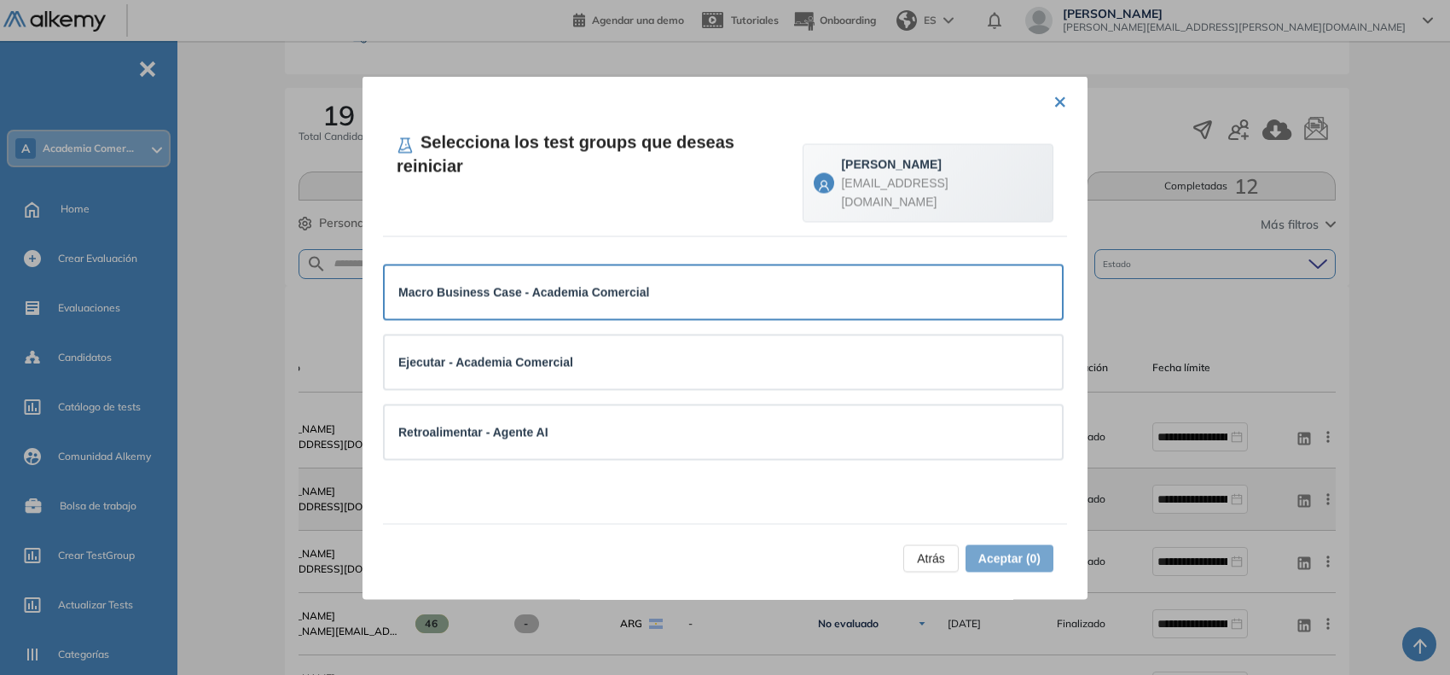
click at [761, 282] on div "Macro Business Case - Academia Comercial" at bounding box center [723, 291] width 650 height 19
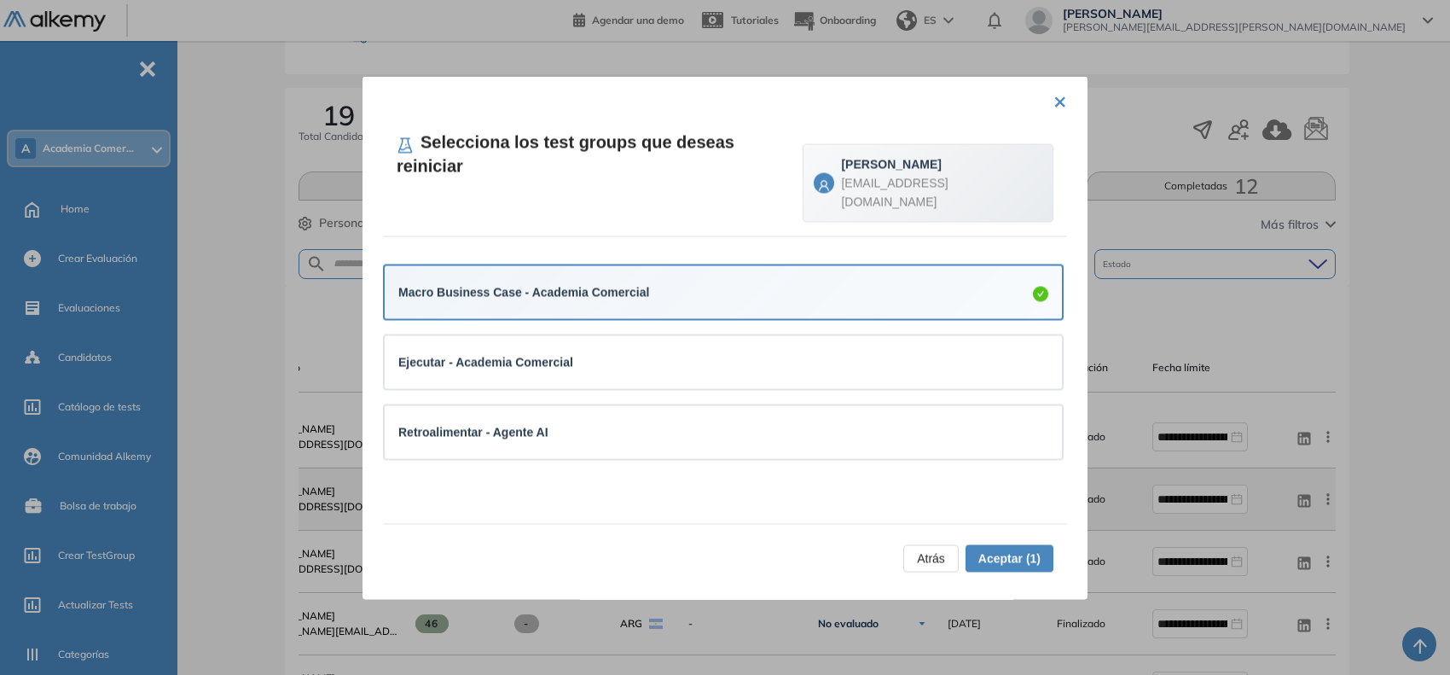
click at [1021, 555] on span "Aceptar (1)" at bounding box center [1009, 557] width 62 height 19
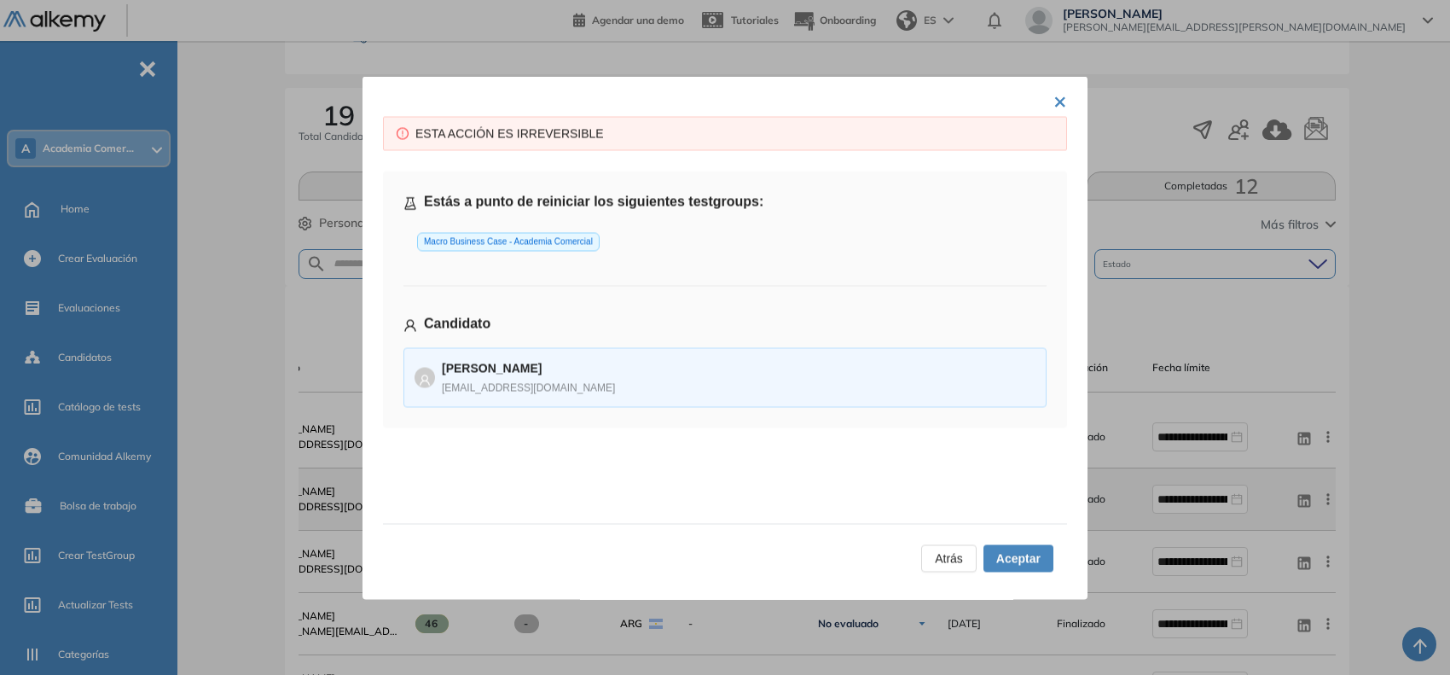
click at [1021, 555] on span "Aceptar" at bounding box center [1018, 557] width 44 height 19
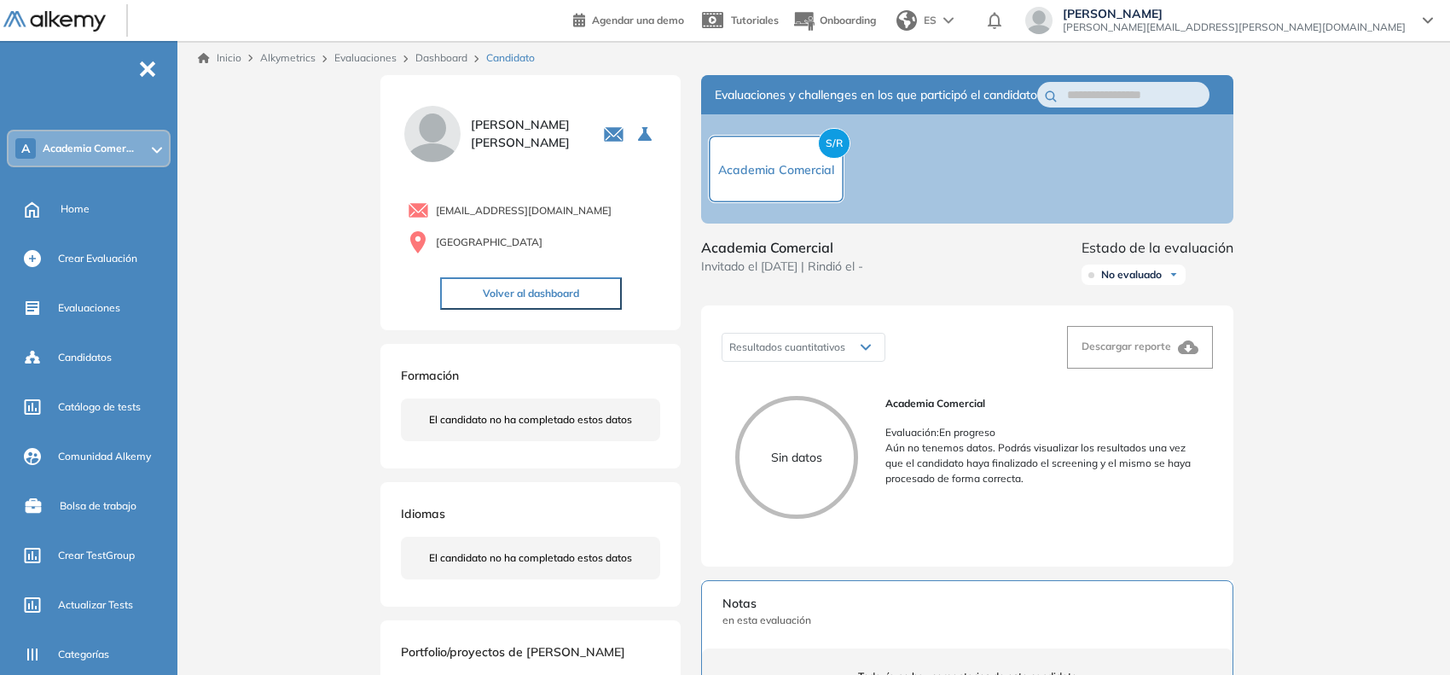
click at [437, 60] on link "Dashboard" at bounding box center [441, 57] width 52 height 13
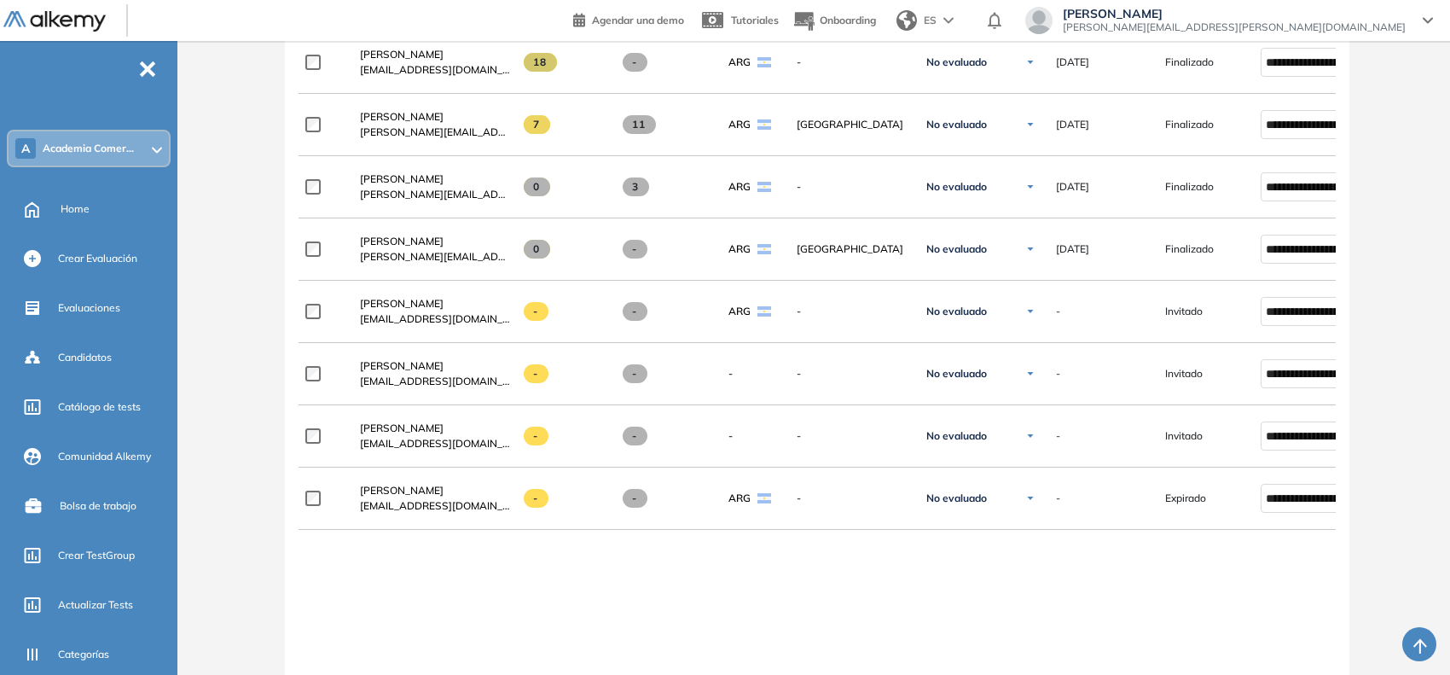
scroll to position [1046, 0]
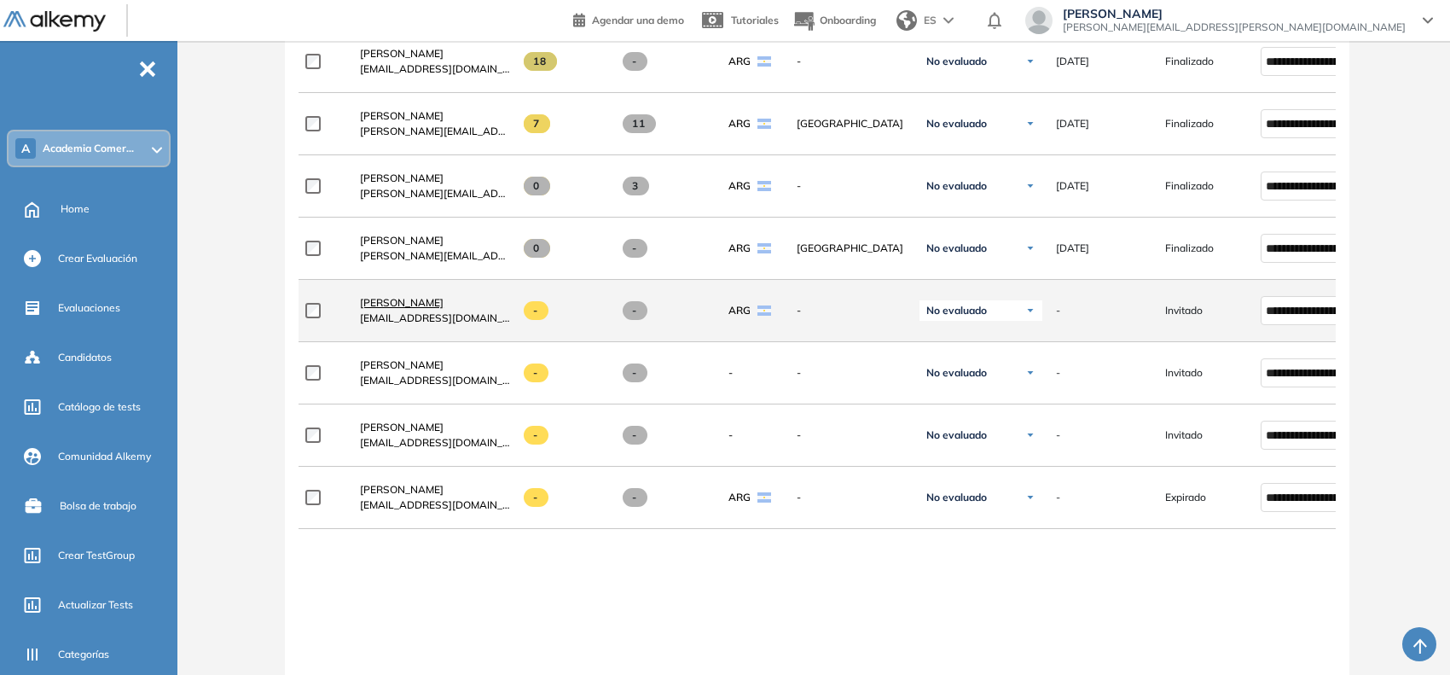
click at [385, 309] on span "[PERSON_NAME]" at bounding box center [402, 302] width 84 height 13
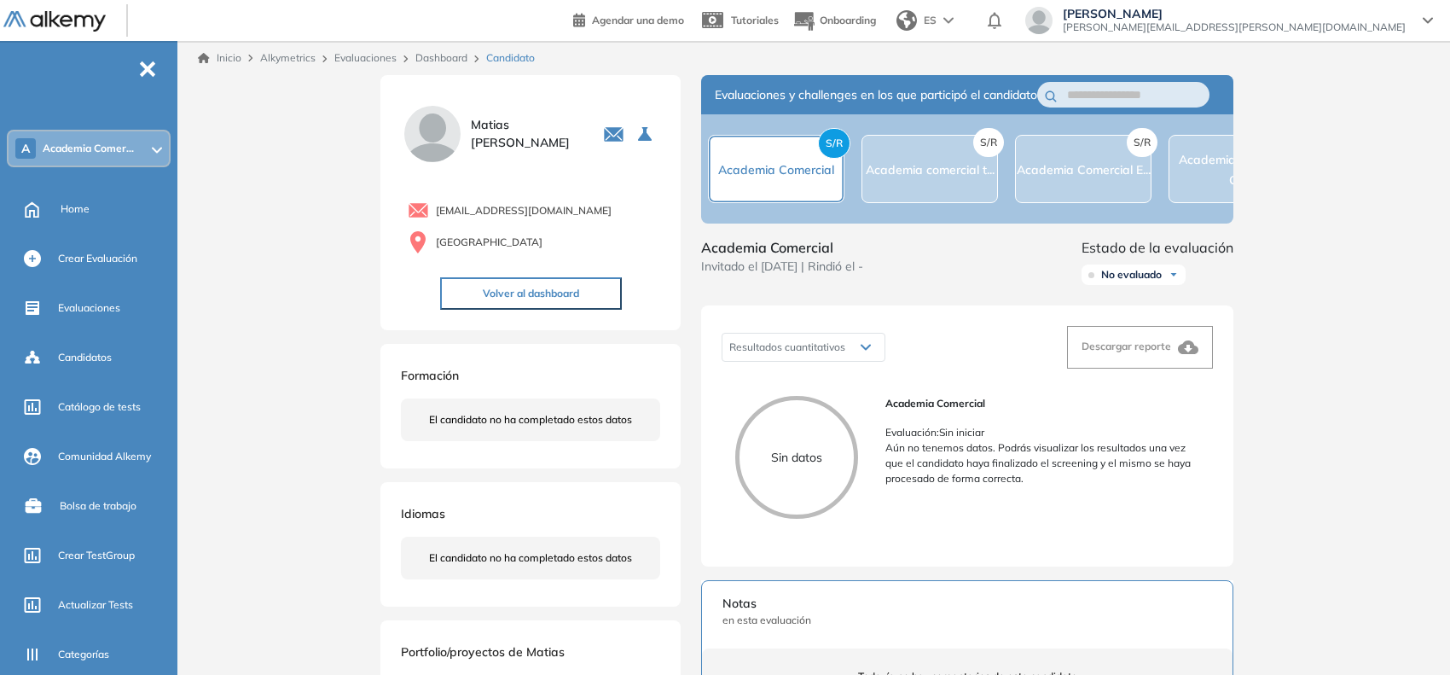
click at [437, 52] on link "Dashboard" at bounding box center [441, 57] width 52 height 13
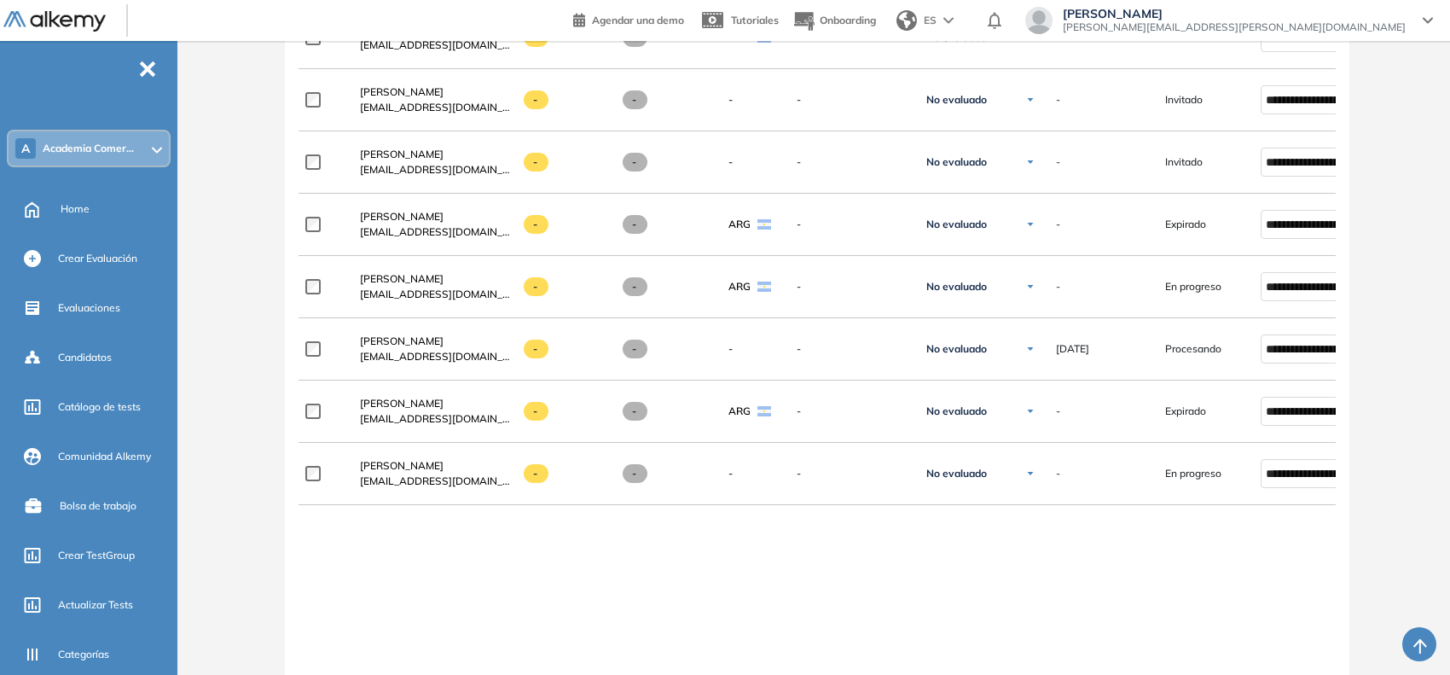
scroll to position [1318, 0]
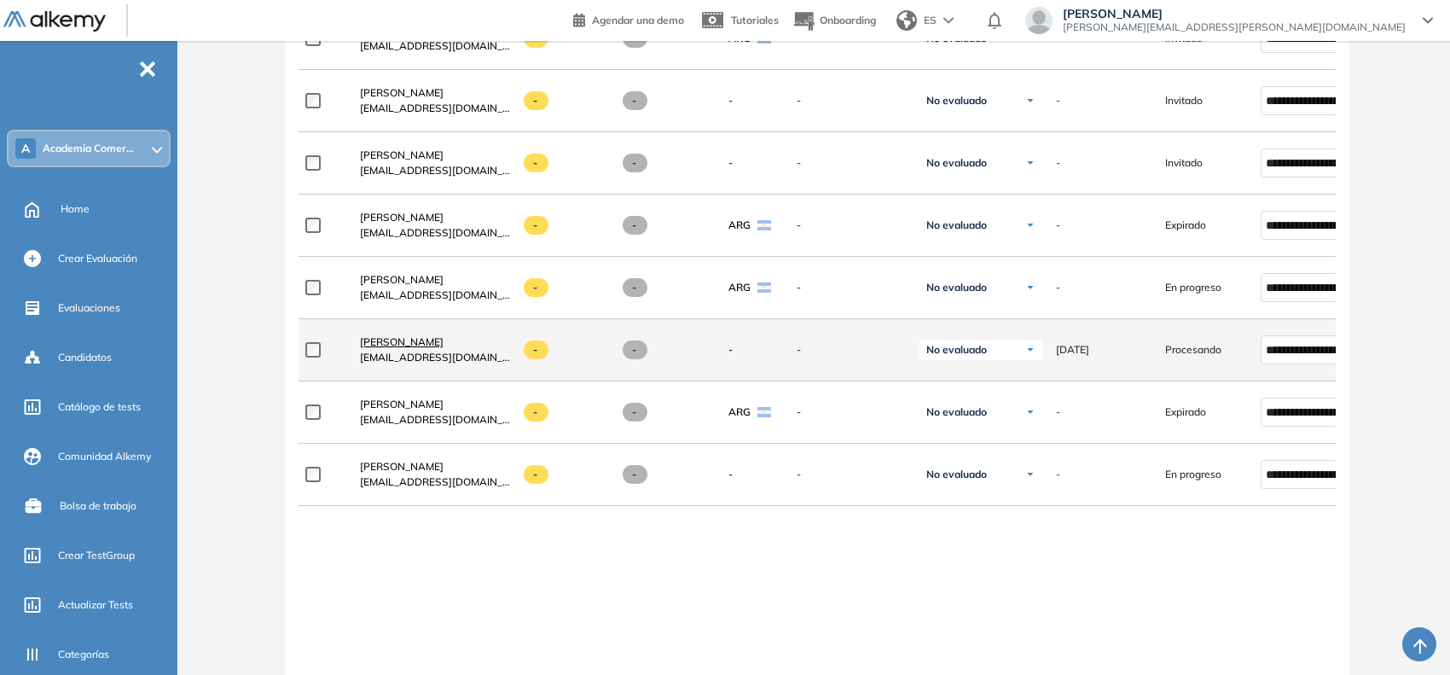
click at [431, 344] on span "[PERSON_NAME]" at bounding box center [402, 341] width 84 height 13
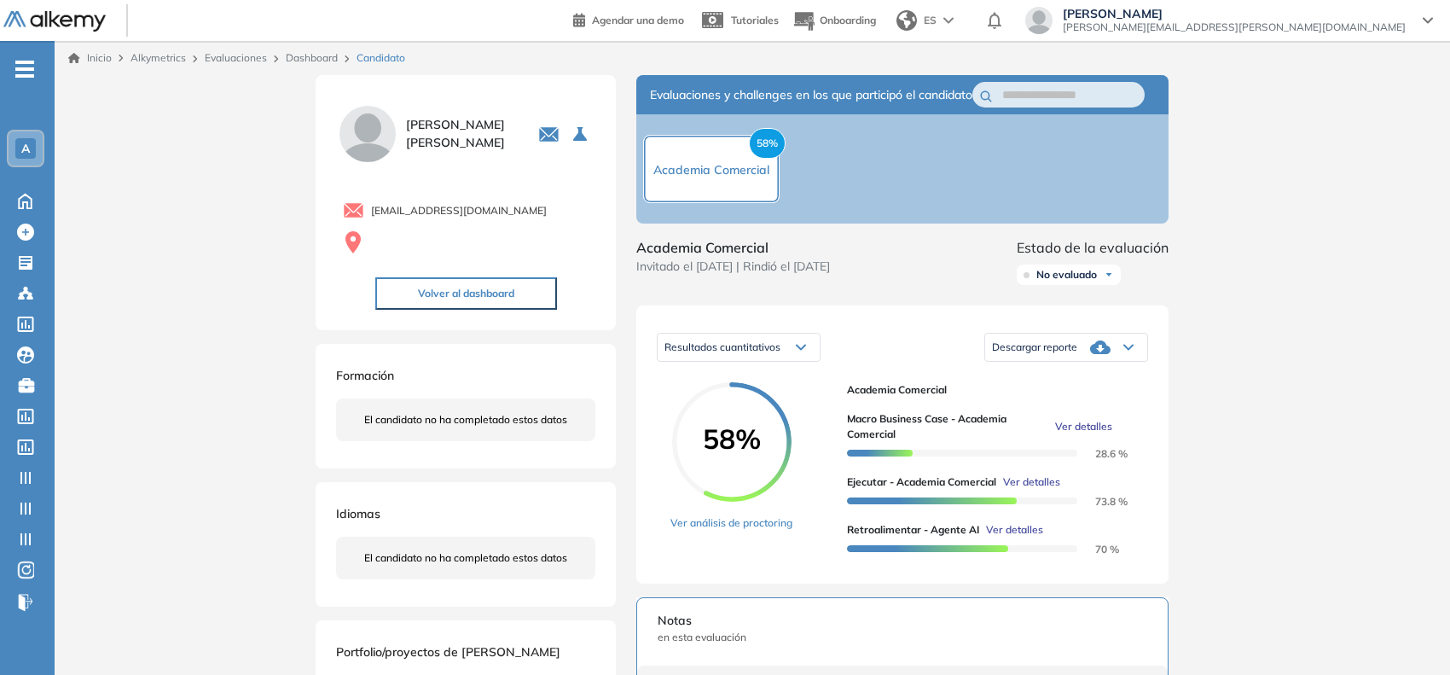
click at [316, 55] on link "Dashboard" at bounding box center [312, 57] width 52 height 13
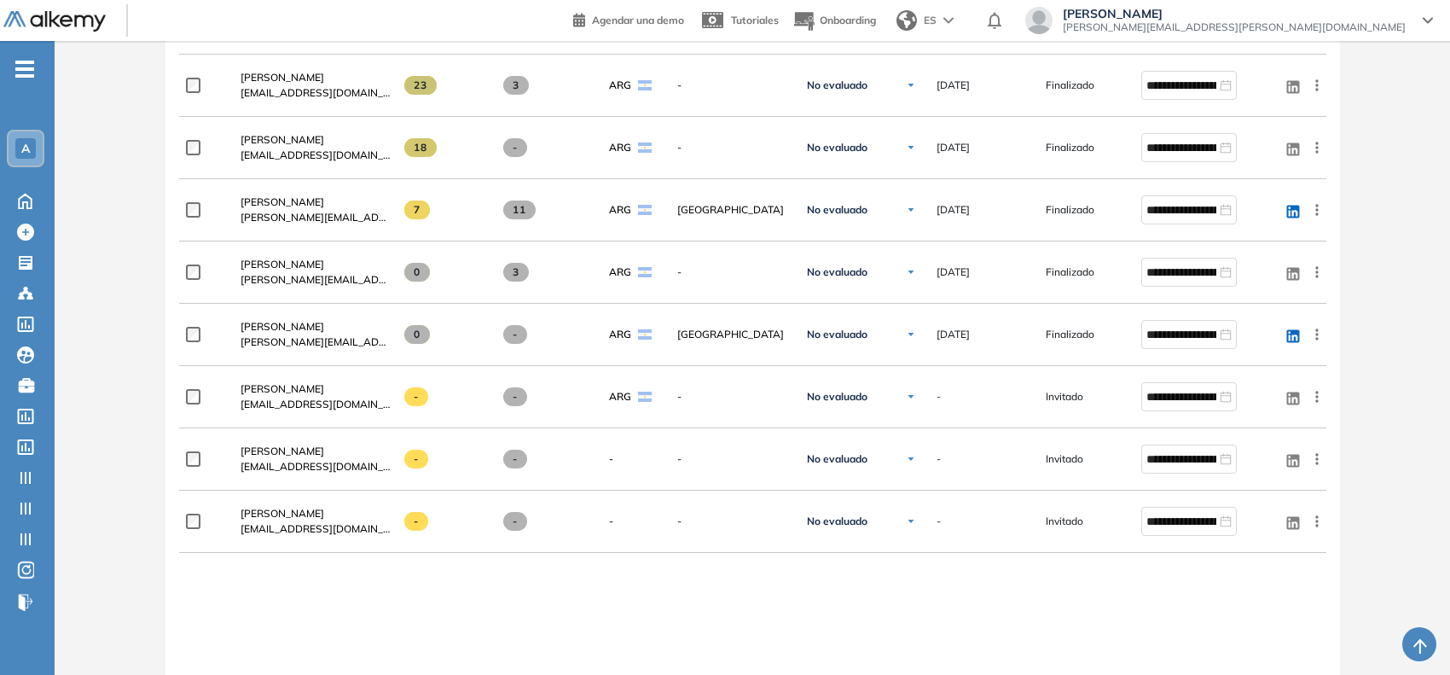
scroll to position [1023, 0]
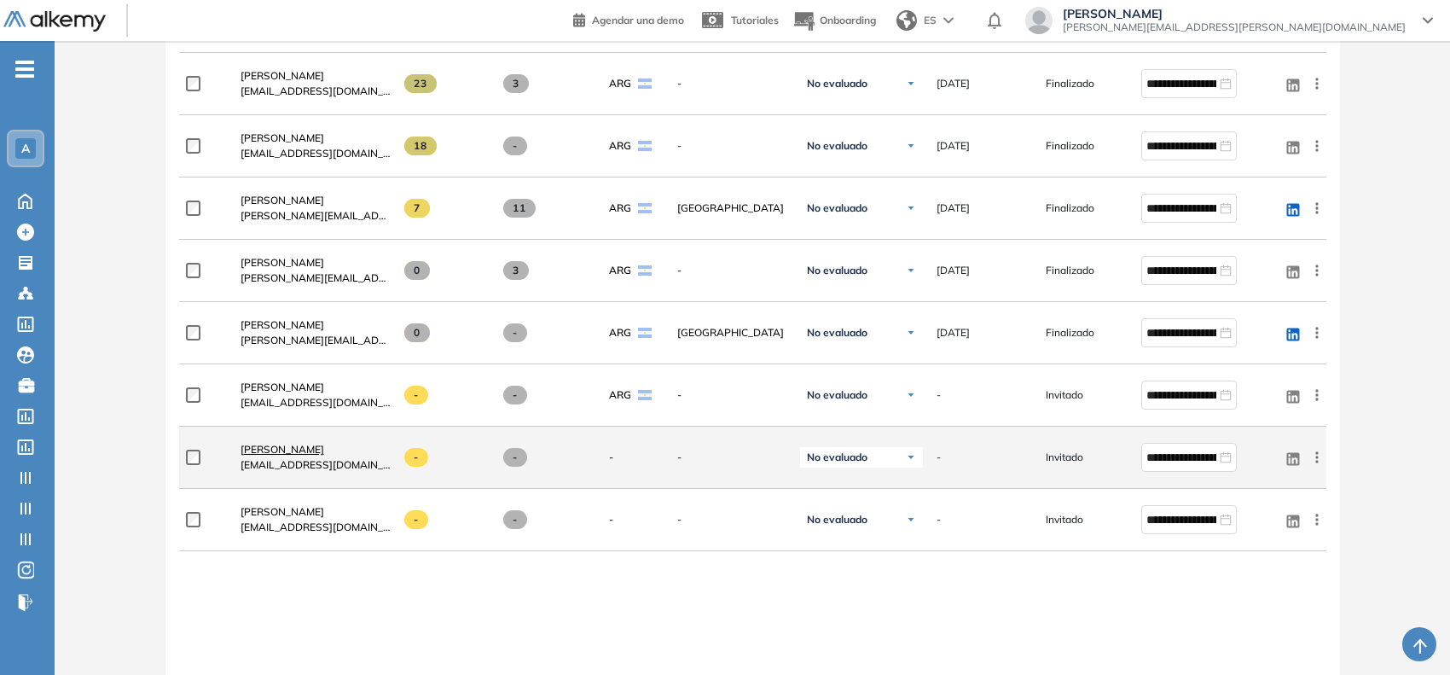
click at [300, 453] on span "[PERSON_NAME]" at bounding box center [282, 449] width 84 height 13
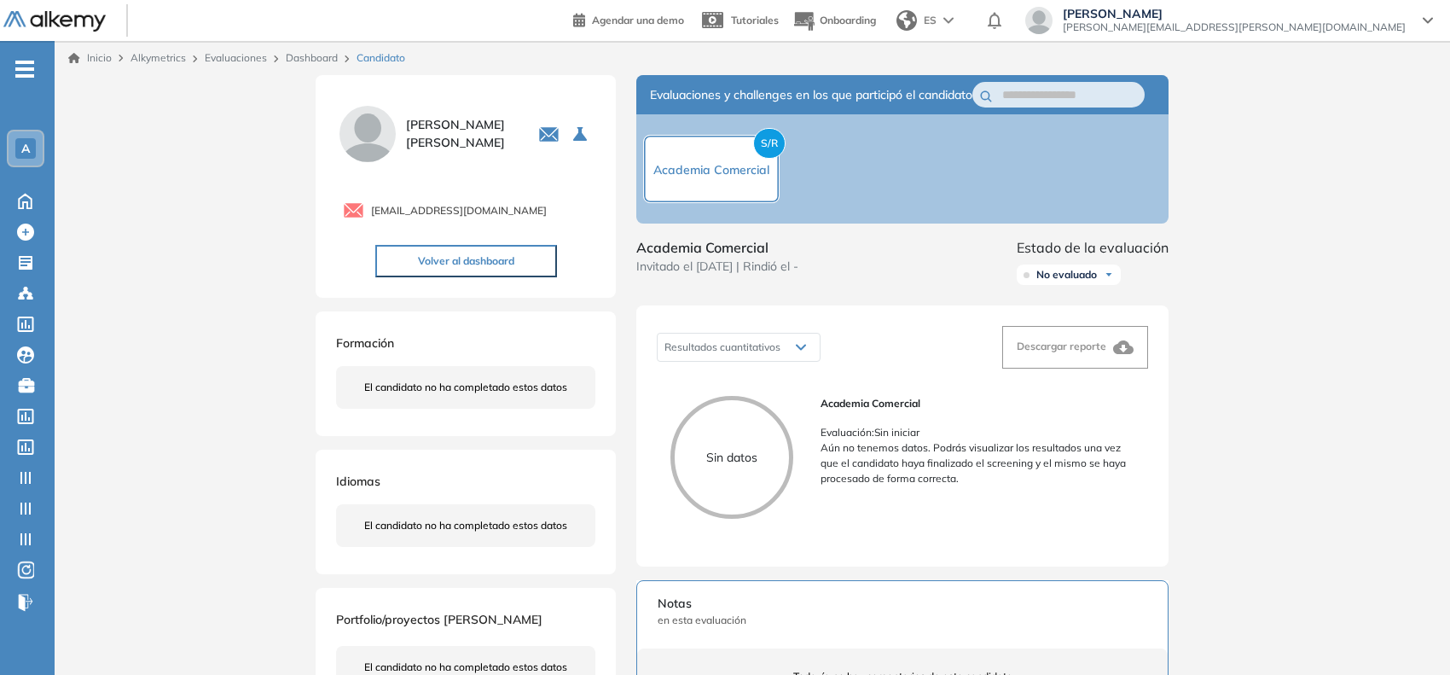
click at [291, 54] on link "Dashboard" at bounding box center [312, 57] width 52 height 13
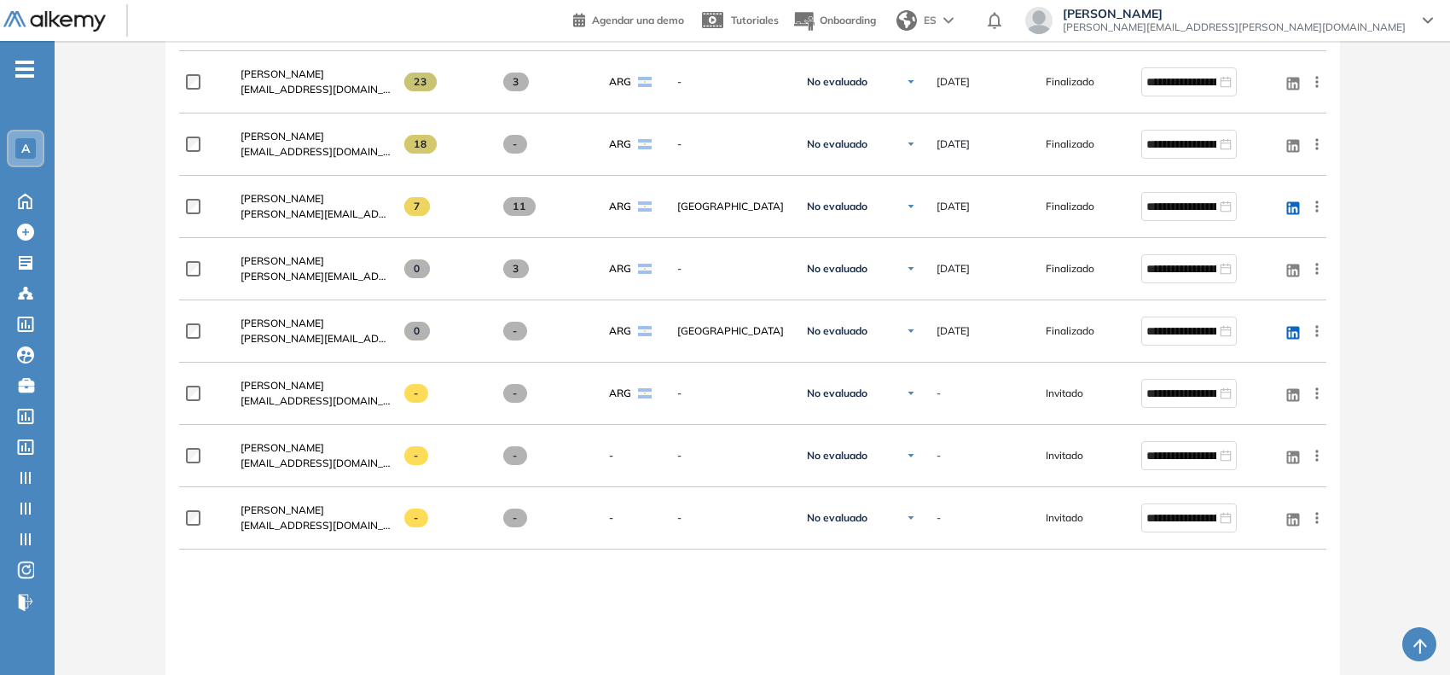
scroll to position [1028, 0]
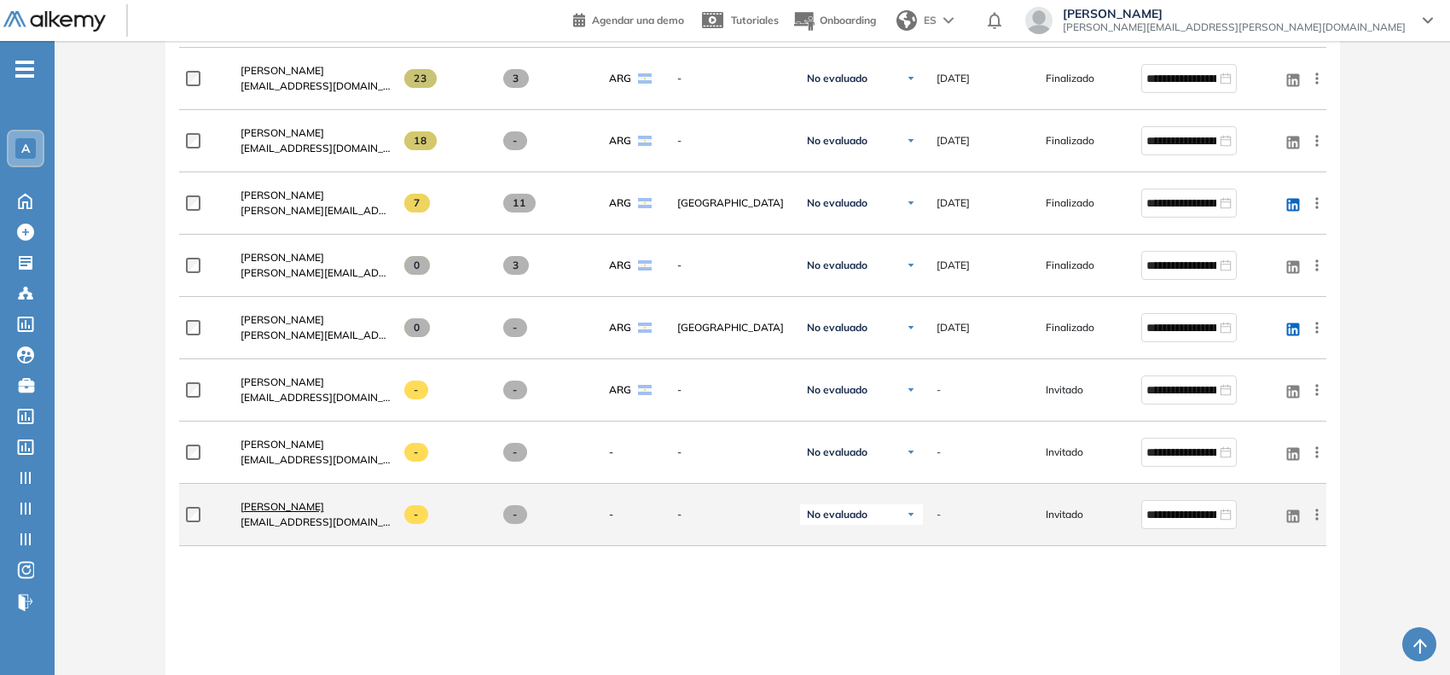
click at [294, 501] on span "[PERSON_NAME]" at bounding box center [282, 506] width 84 height 13
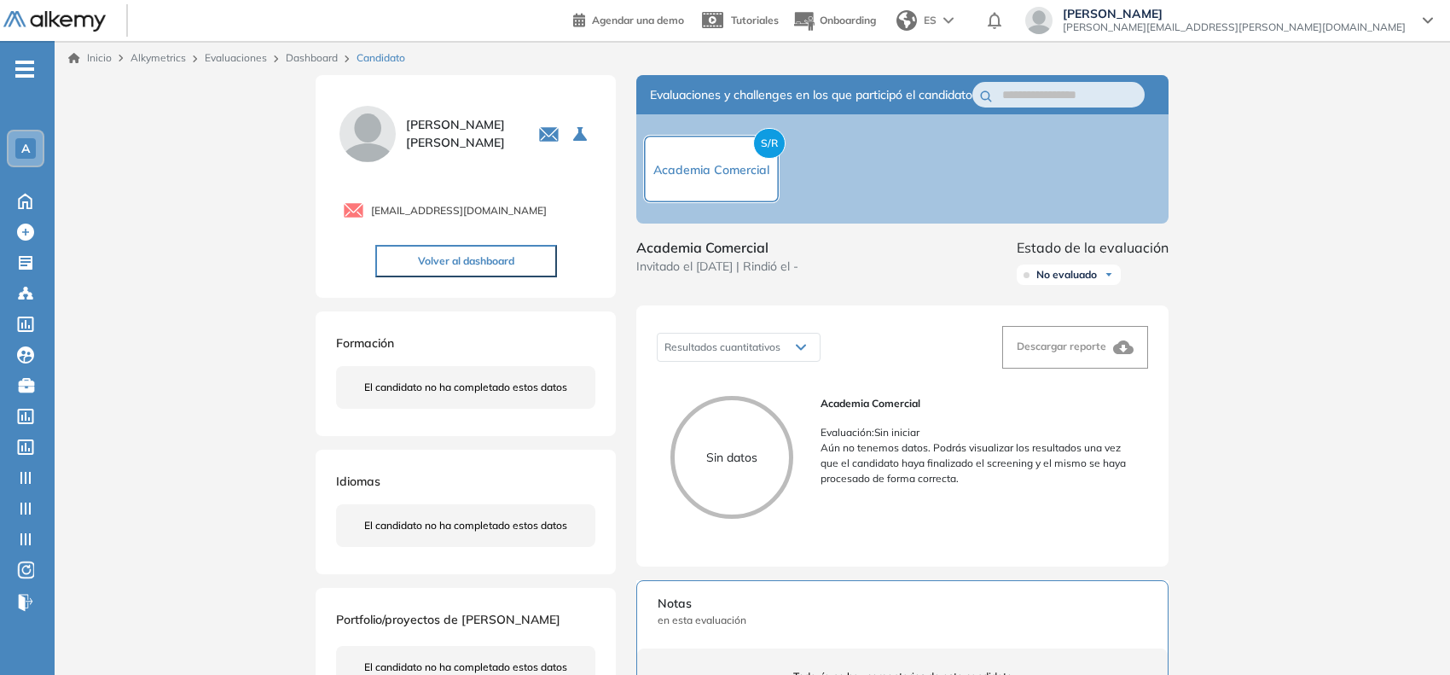
click at [317, 56] on link "Dashboard" at bounding box center [312, 57] width 52 height 13
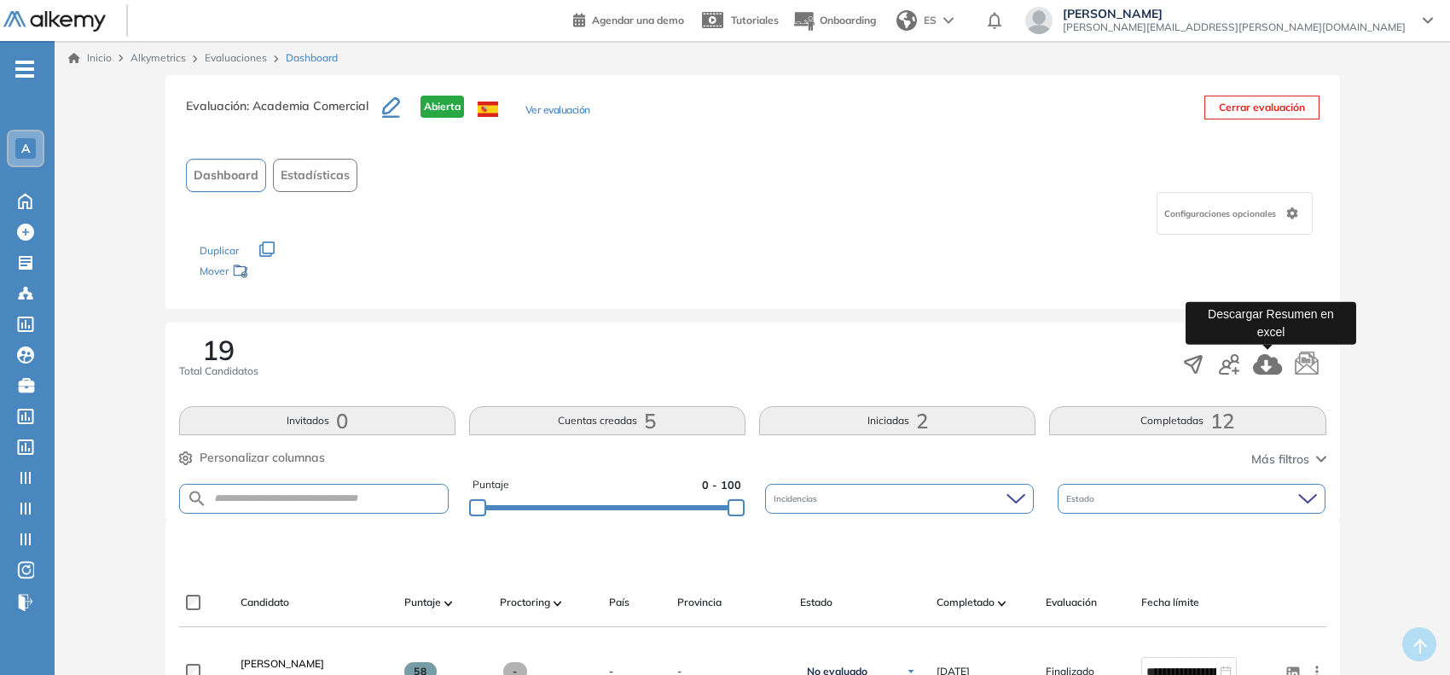
click at [925, 367] on icon "button" at bounding box center [1267, 364] width 29 height 20
